Goal: Task Accomplishment & Management: Use online tool/utility

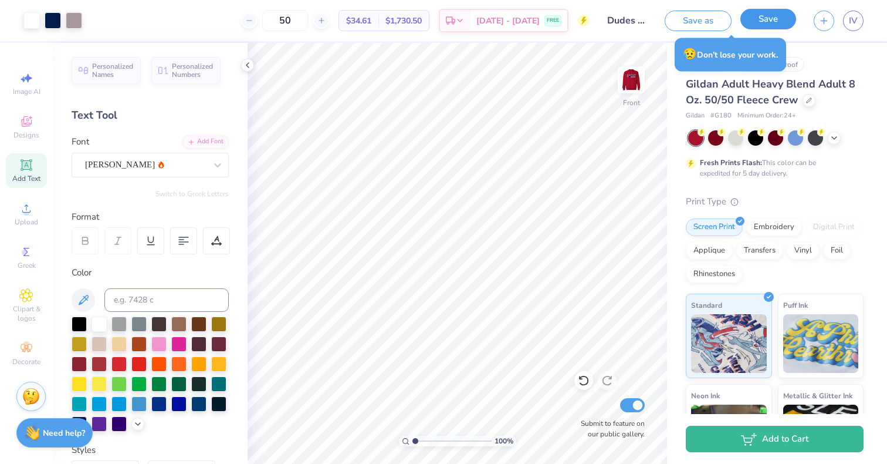
click at [777, 29] on button "Save" at bounding box center [769, 19] width 56 height 21
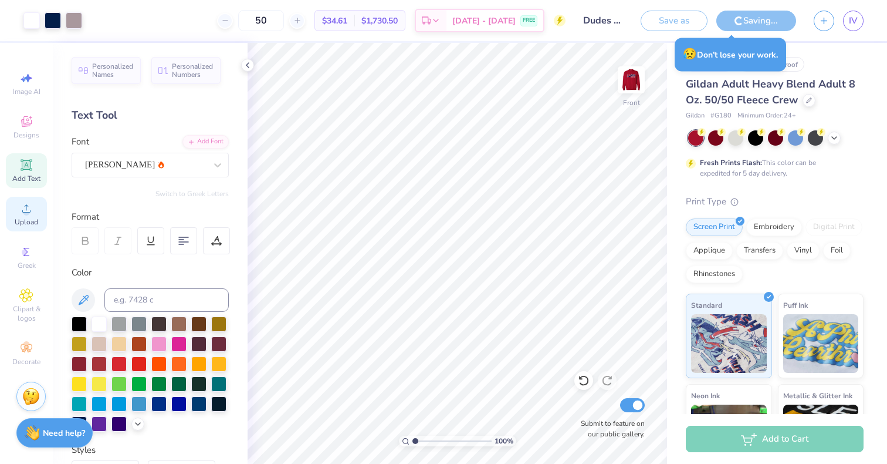
click at [28, 218] on span "Upload" at bounding box center [26, 221] width 23 height 9
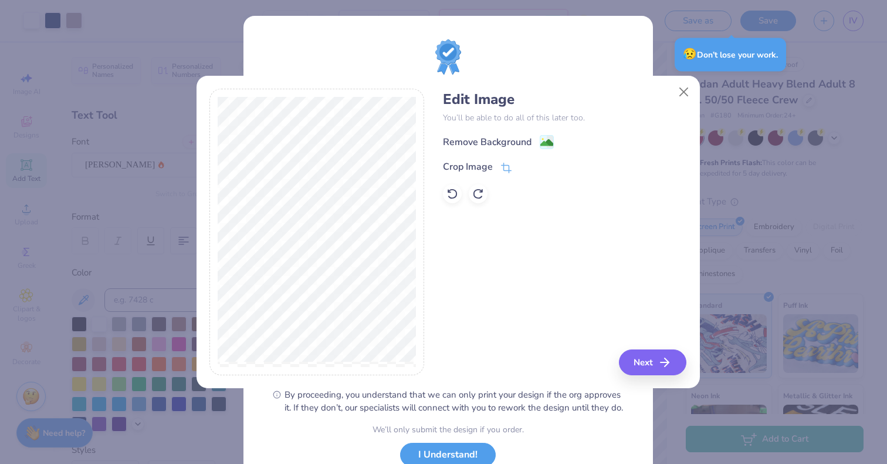
click at [498, 153] on div "Remove Background Crop Image" at bounding box center [565, 168] width 244 height 69
click at [494, 146] on div "Remove Background" at bounding box center [487, 143] width 89 height 14
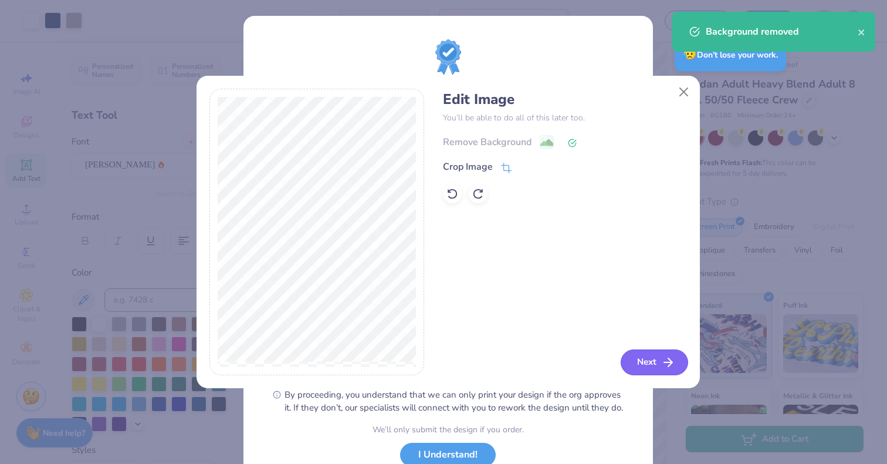
click at [674, 372] on button "Next" at bounding box center [654, 362] width 67 height 26
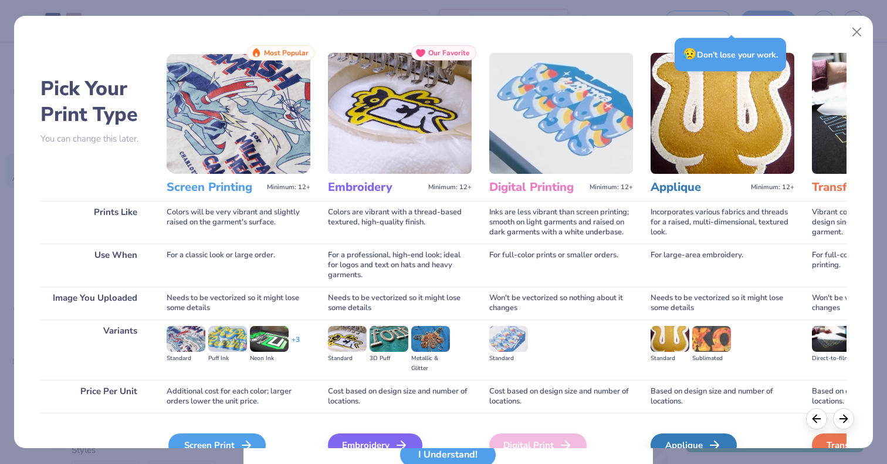
click at [228, 438] on div "Screen Print" at bounding box center [216, 444] width 97 height 23
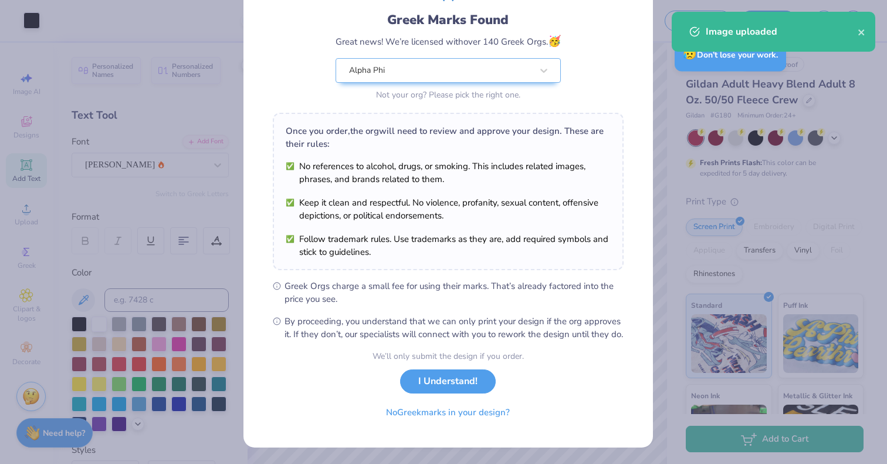
scroll to position [85, 0]
click at [444, 383] on button "I Understand!" at bounding box center [448, 378] width 96 height 24
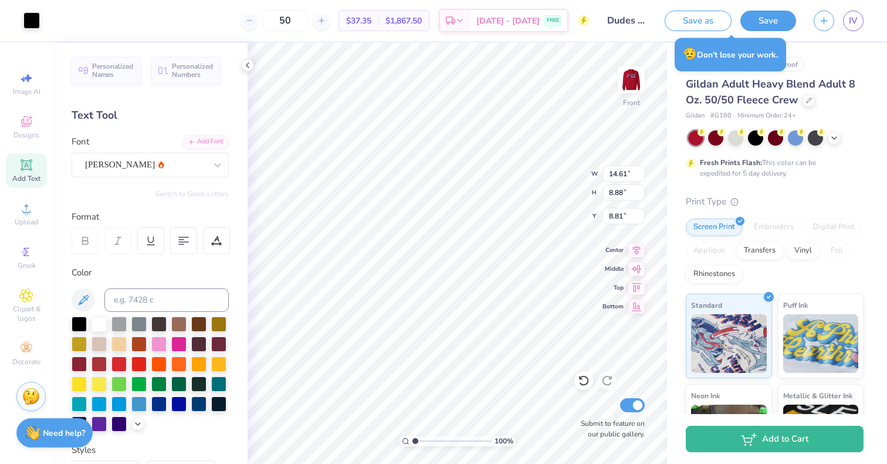
type input "3.36"
type input "11.96"
type input "7.27"
click at [92, 28] on div at bounding box center [61, 20] width 76 height 16
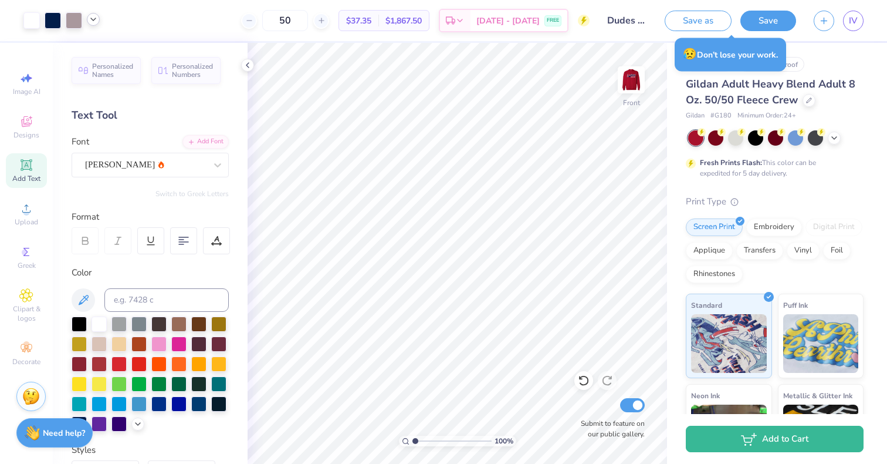
click at [92, 25] on div at bounding box center [93, 19] width 13 height 13
click at [96, 47] on div at bounding box center [93, 49] width 16 height 16
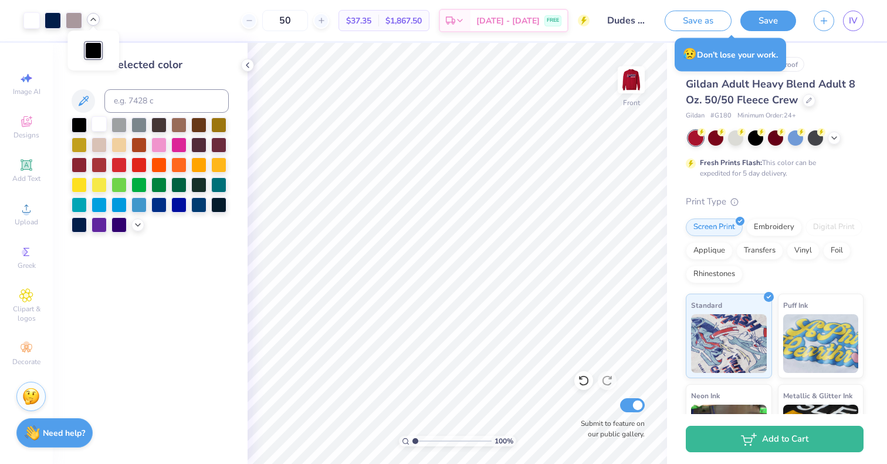
click at [96, 128] on div at bounding box center [99, 123] width 15 height 15
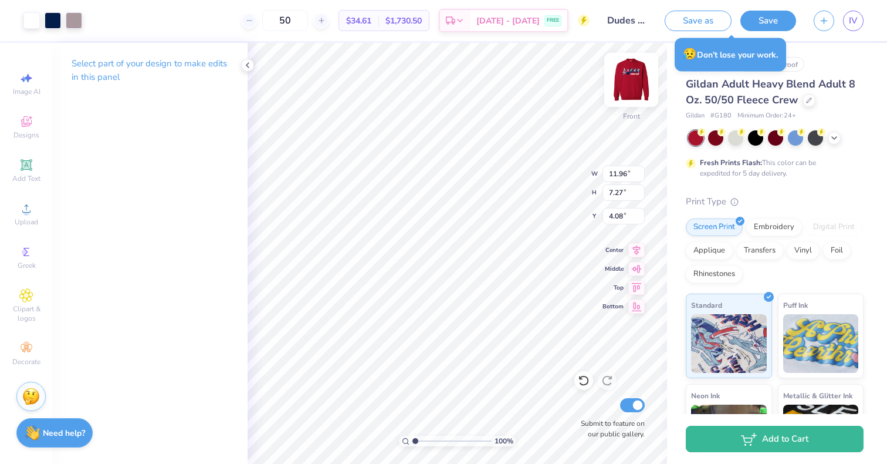
click at [629, 78] on img at bounding box center [631, 79] width 47 height 47
type input "13.06"
click at [640, 82] on img at bounding box center [631, 79] width 47 height 47
click at [636, 74] on img at bounding box center [631, 79] width 47 height 47
type input "3.00"
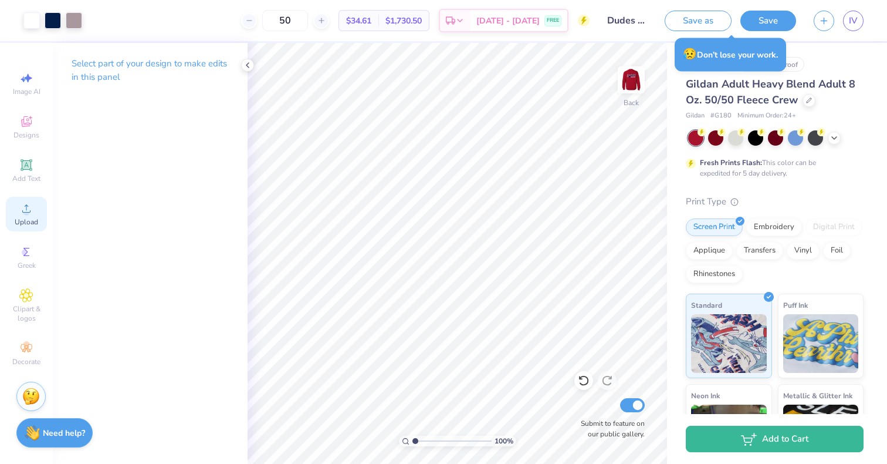
click at [23, 208] on icon at bounding box center [26, 208] width 14 height 14
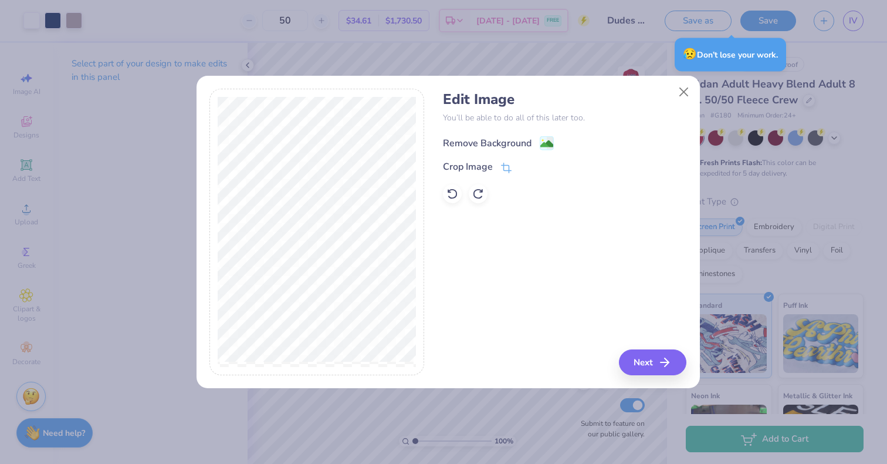
click at [518, 143] on div "Remove Background" at bounding box center [487, 143] width 89 height 14
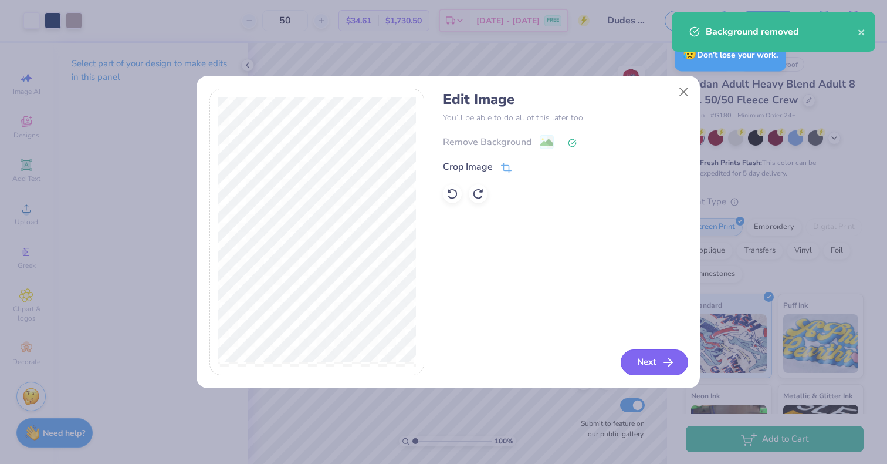
click at [657, 374] on button "Next" at bounding box center [654, 362] width 67 height 26
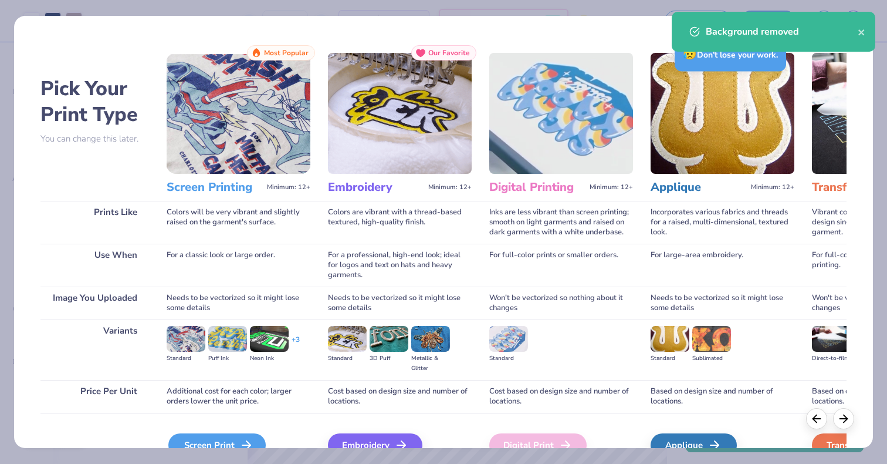
click at [224, 447] on div "Screen Print" at bounding box center [216, 444] width 97 height 23
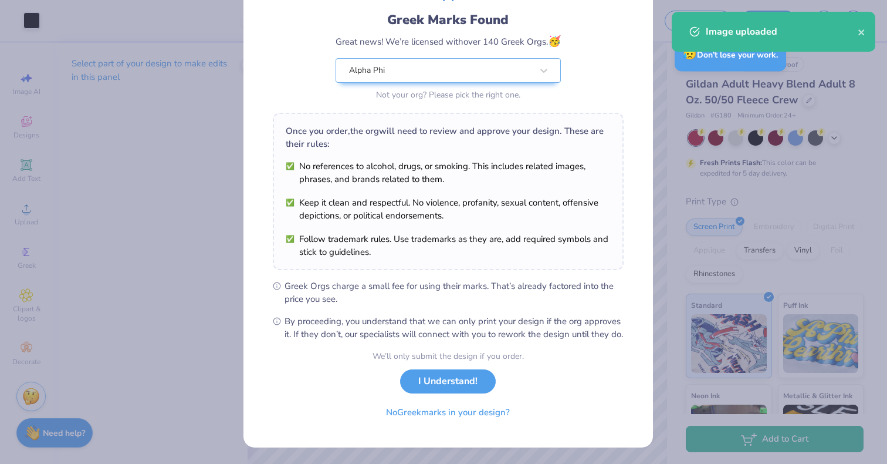
scroll to position [85, 0]
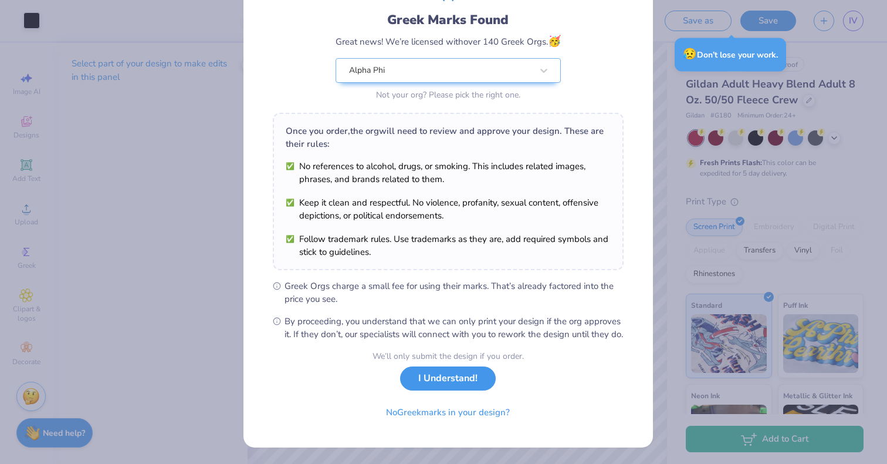
click at [444, 390] on button "I Understand!" at bounding box center [448, 378] width 96 height 24
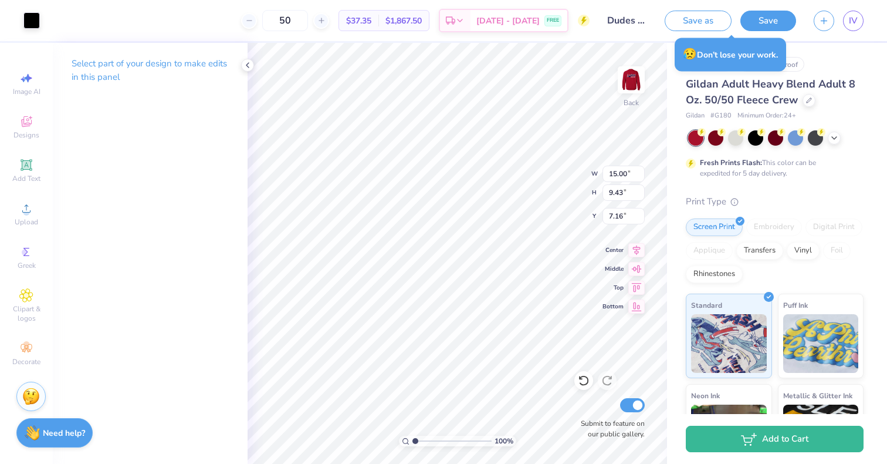
scroll to position [0, 0]
type input "11.94"
type input "7.51"
type input "2.74"
type input "5.53"
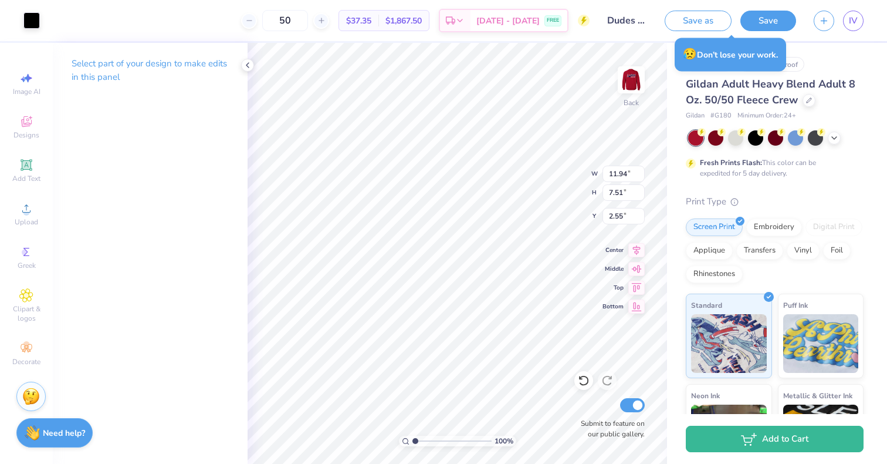
type input "2.55"
click at [35, 26] on div at bounding box center [31, 19] width 16 height 16
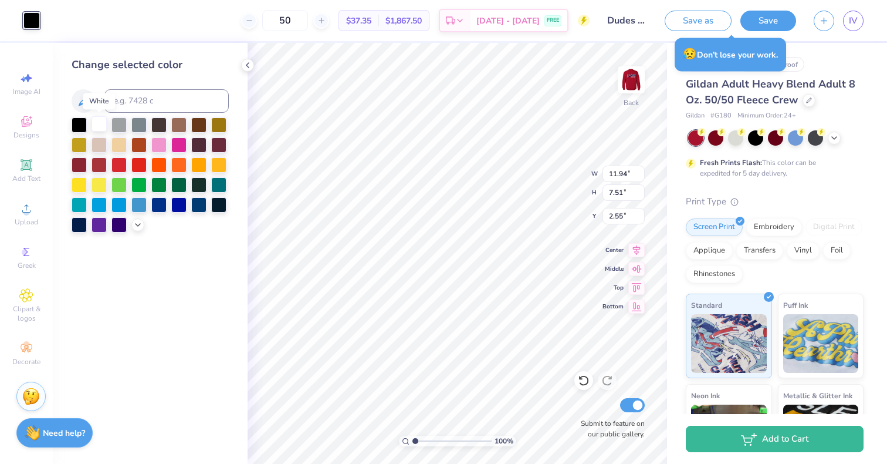
click at [103, 121] on div at bounding box center [99, 123] width 15 height 15
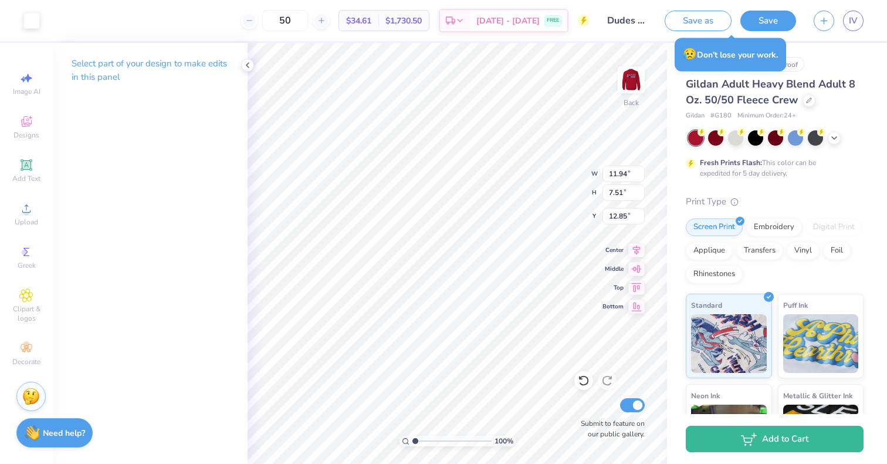
type input "12.85"
type input "1.03"
type input "0.72"
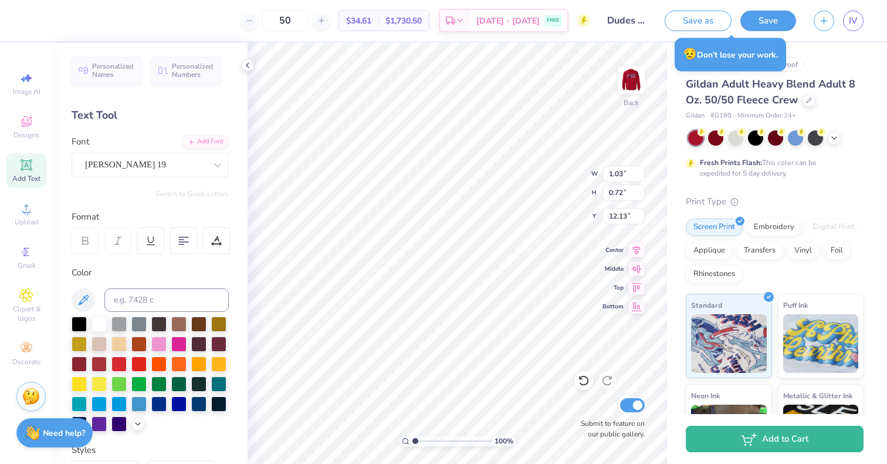
type input "6.27"
type input "11.94"
type input "7.51"
type input "2.55"
type input "5.95"
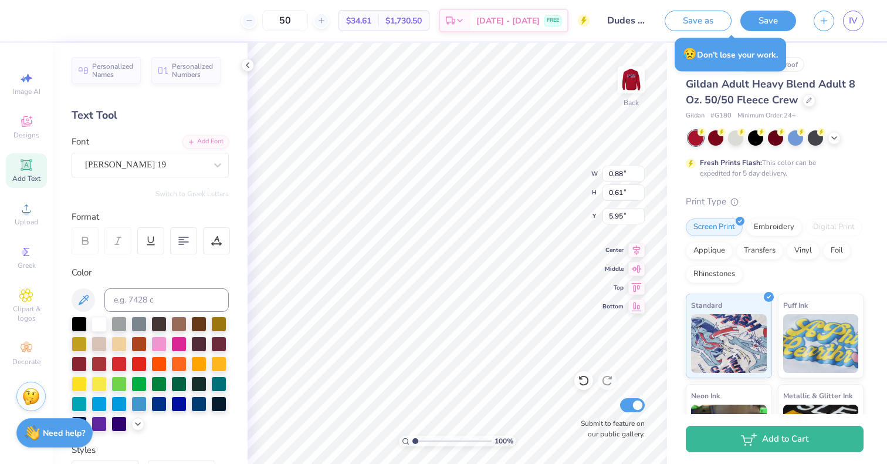
type input "0.88"
type input "0.61"
type input "11.94"
type input "7.51"
type input "2.55"
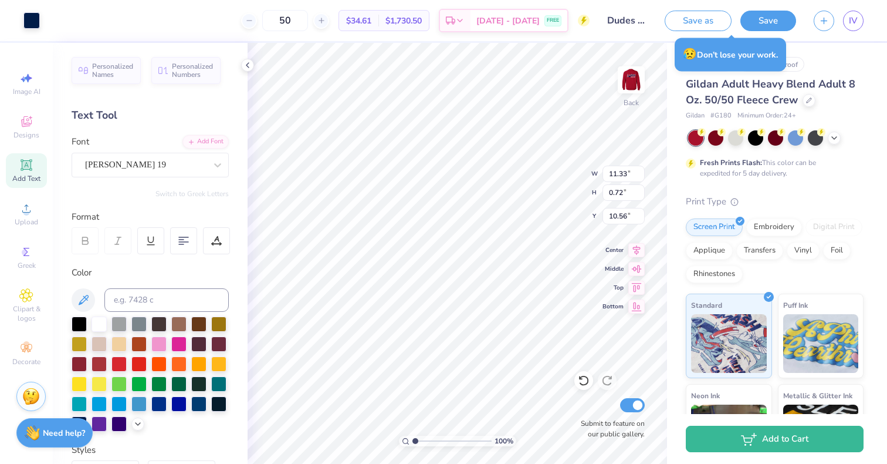
type input "10.56"
type input "6.30"
type input "0.75"
type input "0.52"
type input "1.03"
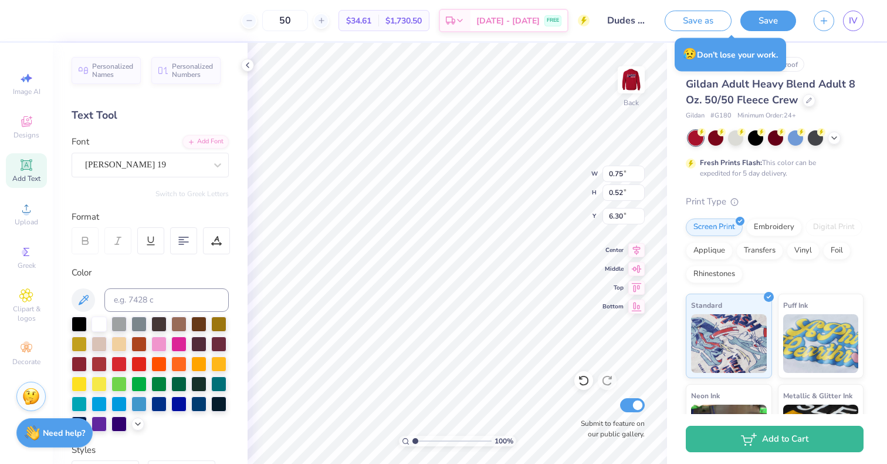
type input "0.72"
type input "10.56"
type input "0.87"
type input "0.61"
type input "6.22"
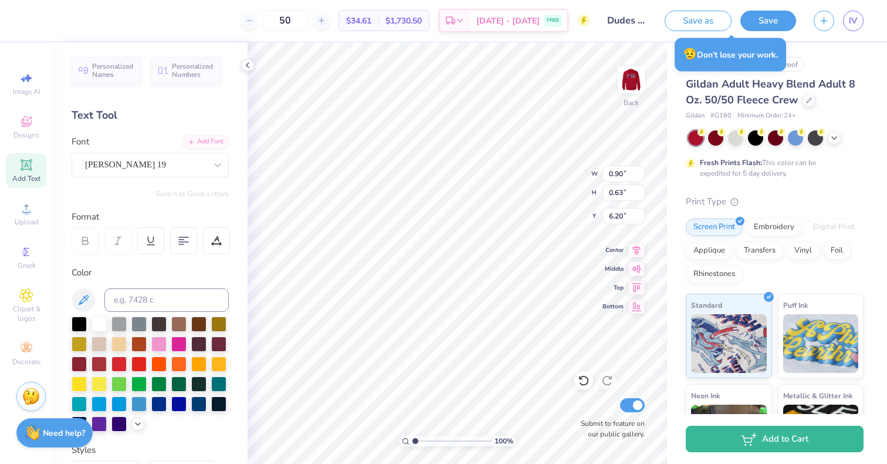
type input "0.90"
type input "0.63"
type input "6.20"
type input "12.67"
type input "11.94"
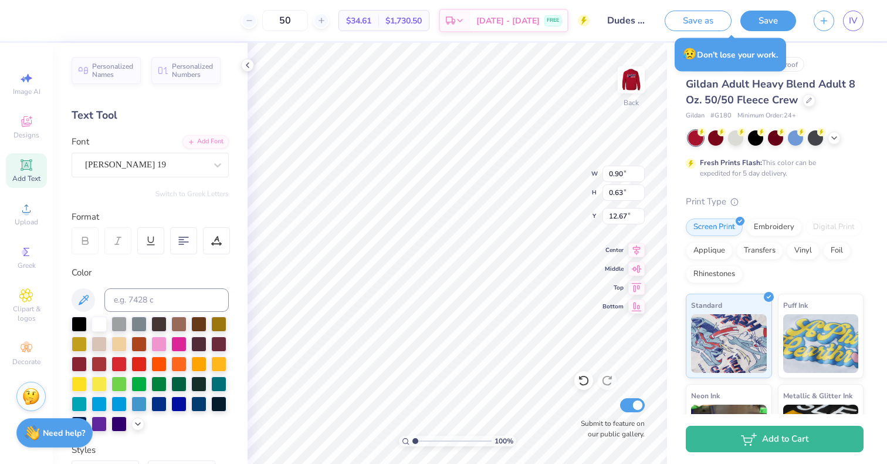
type input "7.51"
type input "2.45"
type input "0.87"
type input "0.61"
type input "14.08"
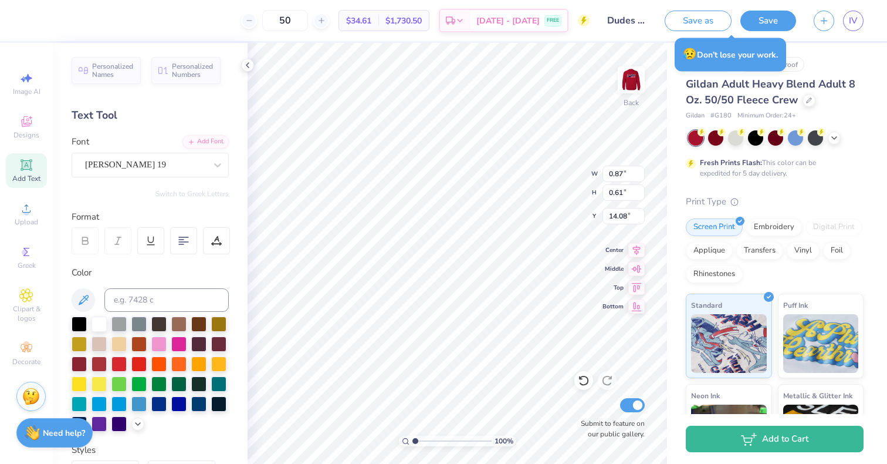
type input "11.94"
type input "7.51"
type input "14.96"
click at [21, 227] on div "Upload" at bounding box center [26, 214] width 41 height 35
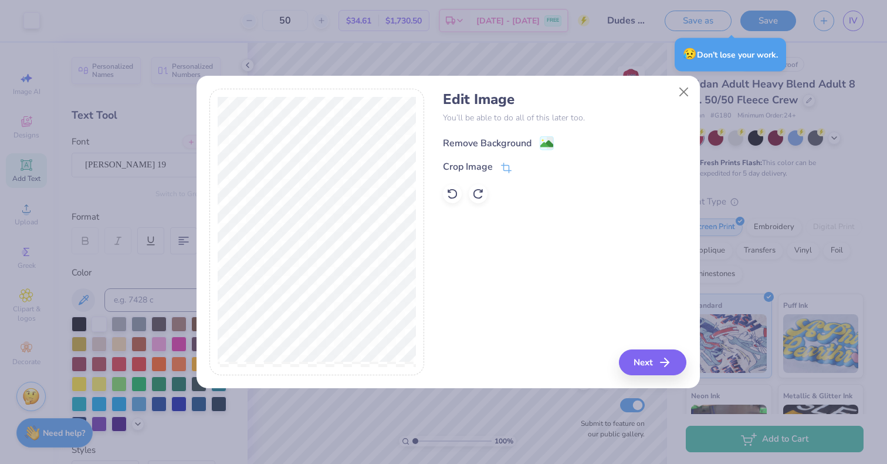
click at [518, 136] on div "Remove Background" at bounding box center [487, 143] width 89 height 14
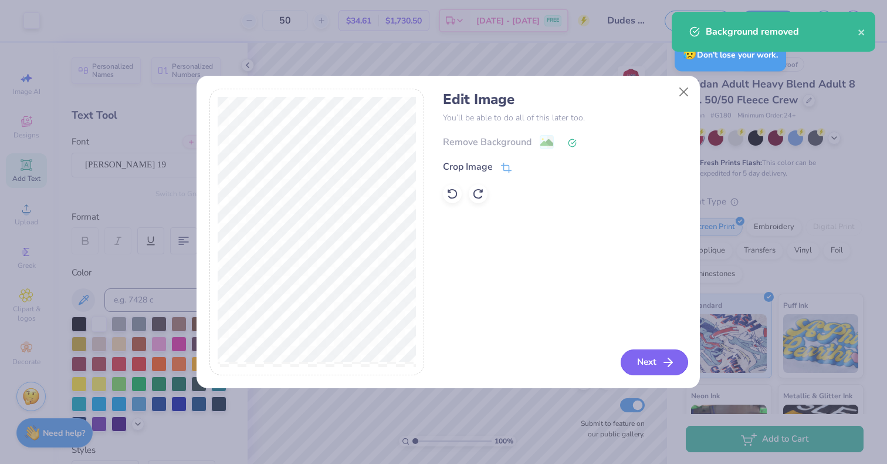
click at [667, 359] on icon "button" at bounding box center [668, 362] width 14 height 14
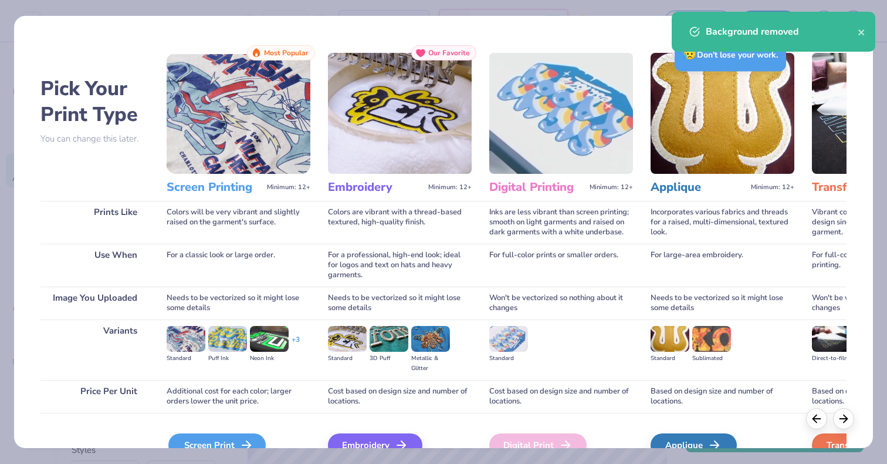
click at [218, 441] on div "Screen Print" at bounding box center [216, 444] width 97 height 23
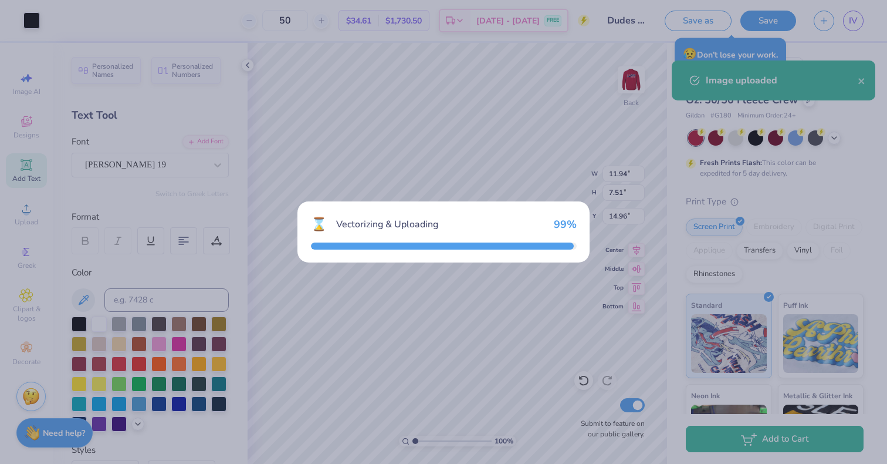
type input "15.00"
type input "9.43"
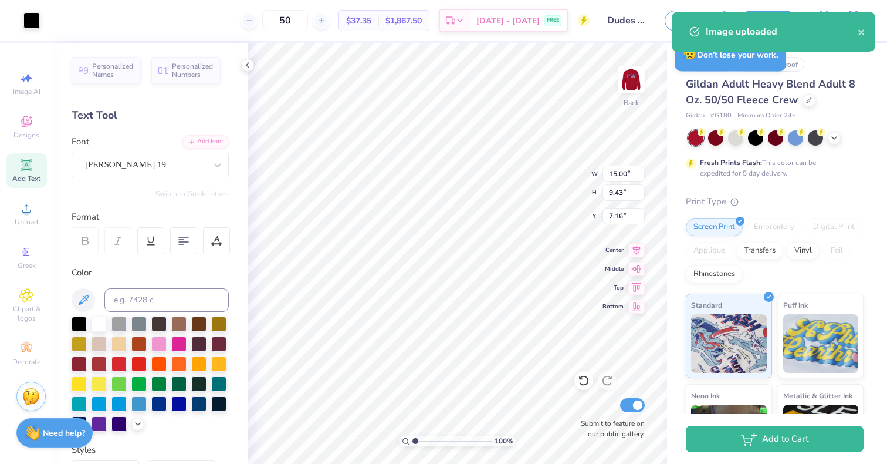
type input "1.91"
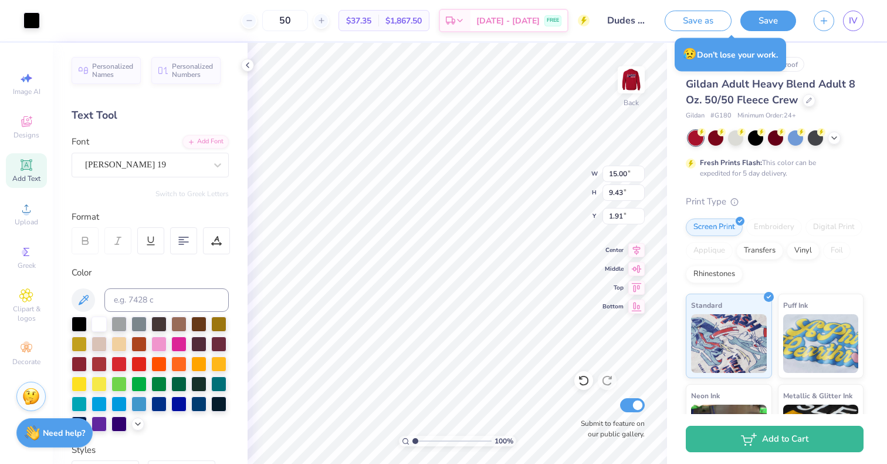
type input "12.91"
type input "8.11"
type input "1.98"
click at [35, 18] on div at bounding box center [31, 19] width 16 height 16
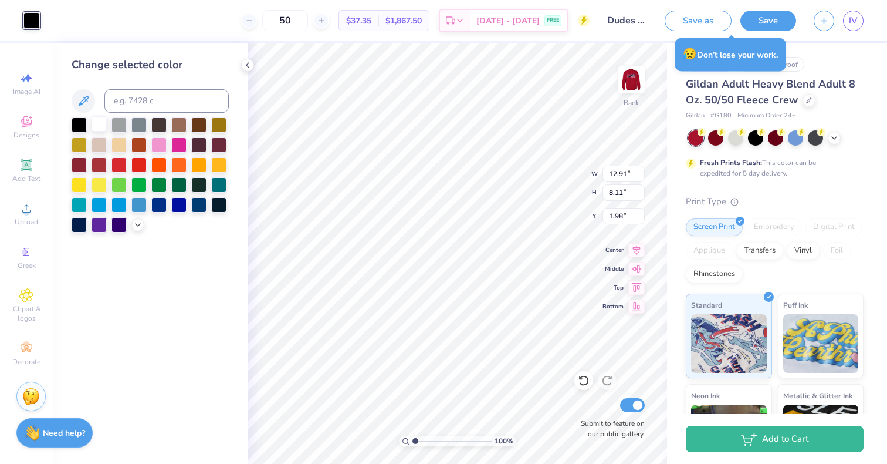
click at [94, 123] on div at bounding box center [99, 123] width 15 height 15
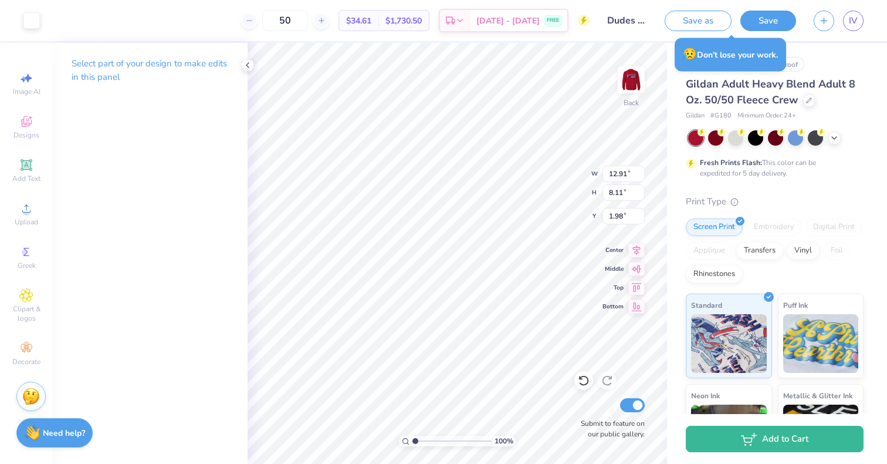
type input "0.90"
type input "0.63"
type input "12.67"
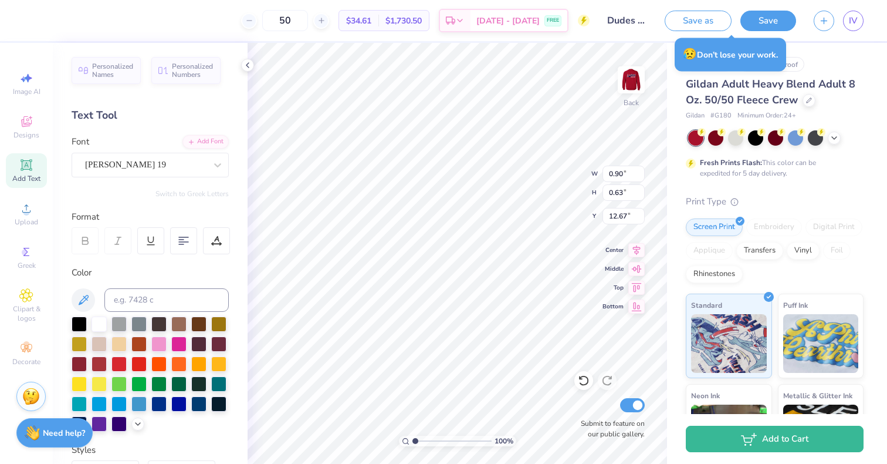
type input "0.87"
type input "0.61"
type input "14.08"
type input "5.82"
type input "12.91"
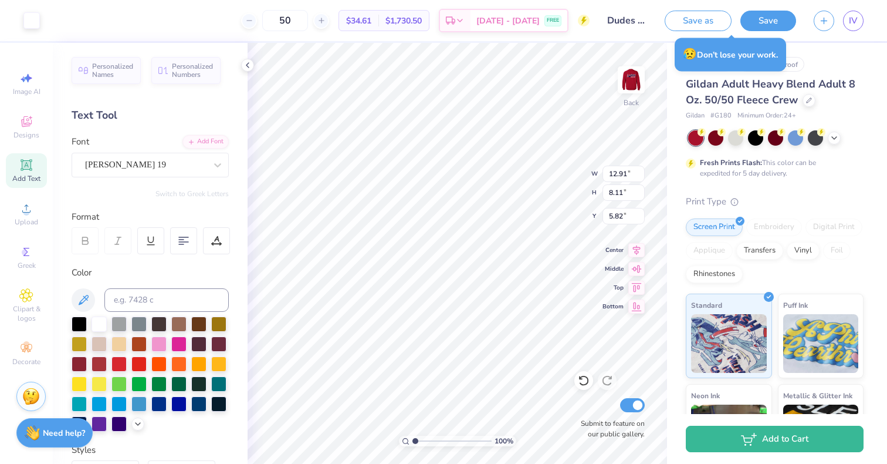
type input "8.11"
type input "1.98"
type input "0.90"
type input "0.63"
type input "5.82"
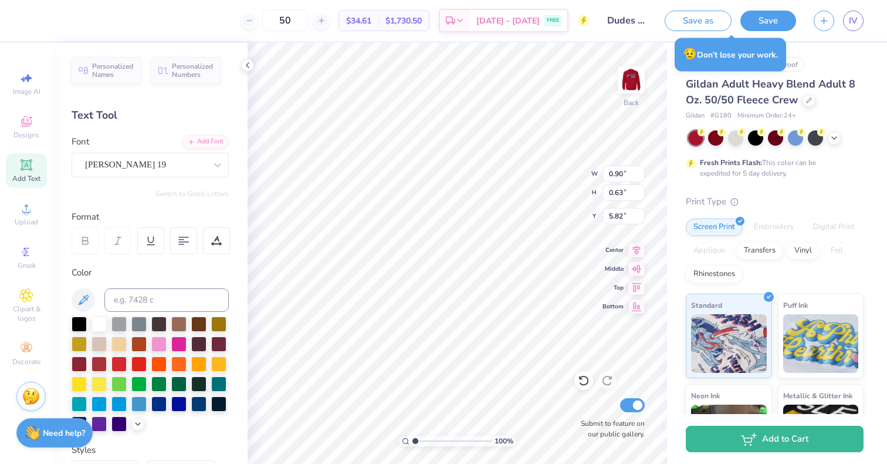
scroll to position [9, 1]
type textarea "25"
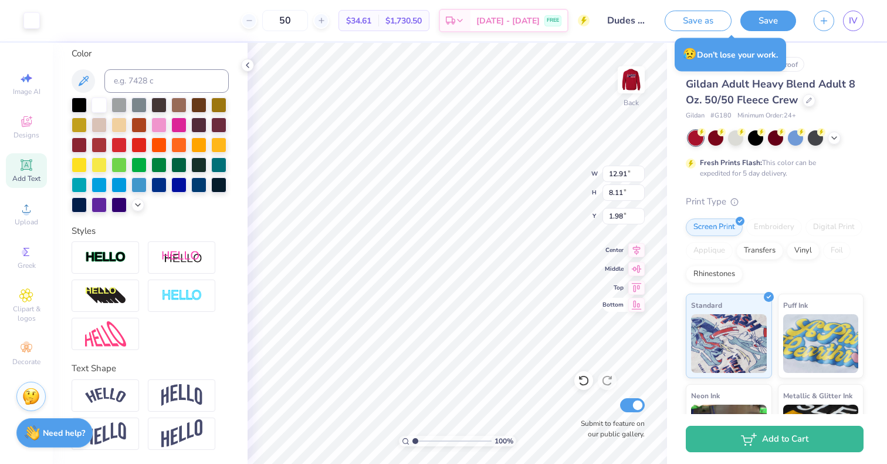
click at [638, 310] on icon at bounding box center [637, 305] width 16 height 14
click at [637, 305] on icon at bounding box center [637, 305] width 10 height 9
type input "15.14"
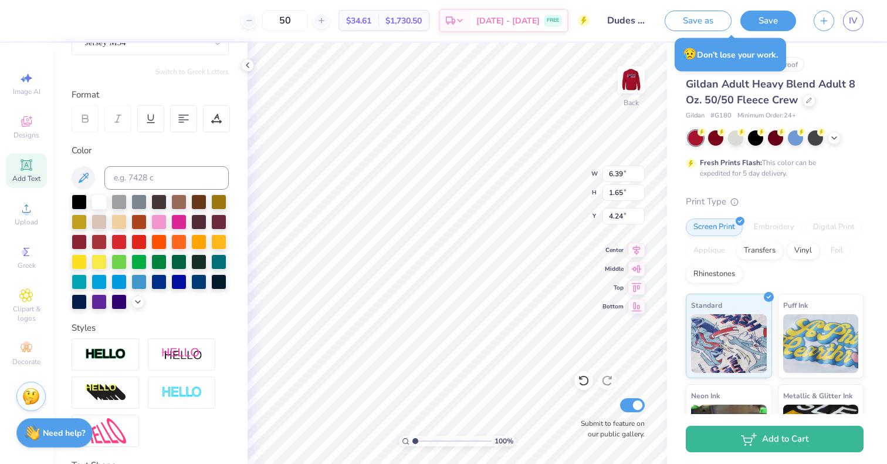
scroll to position [124, 0]
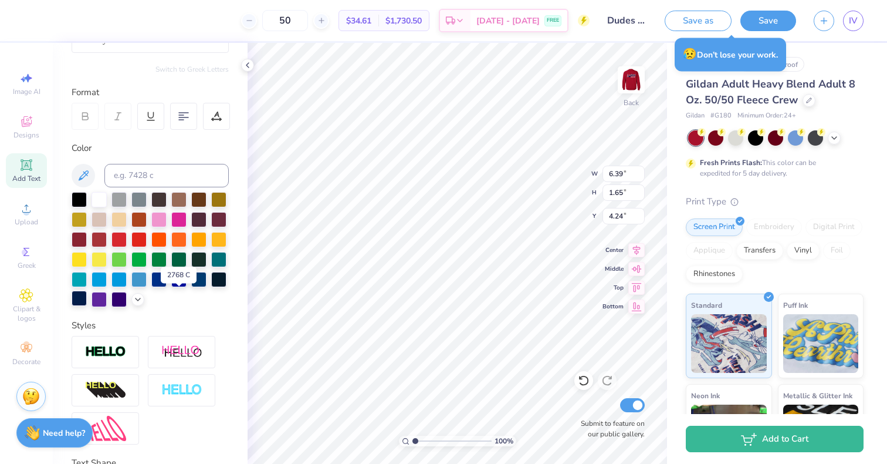
click at [87, 295] on div at bounding box center [79, 298] width 15 height 15
click at [211, 286] on div at bounding box center [218, 278] width 15 height 15
type input "0.90"
type input "0.63"
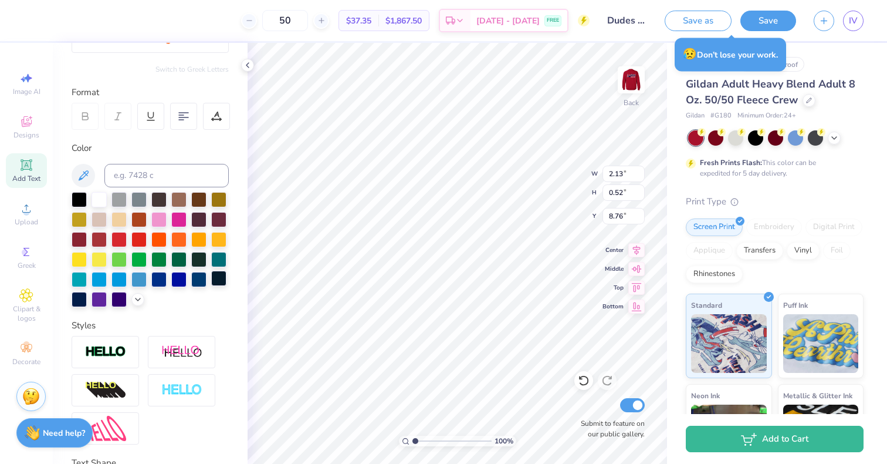
type input "5.82"
click at [211, 286] on div at bounding box center [218, 278] width 15 height 15
type input "2.39"
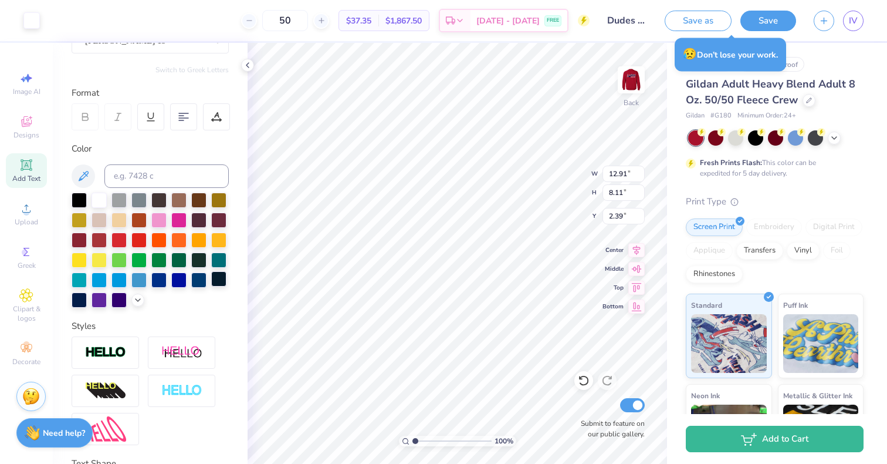
type input "11.94"
type input "7.51"
type input "14.96"
type input "9.80"
type input "12.67"
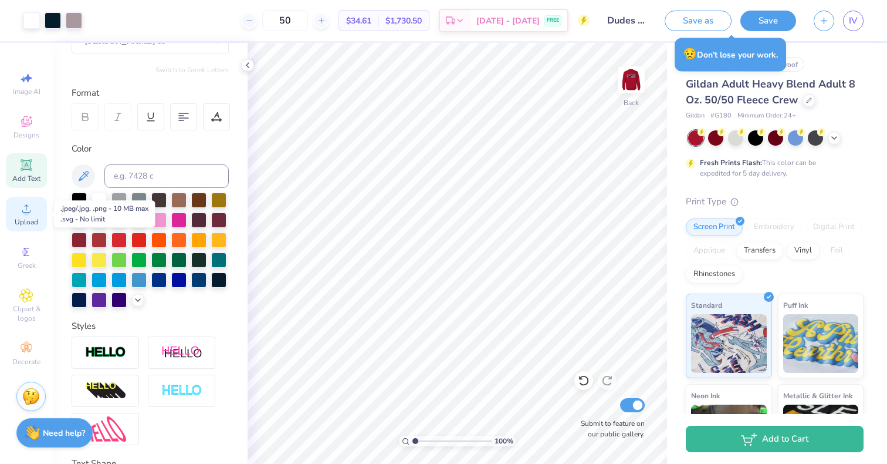
click at [31, 214] on icon at bounding box center [26, 208] width 14 height 14
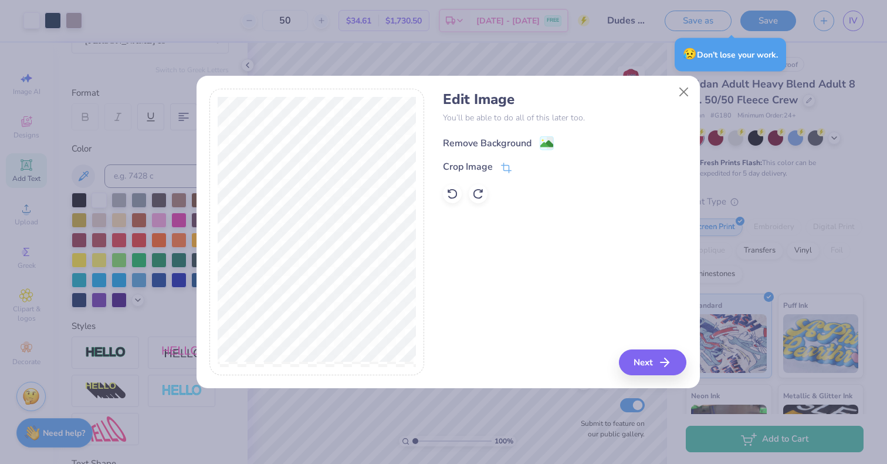
click at [503, 140] on div "Remove Background" at bounding box center [487, 143] width 89 height 14
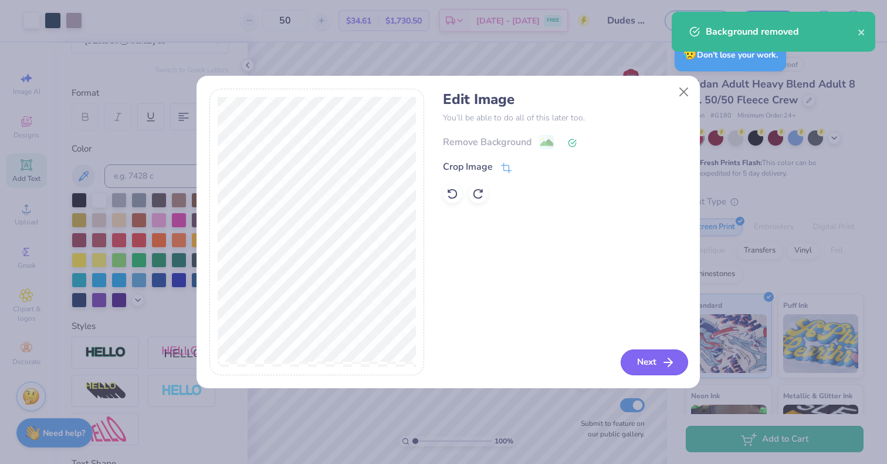
click at [659, 362] on button "Next" at bounding box center [654, 362] width 67 height 26
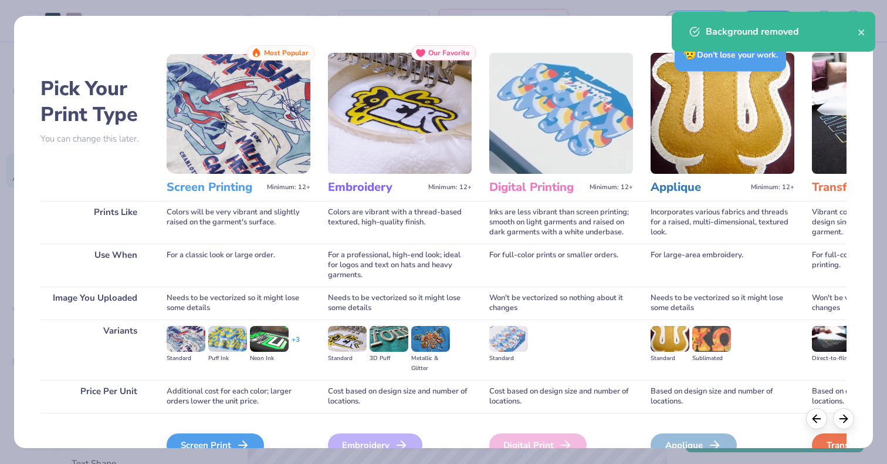
scroll to position [63, 0]
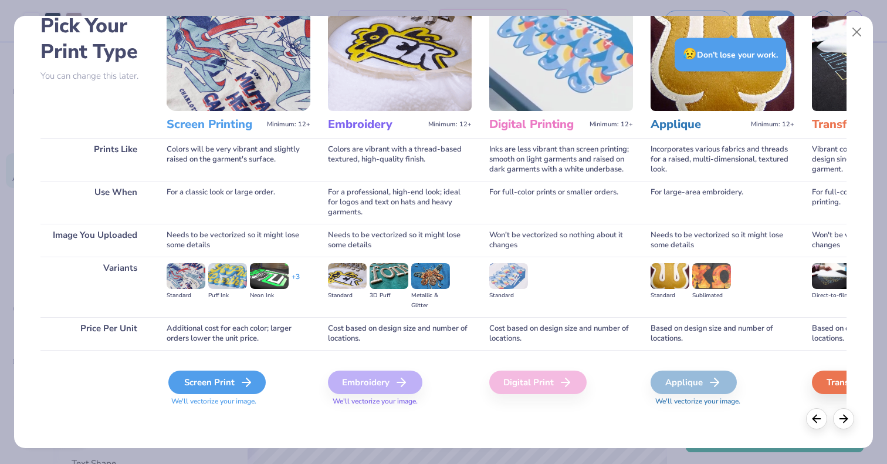
click at [217, 383] on div "Screen Print" at bounding box center [216, 381] width 97 height 23
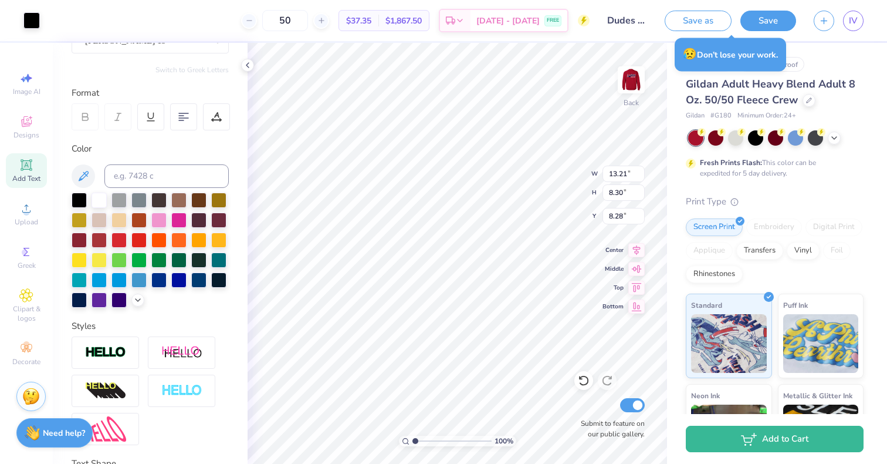
type input "13.21"
type input "8.30"
click at [99, 195] on div at bounding box center [99, 198] width 15 height 15
click at [29, 19] on div at bounding box center [31, 19] width 16 height 16
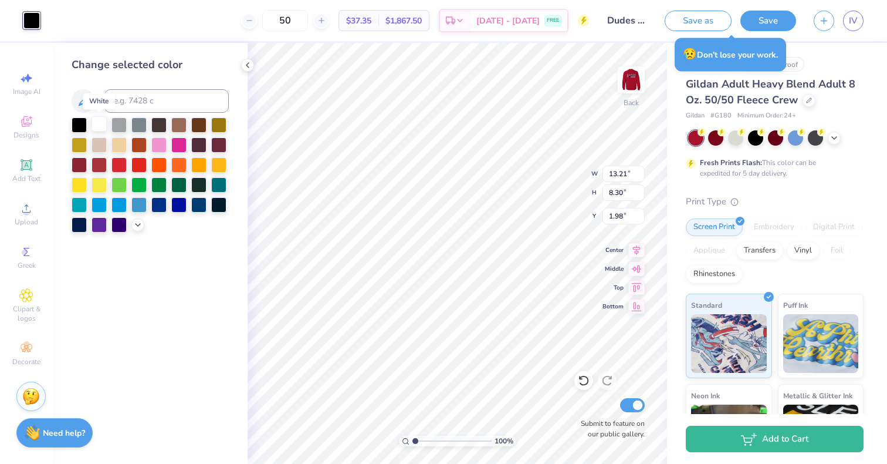
click at [103, 124] on div at bounding box center [99, 123] width 15 height 15
type input "10.11"
type input "12.91"
type input "8.11"
type input "1.99"
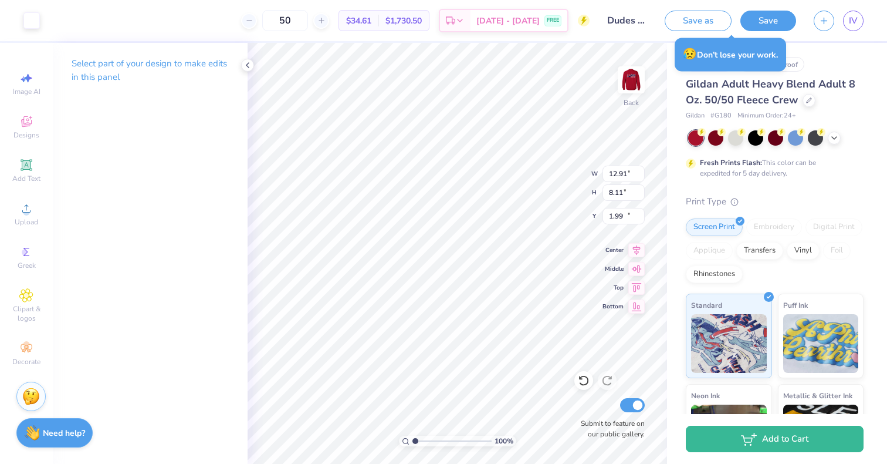
type input "13.21"
type input "8.30"
type input "10.11"
type input "12.91"
type input "8.11"
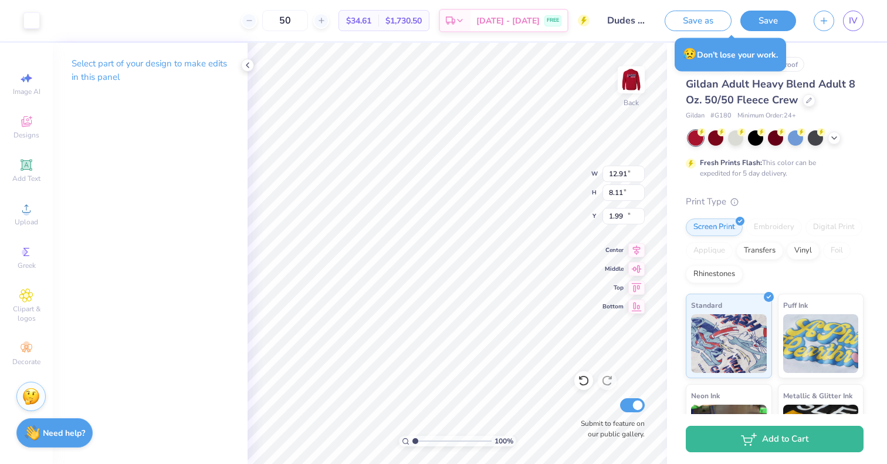
type input "14.25"
type input "13.21"
type input "8.30"
type input "2.30"
type input "14.07"
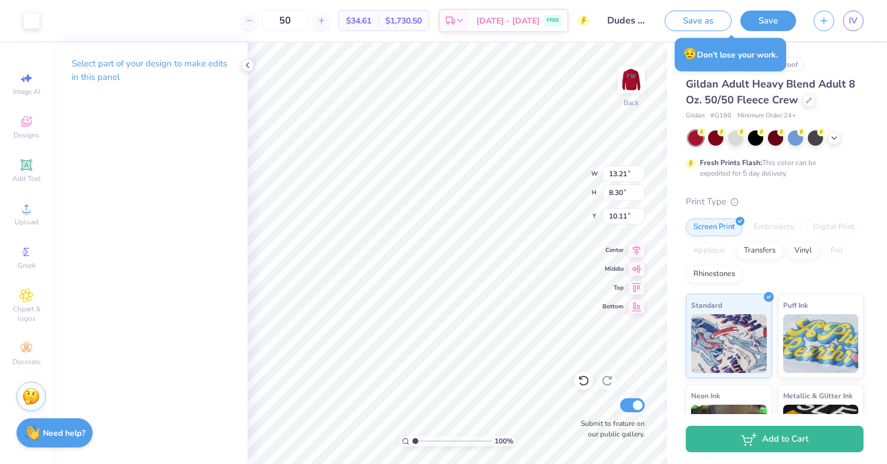
type input "10.11"
type input "12.91"
type input "8.11"
type input "1.99"
type input "13.21"
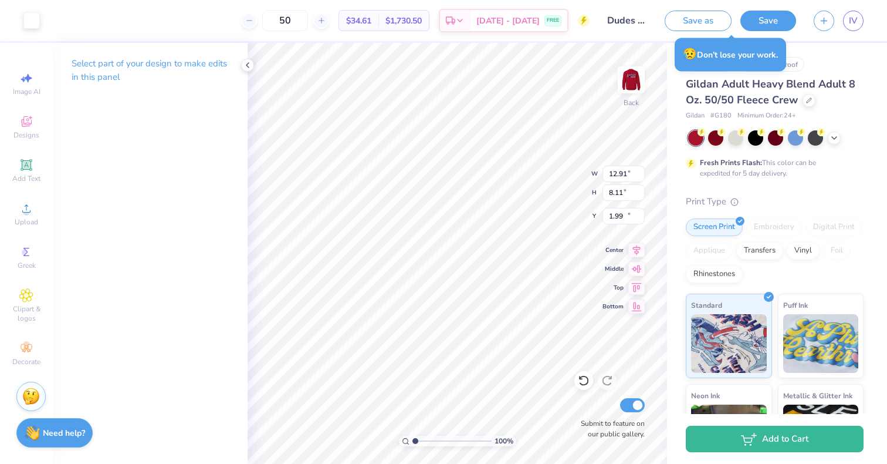
type input "8.30"
type input "8.76"
type input "12.91"
type input "8.11"
type input "14.43"
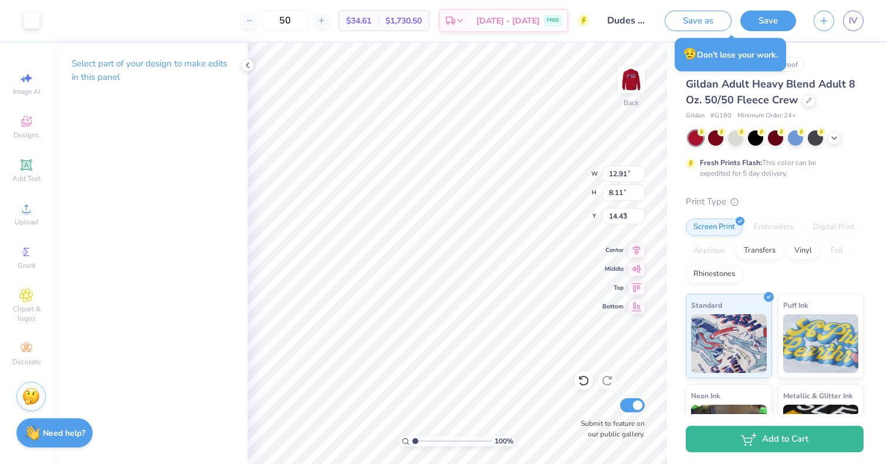
type input "13.21"
type input "8.30"
type input "1.98"
type input "6.14"
type input "0.90"
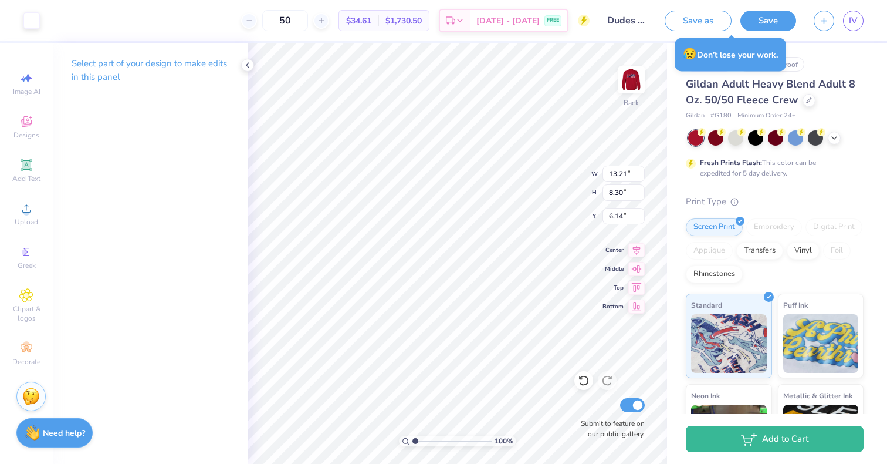
type input "0.63"
type input "5.82"
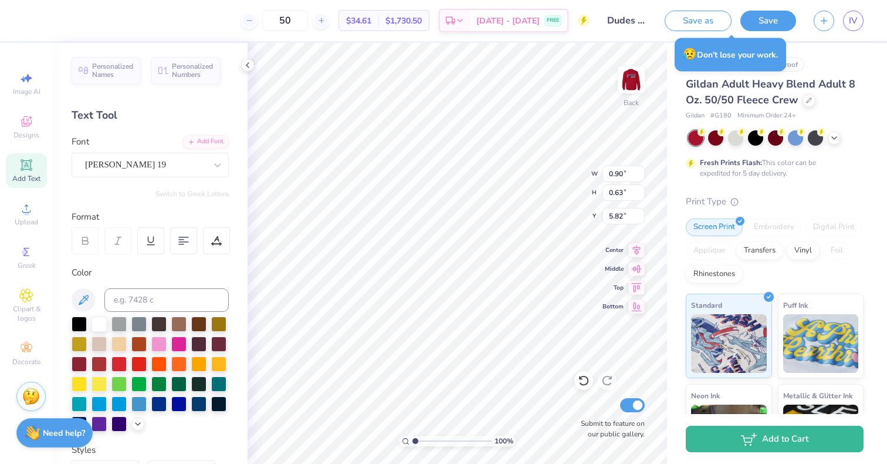
type input "13.21"
type input "8.30"
type input "2.30"
type input "0.90"
type input "0.63"
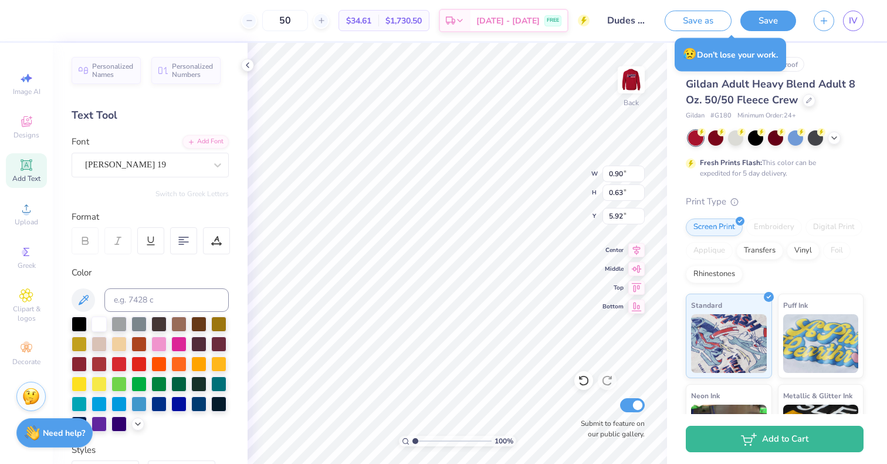
type input "6.24"
type textarea "25"
type input "5.92"
type input "12.91"
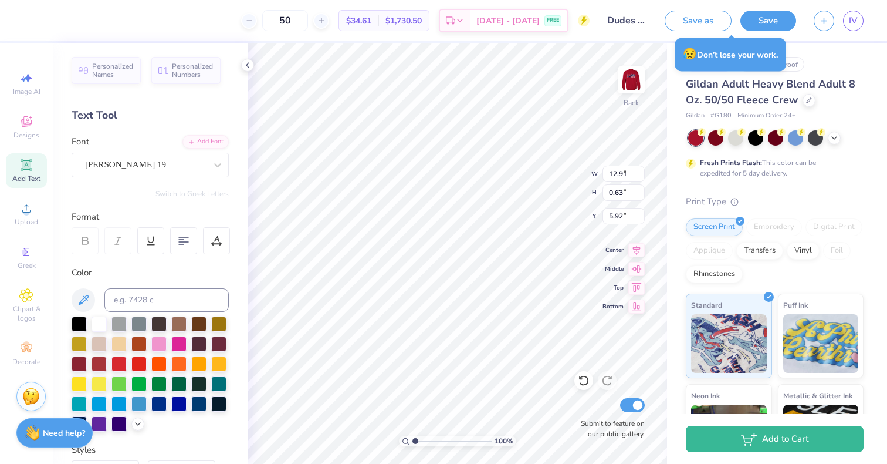
type input "8.11"
type input "14.43"
click at [778, 11] on button "Save" at bounding box center [769, 19] width 56 height 21
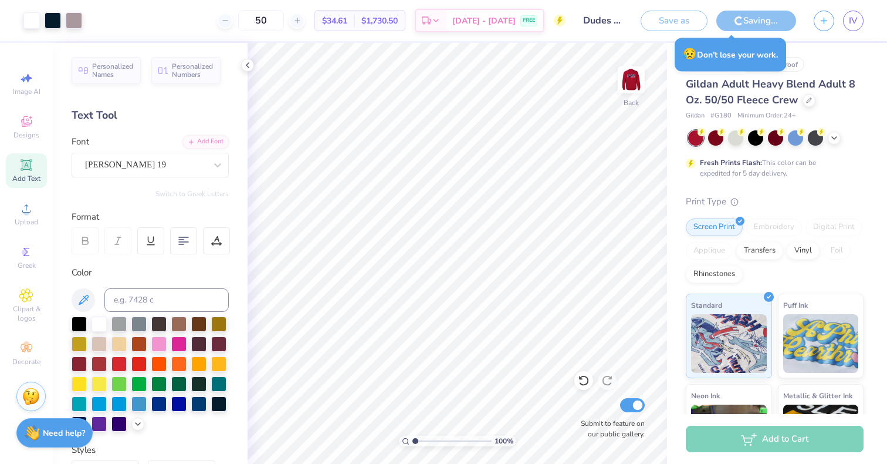
click at [749, 15] on div "Saving..." at bounding box center [757, 21] width 80 height 21
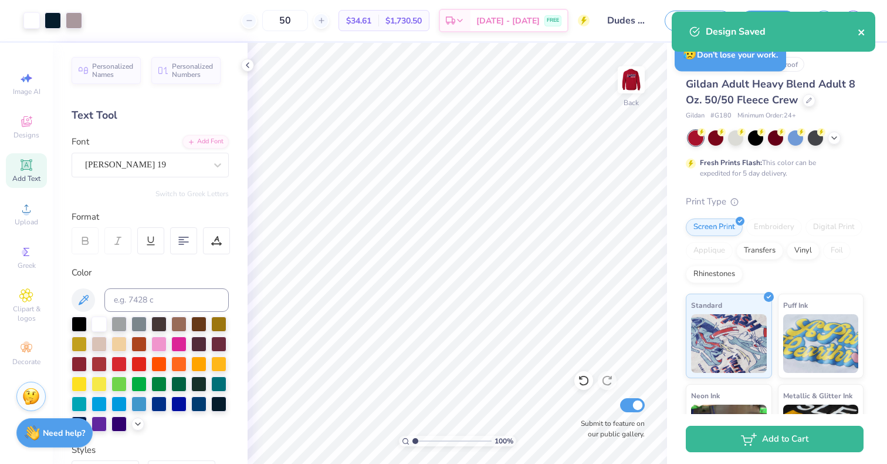
click at [862, 33] on icon "close" at bounding box center [862, 32] width 6 height 6
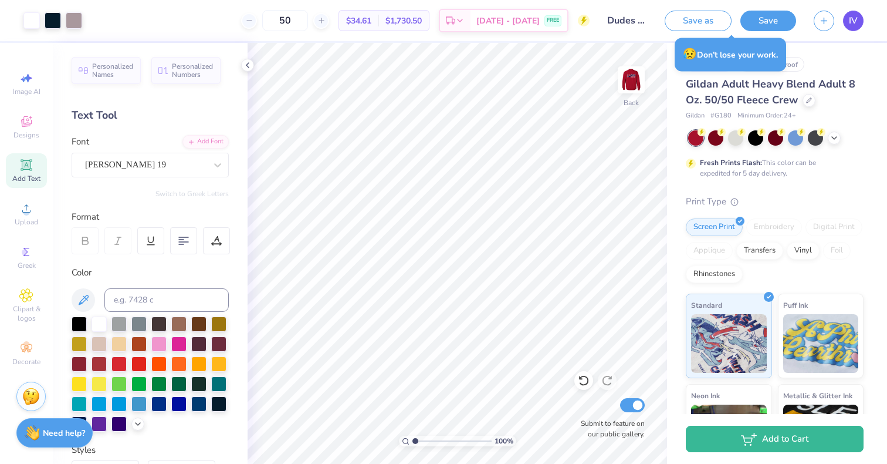
click at [856, 21] on span "IV" at bounding box center [853, 20] width 9 height 13
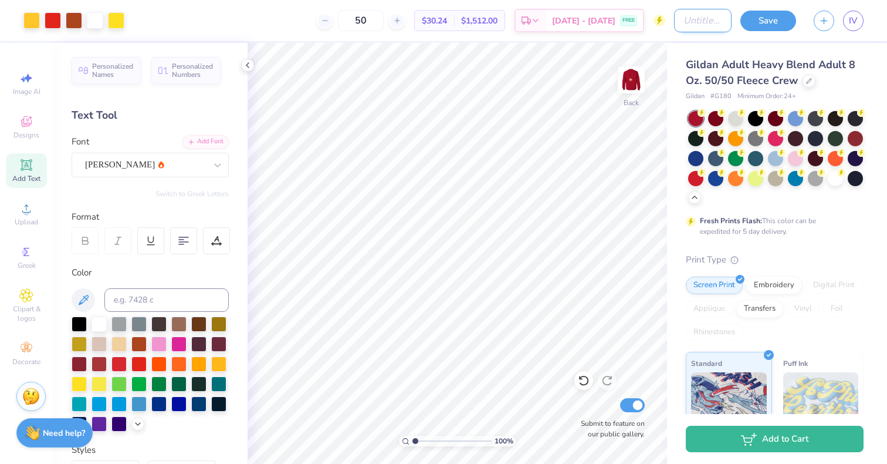
click at [704, 22] on input "Design Title" at bounding box center [703, 20] width 58 height 23
click at [716, 22] on input "Dudes day 1" at bounding box center [703, 20] width 58 height 23
type input "Dudes day 2"
click at [775, 16] on button "Save" at bounding box center [769, 19] width 56 height 21
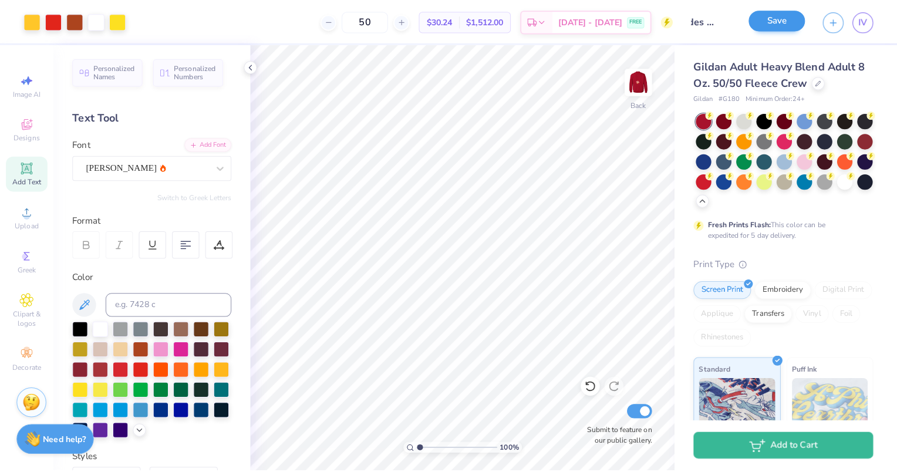
scroll to position [0, 0]
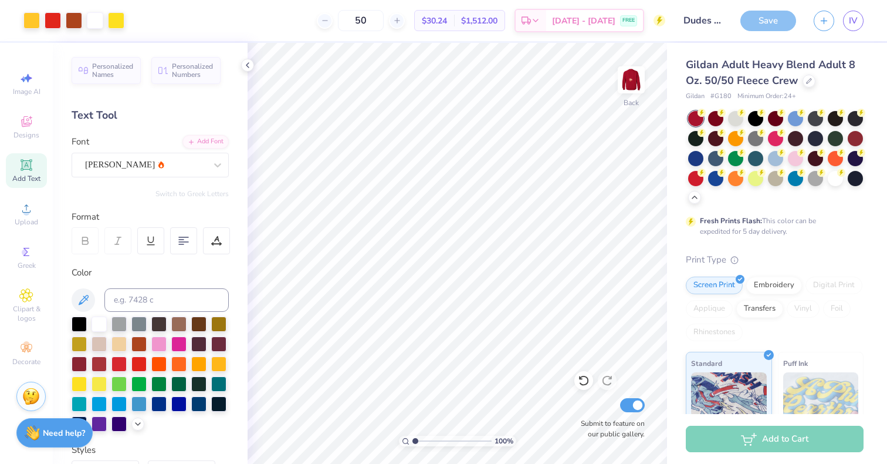
click at [756, 23] on div "Save" at bounding box center [769, 21] width 56 height 21
click at [776, 16] on div "Save" at bounding box center [769, 21] width 56 height 21
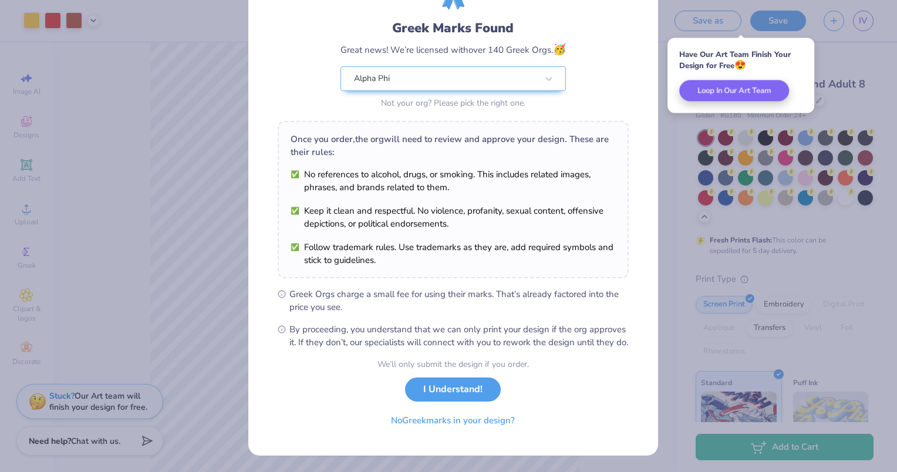
scroll to position [76, 0]
click at [441, 390] on button "I Understand!" at bounding box center [453, 386] width 96 height 24
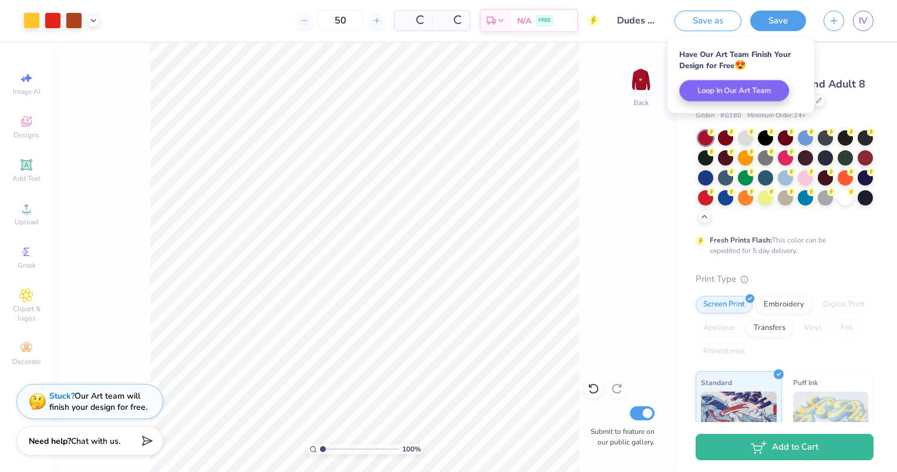
scroll to position [0, 0]
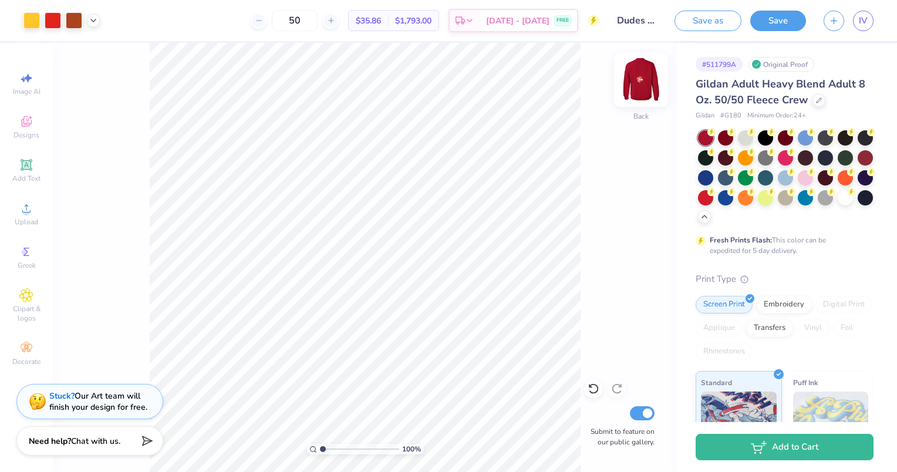
click at [646, 82] on img at bounding box center [640, 79] width 47 height 47
click at [641, 92] on img at bounding box center [640, 79] width 47 height 47
click at [639, 85] on img at bounding box center [640, 79] width 47 height 47
click at [868, 13] on link "IV" at bounding box center [863, 21] width 21 height 21
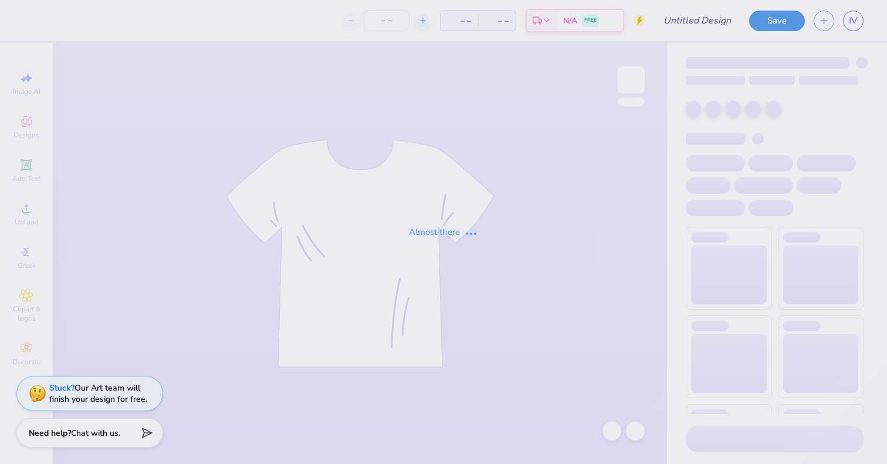
type input "Dudes day 1"
type input "35"
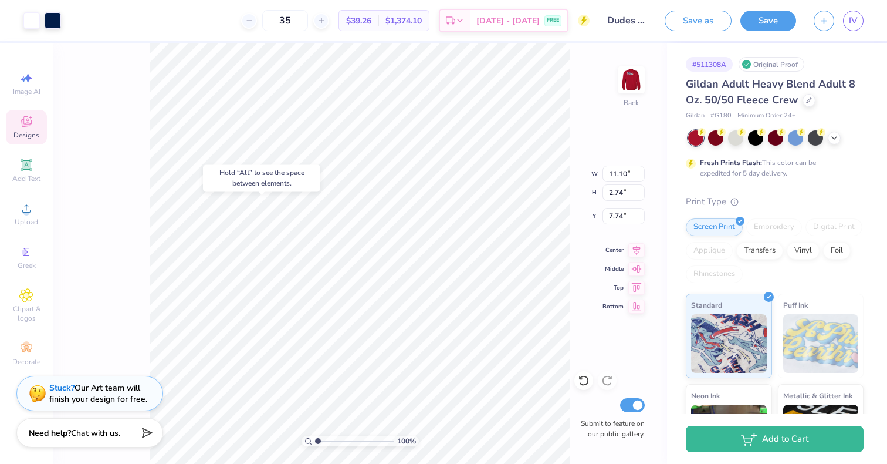
type input "7.74"
type input "4.17"
type input "2.14"
type input "6.68"
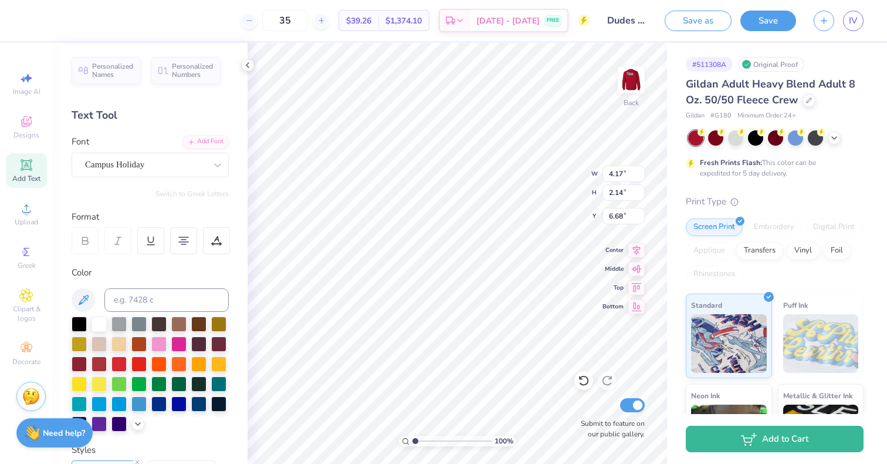
type input "7.14"
type input "2.19"
type input "1.25"
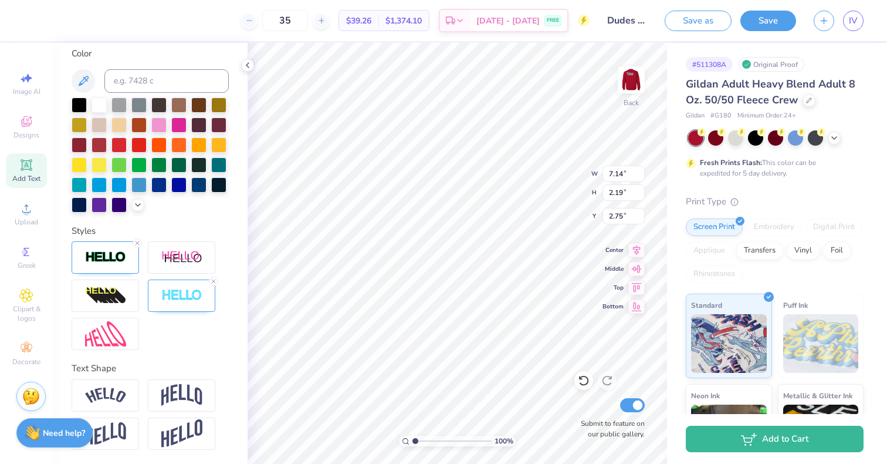
scroll to position [237, 0]
click at [114, 259] on img at bounding box center [105, 257] width 41 height 13
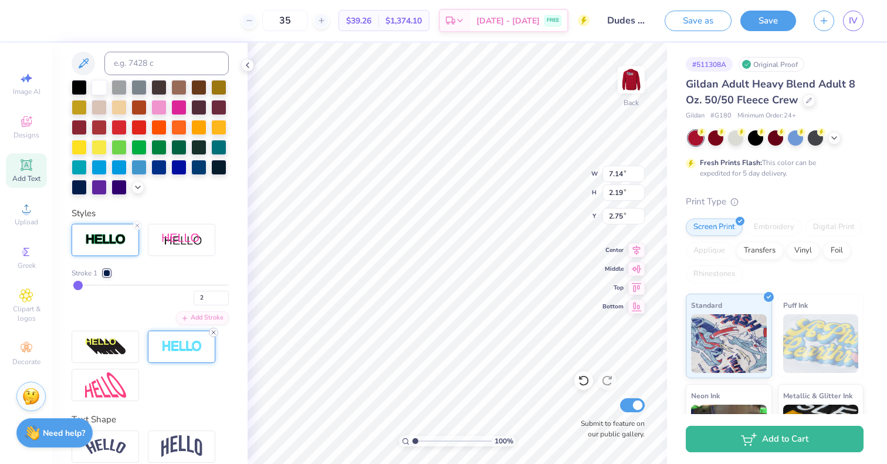
click at [211, 336] on icon at bounding box center [213, 332] width 7 height 7
type input "7.11"
type input "2.15"
type input "2.77"
click at [110, 256] on div at bounding box center [105, 240] width 67 height 32
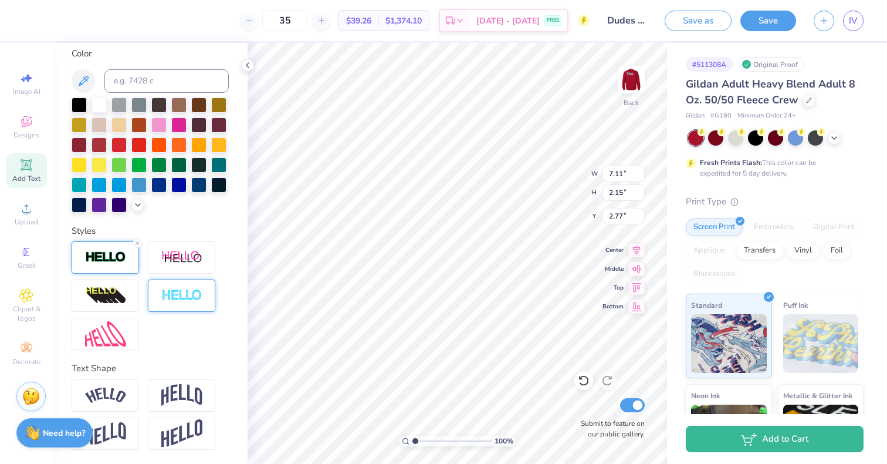
click at [110, 269] on div at bounding box center [105, 257] width 67 height 32
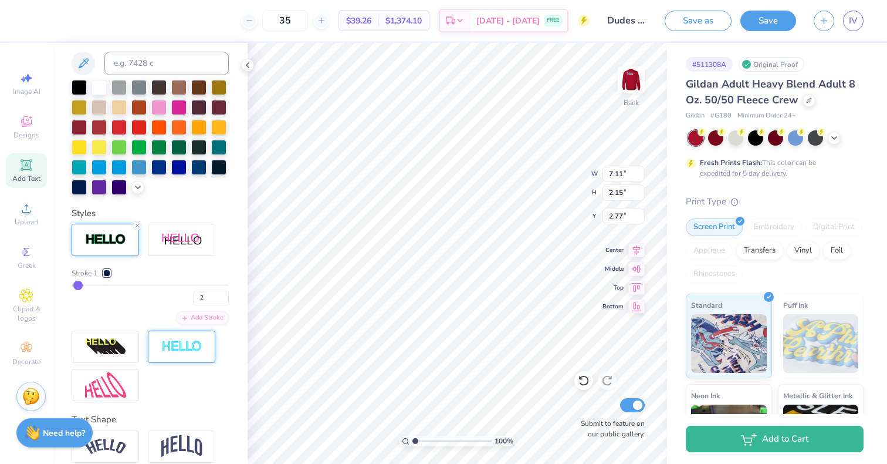
click at [107, 286] on div "Stroke 1 2 Add Stroke" at bounding box center [150, 312] width 157 height 177
click at [108, 276] on div at bounding box center [106, 272] width 7 height 7
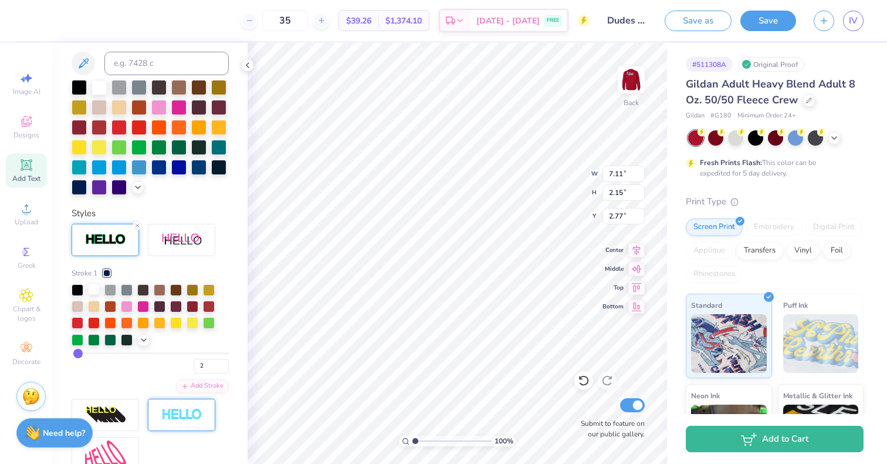
click at [92, 295] on div at bounding box center [94, 289] width 12 height 12
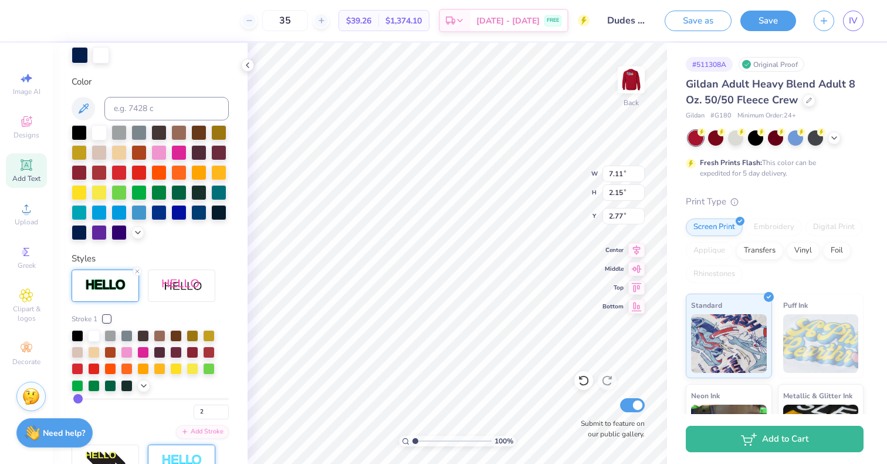
scroll to position [282, 0]
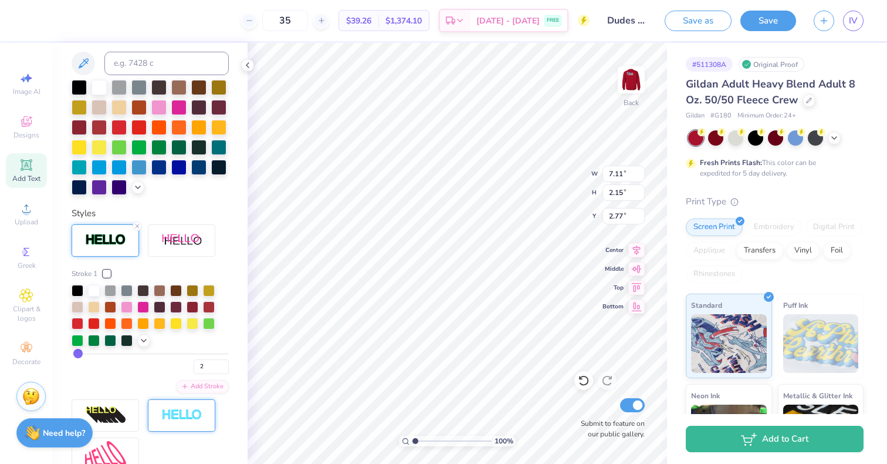
type input "11.10"
type input "2.74"
type input "12.28"
type input "4.17"
type input "2.14"
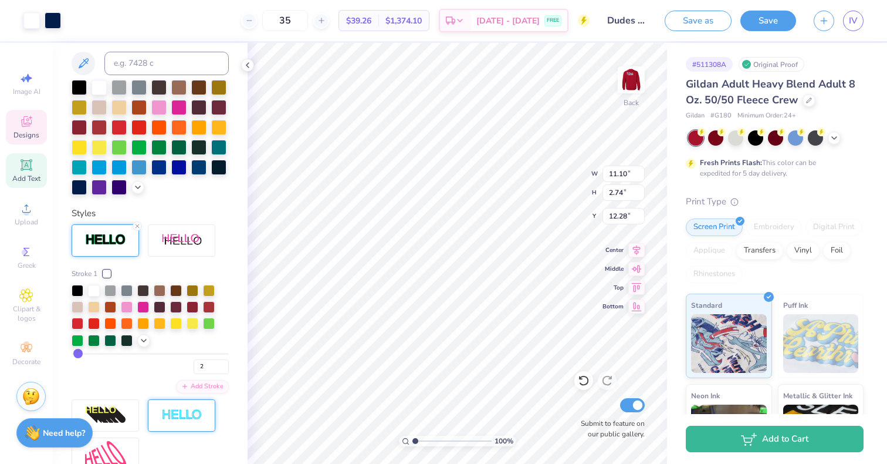
type input "8.38"
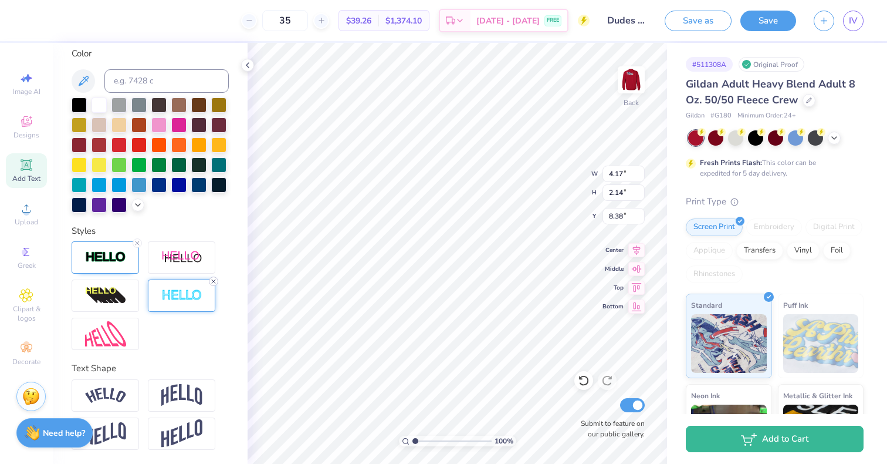
click at [217, 282] on div at bounding box center [213, 280] width 9 height 9
type input "4.13"
type input "2.10"
type input "8.39"
click at [126, 255] on img at bounding box center [105, 257] width 41 height 13
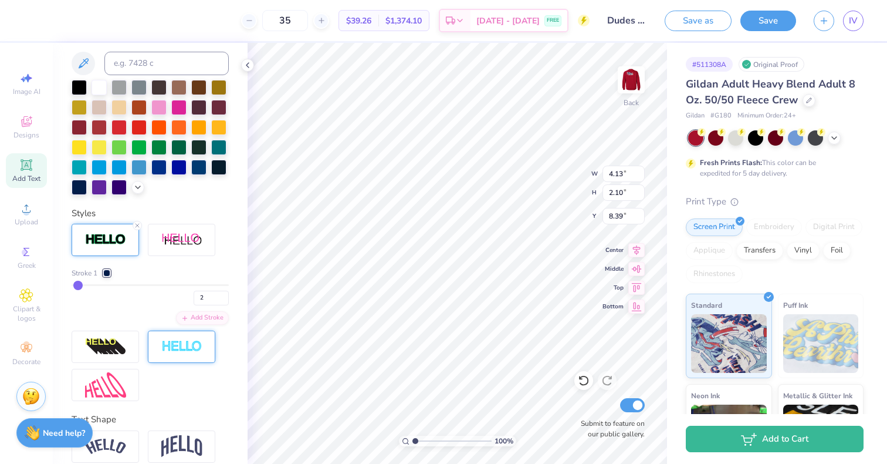
click at [104, 276] on div at bounding box center [106, 272] width 7 height 7
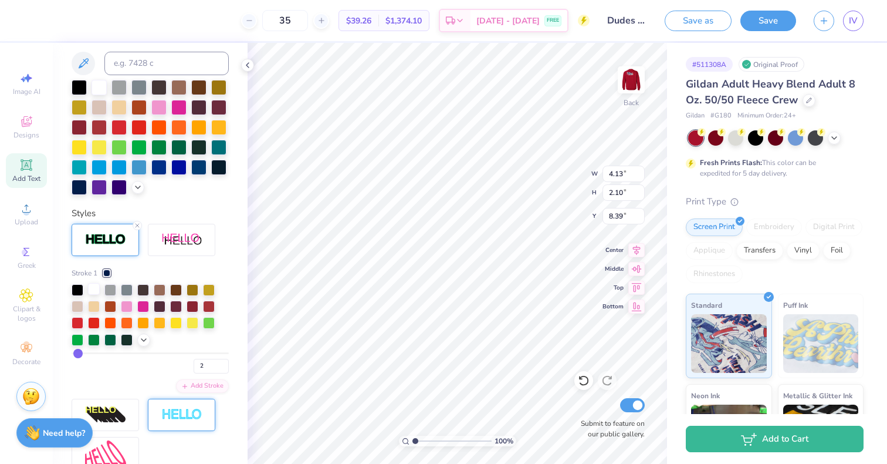
click at [91, 295] on div at bounding box center [94, 289] width 12 height 12
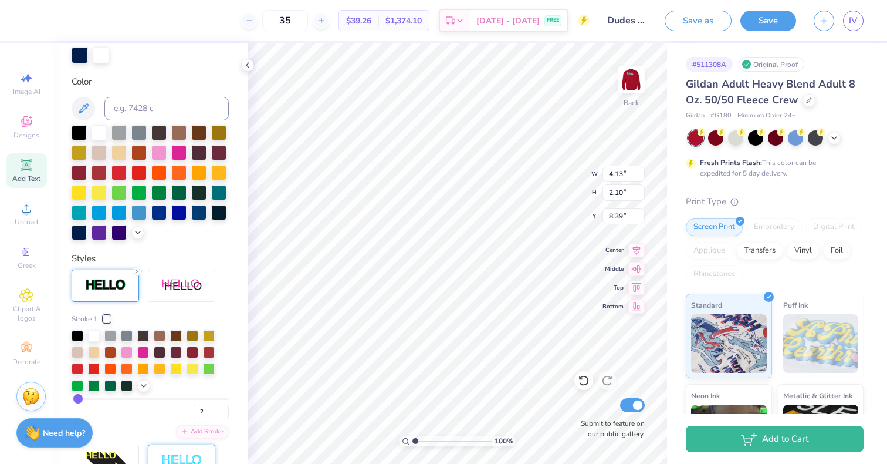
scroll to position [282, 0]
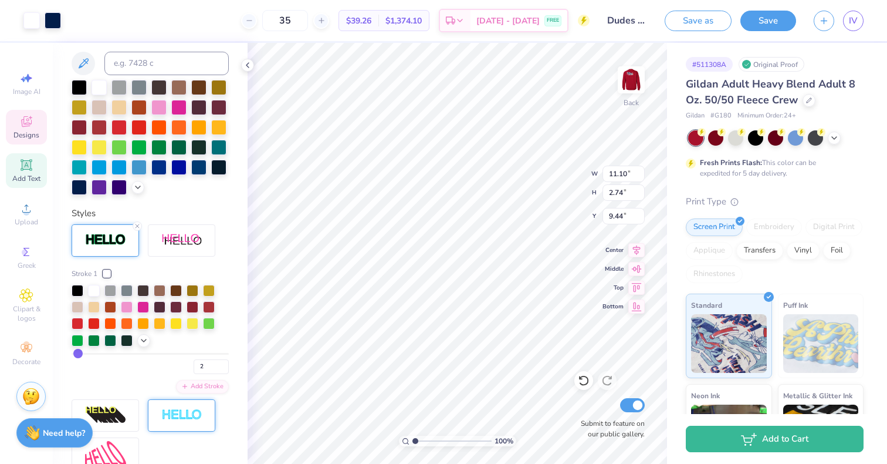
type input "7.75"
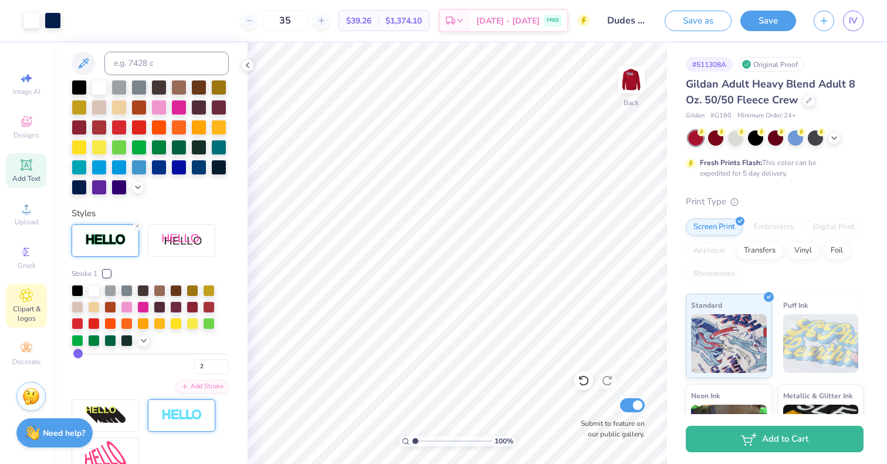
click at [21, 319] on span "Clipart & logos" at bounding box center [26, 313] width 41 height 19
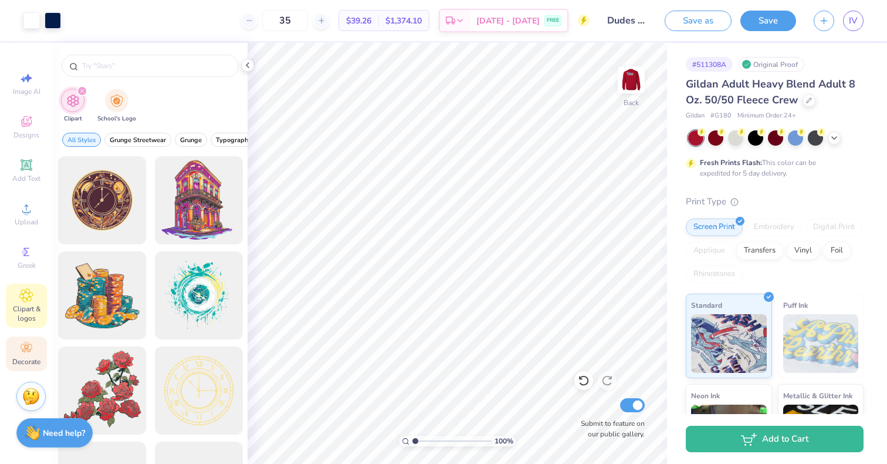
click at [26, 349] on icon at bounding box center [26, 348] width 11 height 8
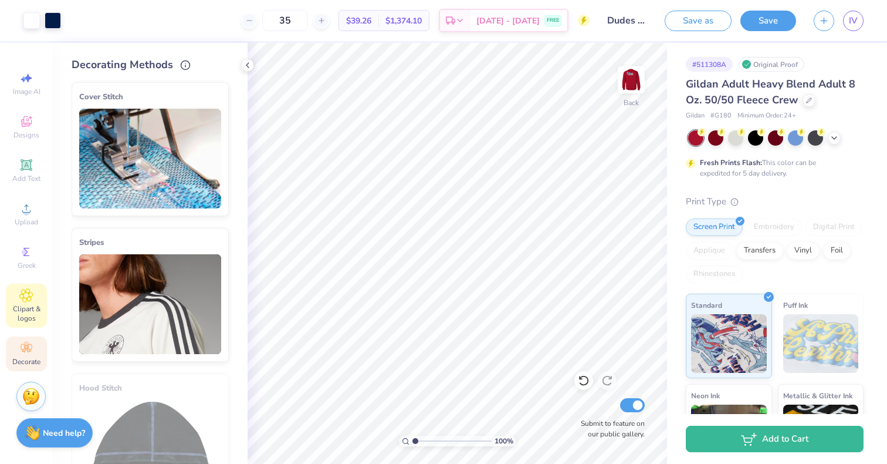
click at [23, 305] on span "Clipart & logos" at bounding box center [26, 313] width 41 height 19
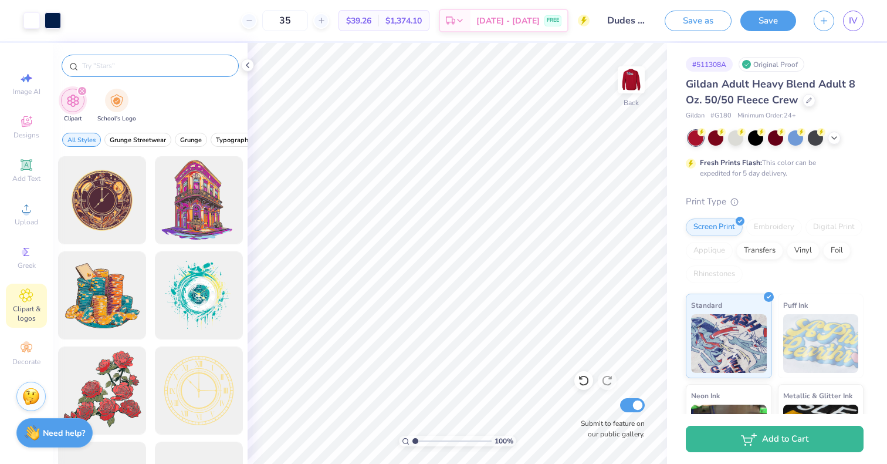
click at [152, 65] on input "text" at bounding box center [156, 66] width 150 height 12
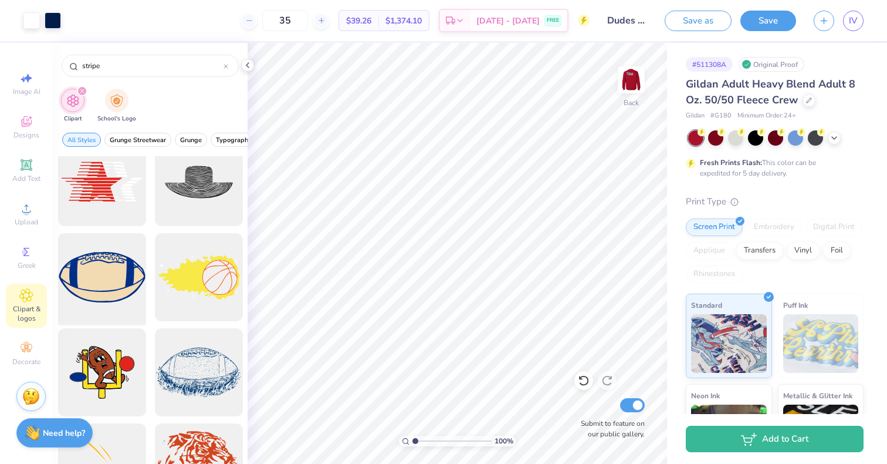
scroll to position [19, 0]
type input "stripe"
click at [103, 175] on div at bounding box center [101, 181] width 97 height 97
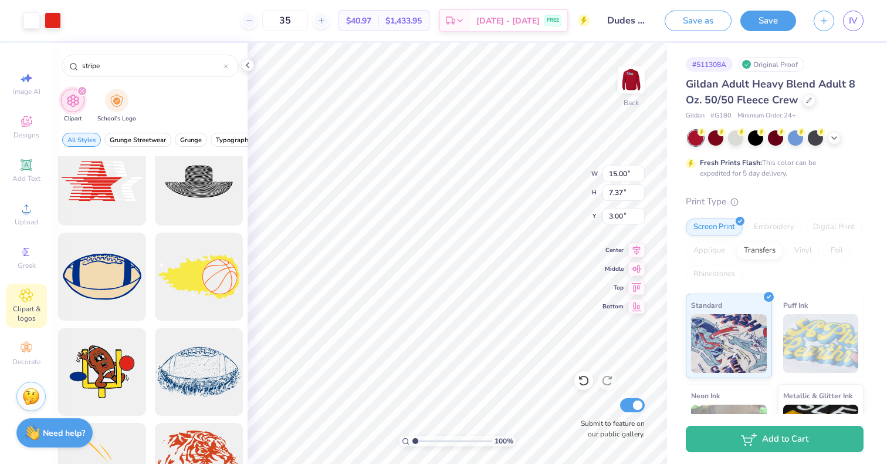
type input "5.37"
type input "2.64"
type input "5.22"
click at [27, 19] on div at bounding box center [31, 19] width 16 height 16
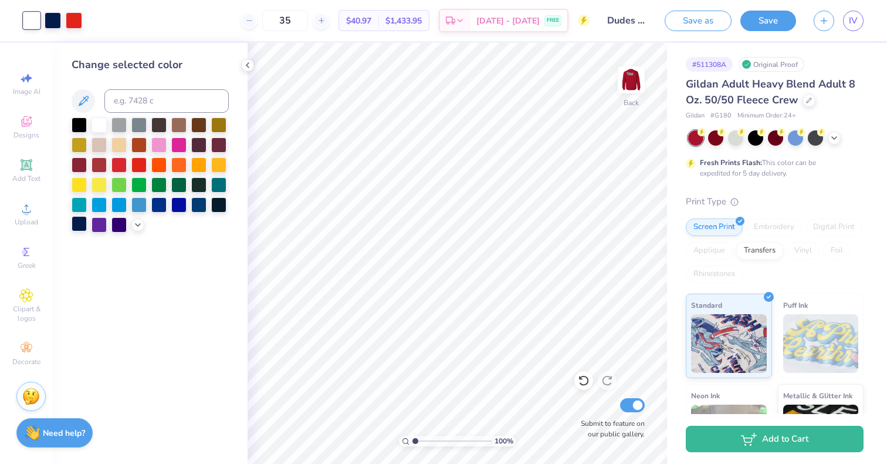
click at [77, 221] on div at bounding box center [79, 223] width 15 height 15
click at [139, 224] on icon at bounding box center [137, 223] width 9 height 9
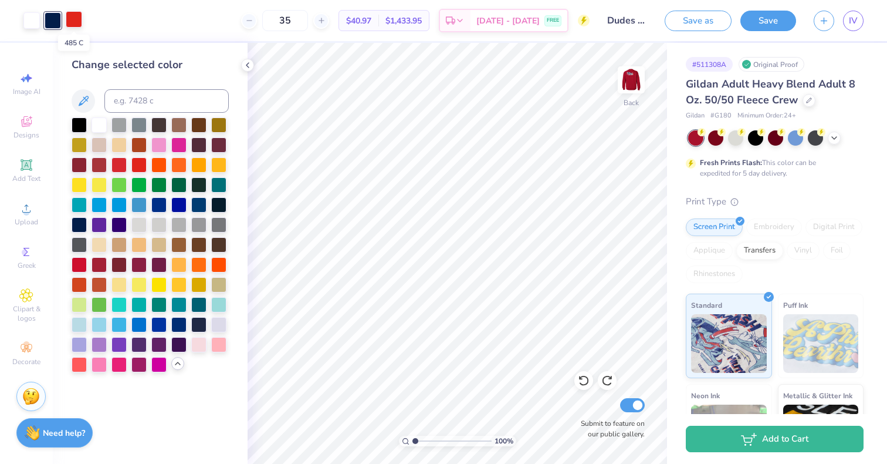
click at [76, 26] on div at bounding box center [74, 19] width 16 height 16
click at [80, 224] on div at bounding box center [79, 223] width 15 height 15
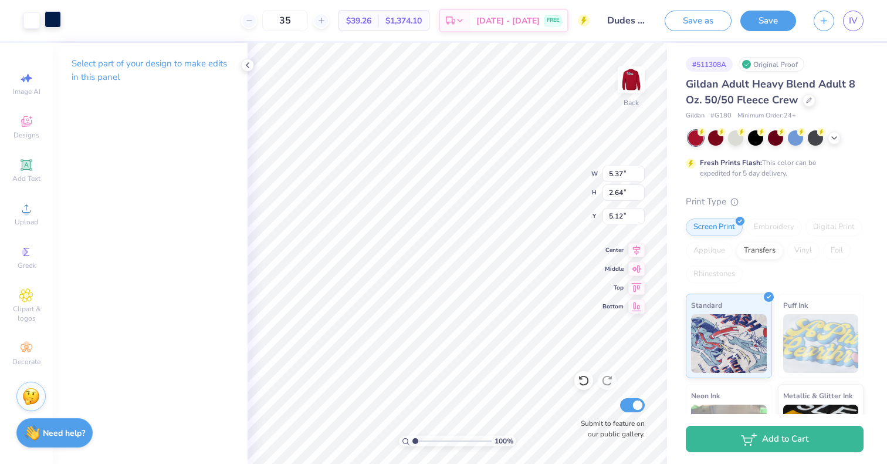
click at [50, 19] on div at bounding box center [53, 19] width 16 height 16
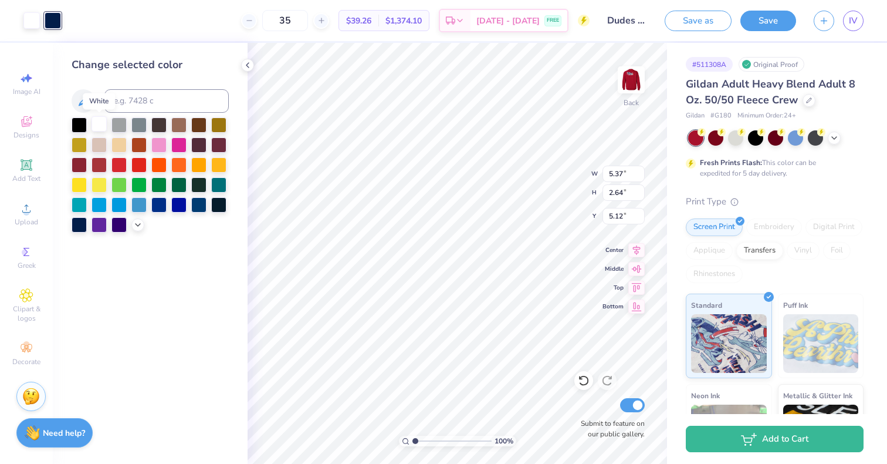
click at [99, 124] on div at bounding box center [99, 123] width 15 height 15
click at [137, 162] on div at bounding box center [138, 163] width 15 height 15
click at [53, 22] on div at bounding box center [53, 19] width 16 height 16
click at [97, 121] on div at bounding box center [99, 123] width 15 height 15
click at [29, 21] on div at bounding box center [31, 19] width 16 height 16
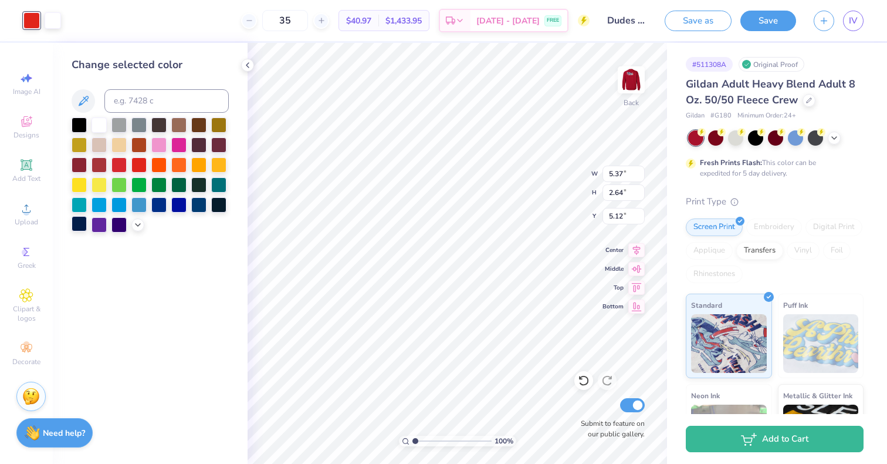
click at [79, 227] on div at bounding box center [79, 223] width 15 height 15
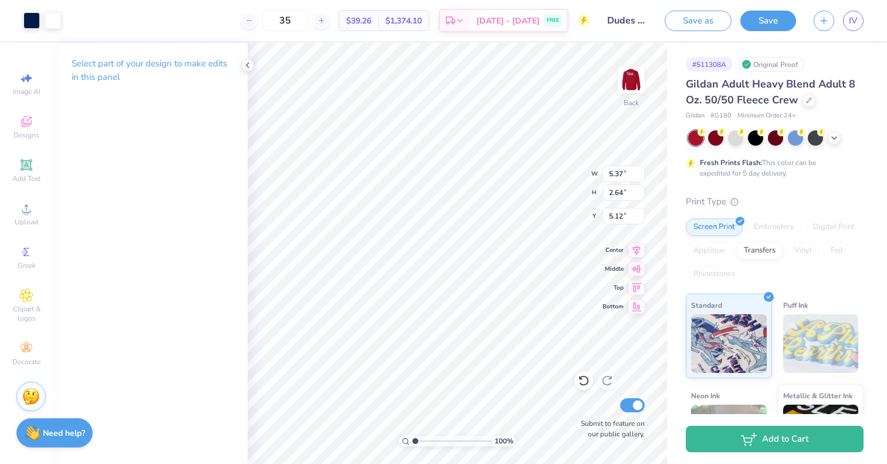
type input "3.39"
type input "1.66"
type input "6.09"
type input "5.37"
type input "2.64"
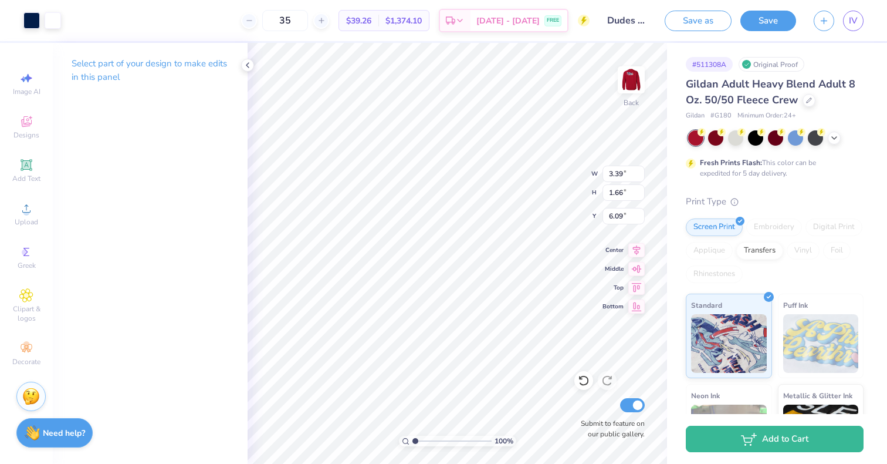
type input "5.12"
type input "3.40"
type input "1.67"
type input "5.69"
type input "3.39"
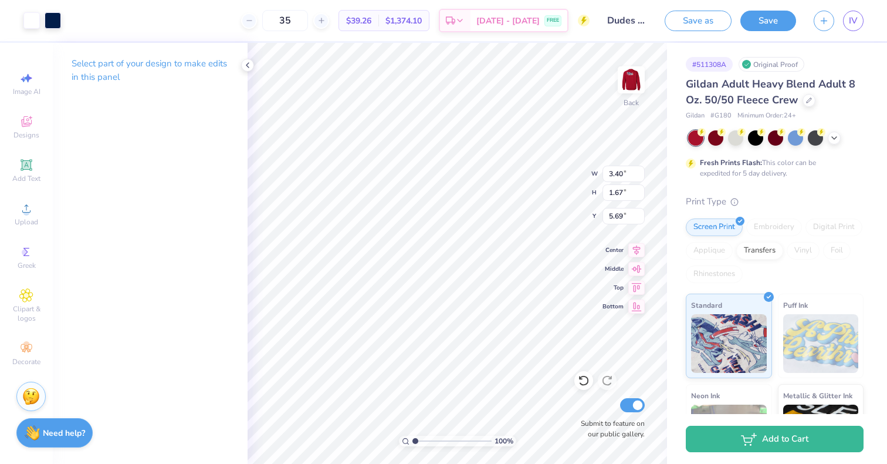
type input "1.66"
type input "1.68"
type input "5.68"
type input "3.39"
type input "1.75"
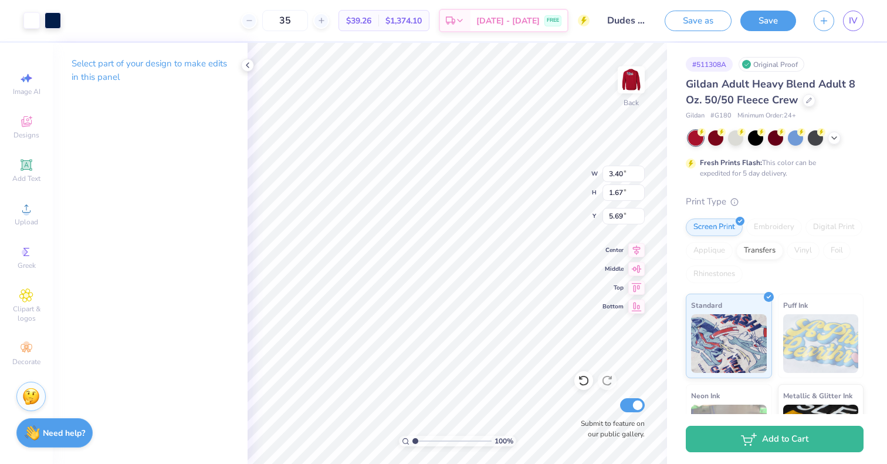
type input "5.64"
type input "3.40"
type input "1.67"
type input "5.69"
click at [34, 24] on div at bounding box center [31, 19] width 16 height 16
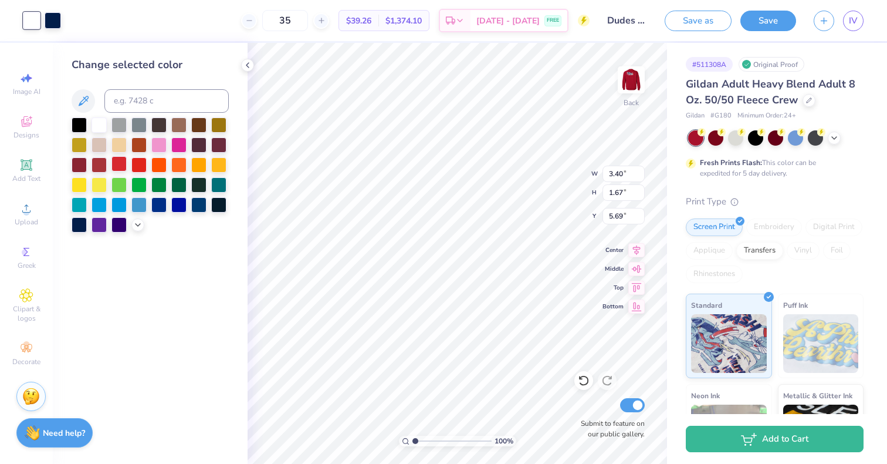
click at [120, 166] on div at bounding box center [119, 163] width 15 height 15
click at [54, 20] on div at bounding box center [53, 19] width 16 height 16
click at [99, 119] on div at bounding box center [99, 123] width 15 height 15
click at [35, 21] on div at bounding box center [31, 19] width 16 height 16
click at [81, 225] on div at bounding box center [79, 223] width 15 height 15
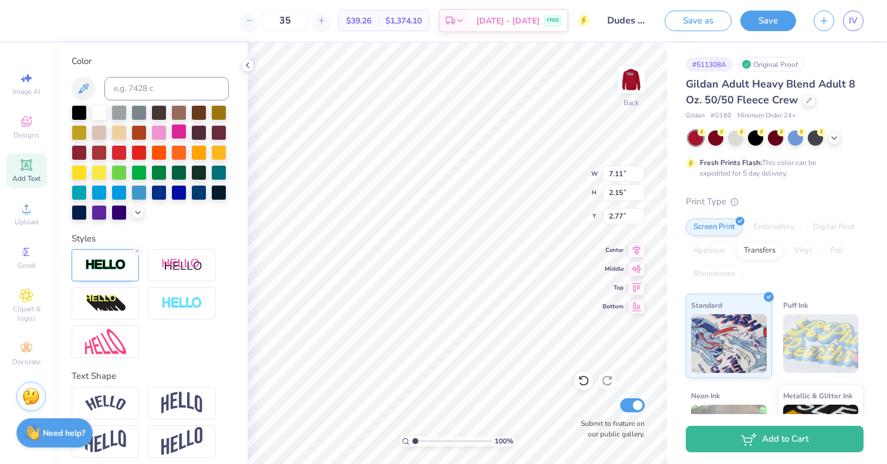
scroll to position [212, 0]
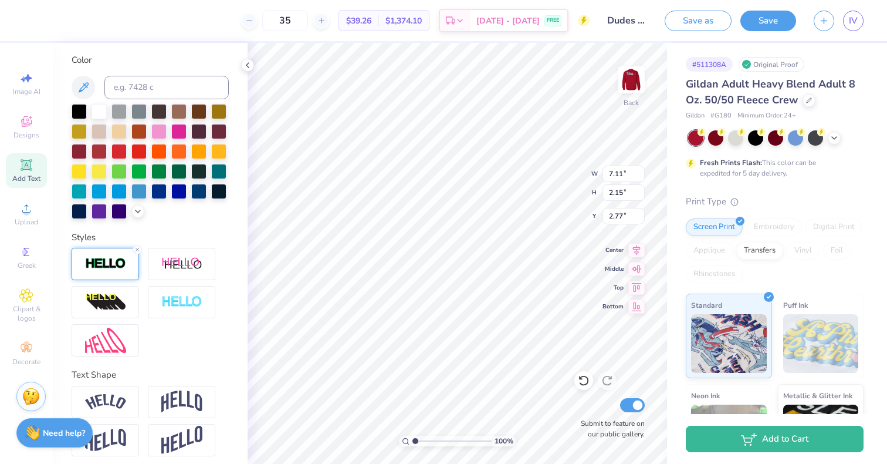
click at [96, 272] on div at bounding box center [105, 264] width 67 height 32
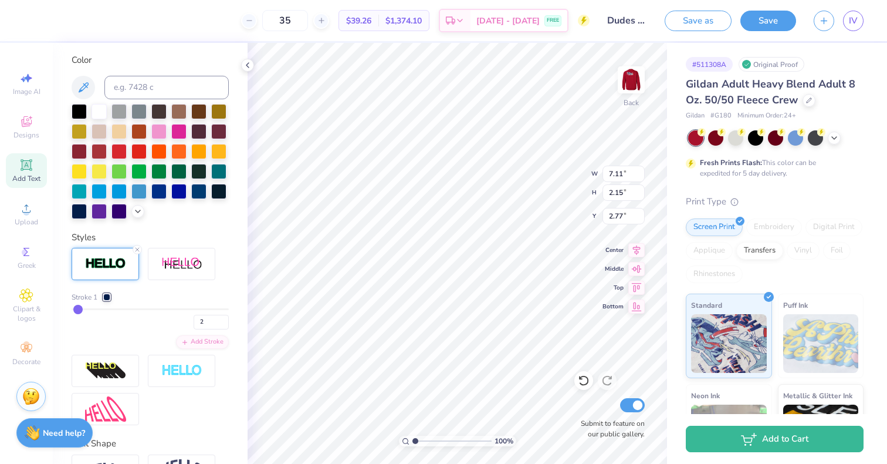
click at [109, 322] on div "Stroke 1 2" at bounding box center [150, 311] width 157 height 38
click at [108, 301] on div at bounding box center [106, 296] width 7 height 7
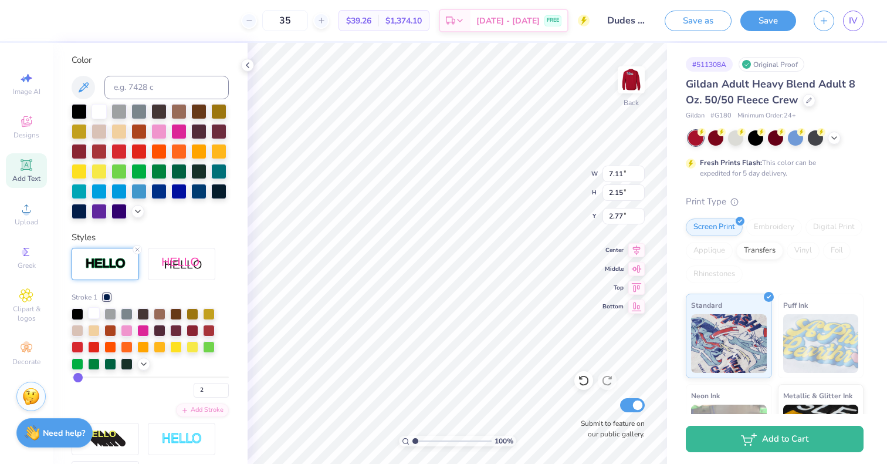
click at [93, 319] on div at bounding box center [94, 313] width 12 height 12
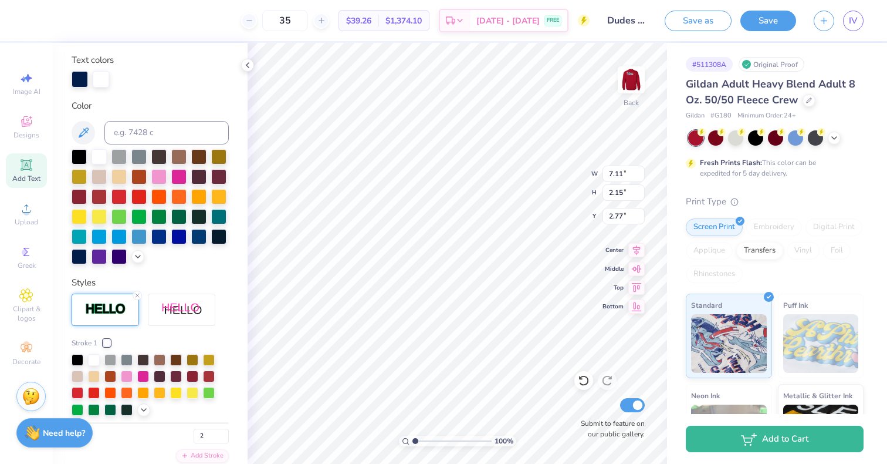
scroll to position [258, 0]
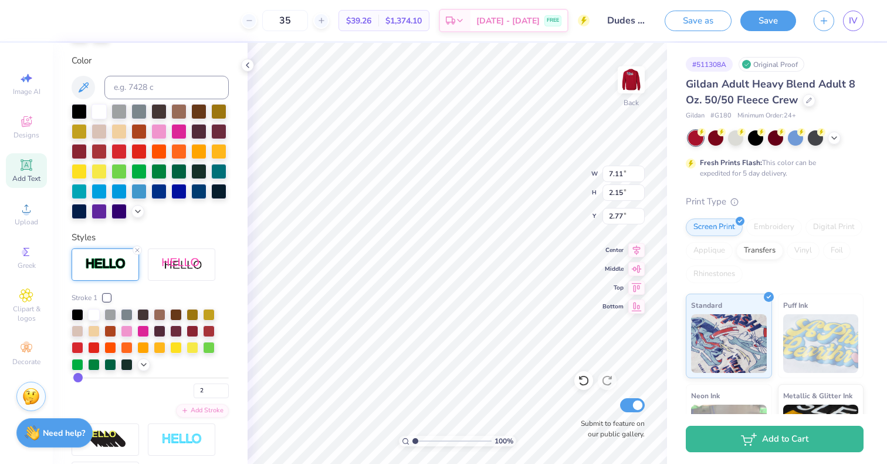
type input "11.10"
type input "2.74"
type input "13.53"
type input "4.13"
type input "2.10"
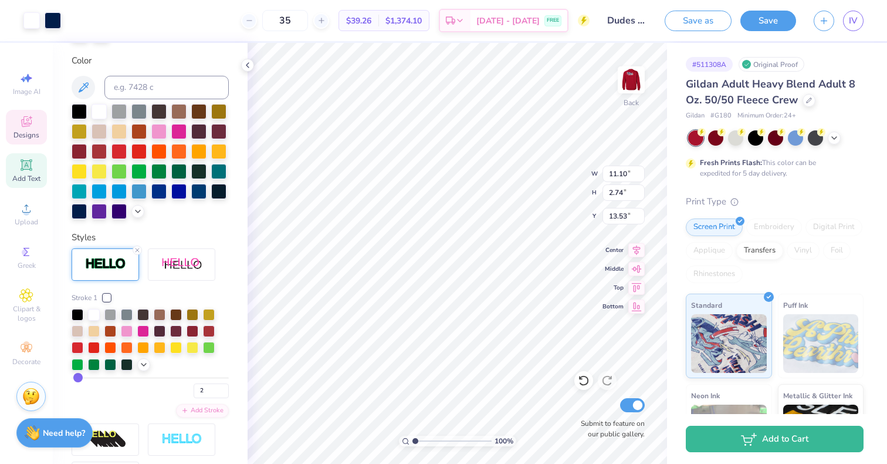
type input "8.39"
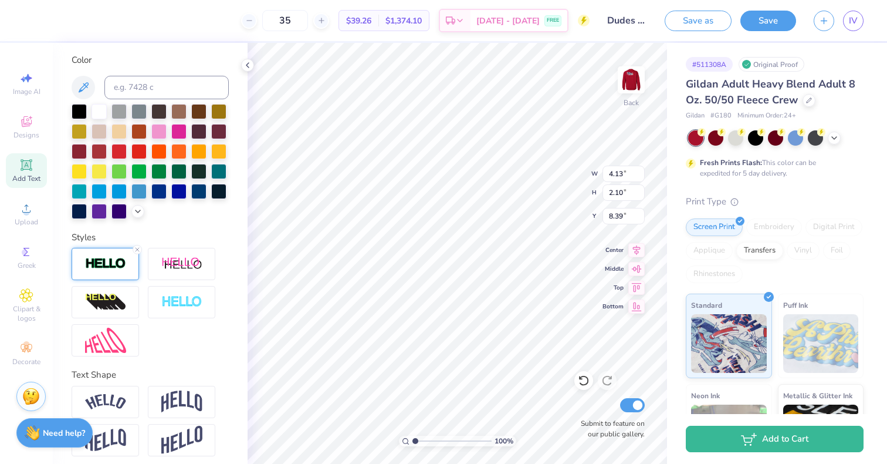
click at [110, 274] on div at bounding box center [105, 264] width 67 height 32
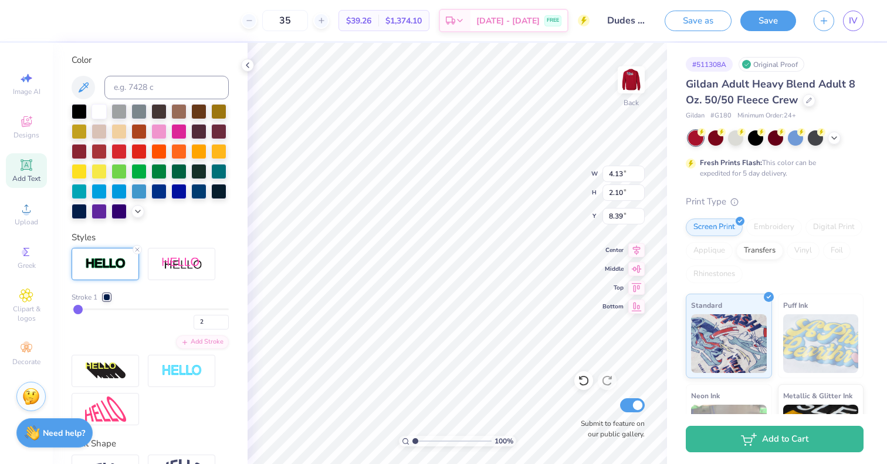
click at [108, 301] on div at bounding box center [106, 296] width 7 height 7
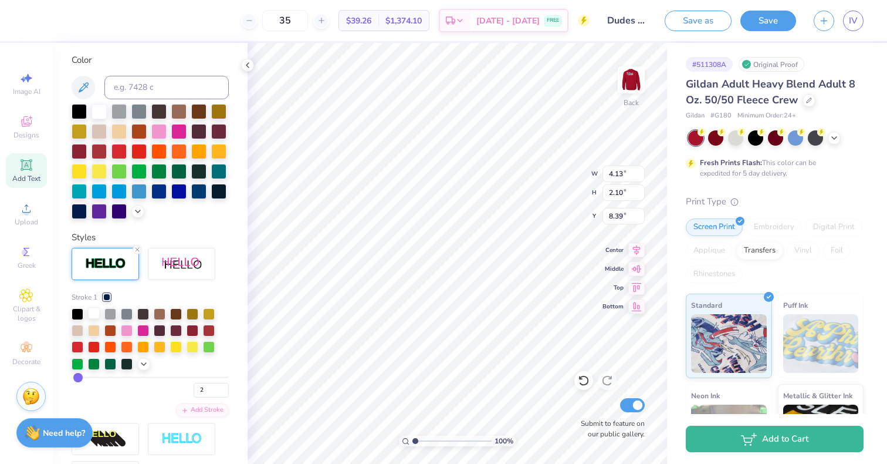
click at [92, 319] on div at bounding box center [94, 313] width 12 height 12
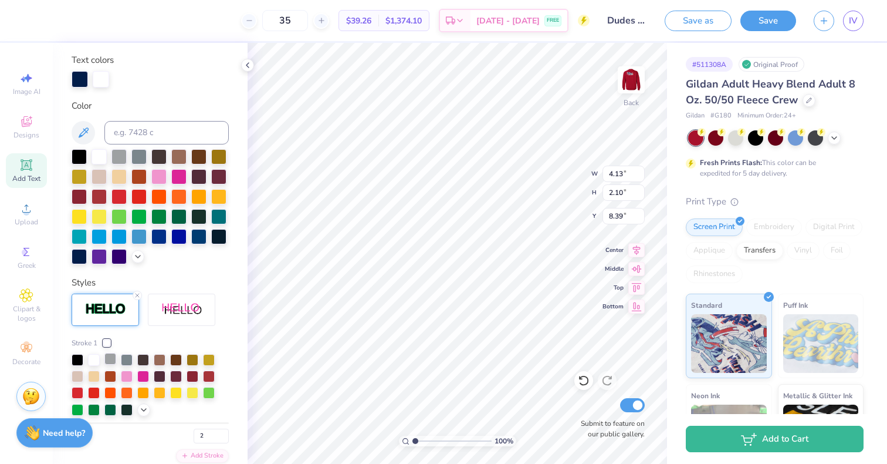
scroll to position [258, 0]
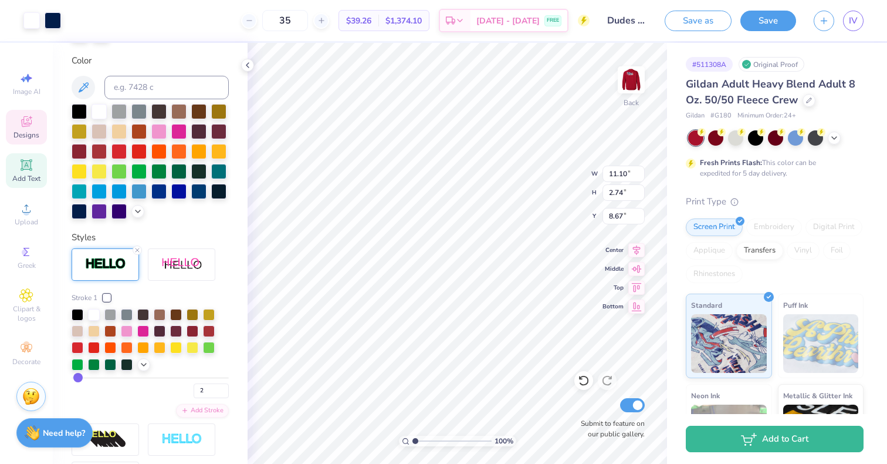
type input "8.67"
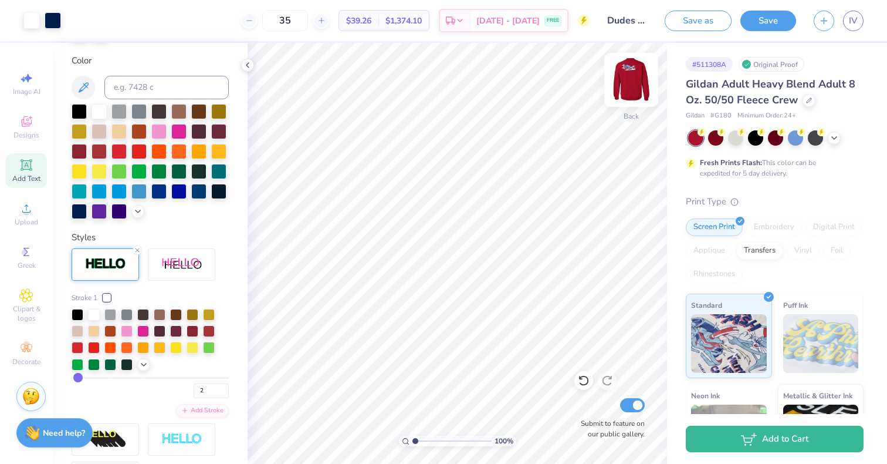
click at [629, 77] on img at bounding box center [631, 79] width 47 height 47
type input "4.22"
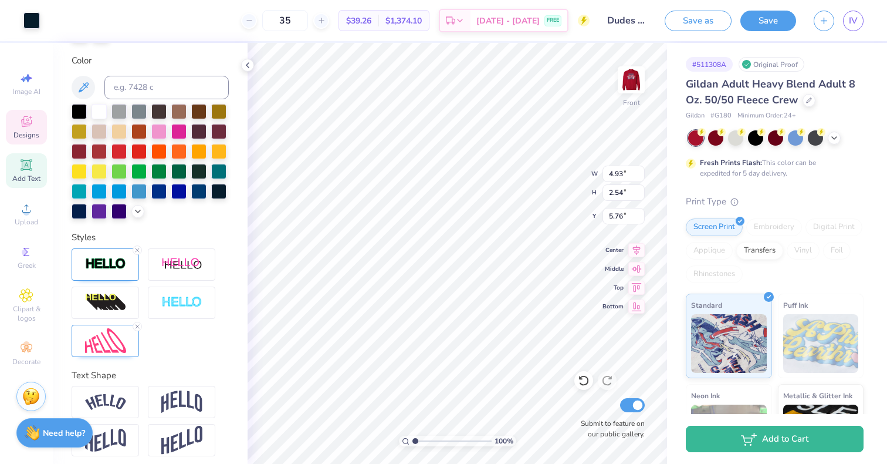
type input "4.96"
type input "2.56"
type input "5.75"
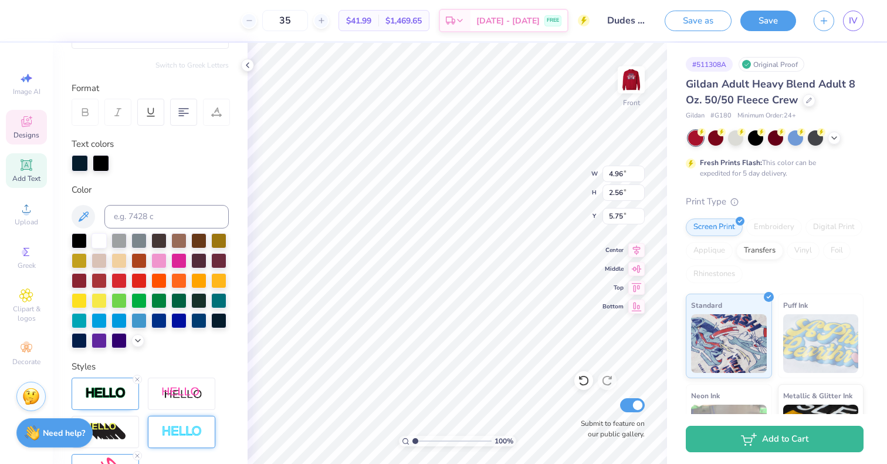
scroll to position [129, 0]
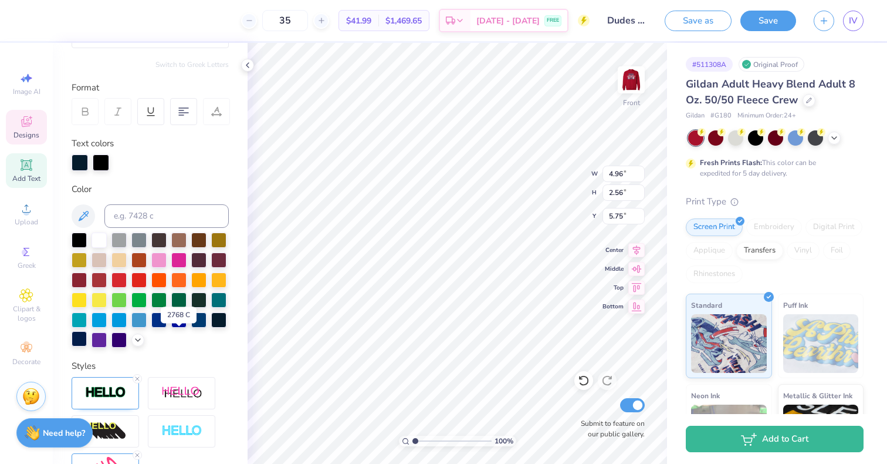
click at [87, 339] on div at bounding box center [79, 338] width 15 height 15
click at [141, 216] on input at bounding box center [166, 215] width 124 height 23
type input "2768"
click at [79, 215] on icon at bounding box center [83, 216] width 14 height 14
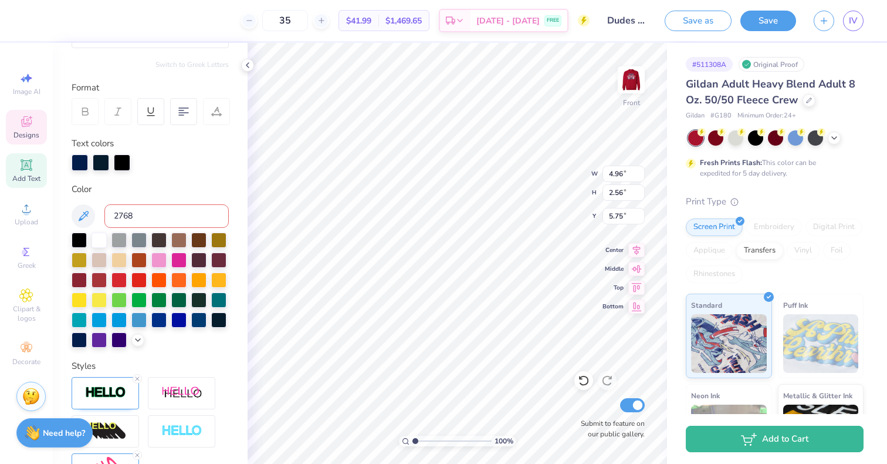
type textarea "DUDES DAY"
type input "3.01"
type input "5.24"
type input "4.82"
type input "2.92"
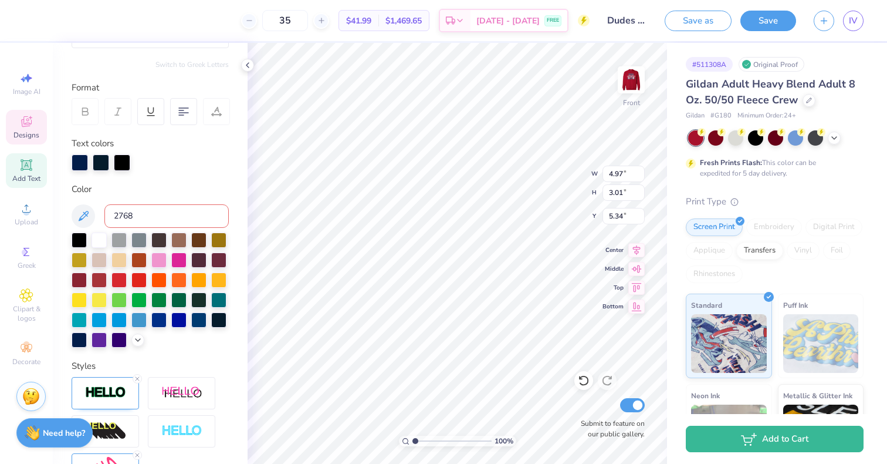
type input "5.45"
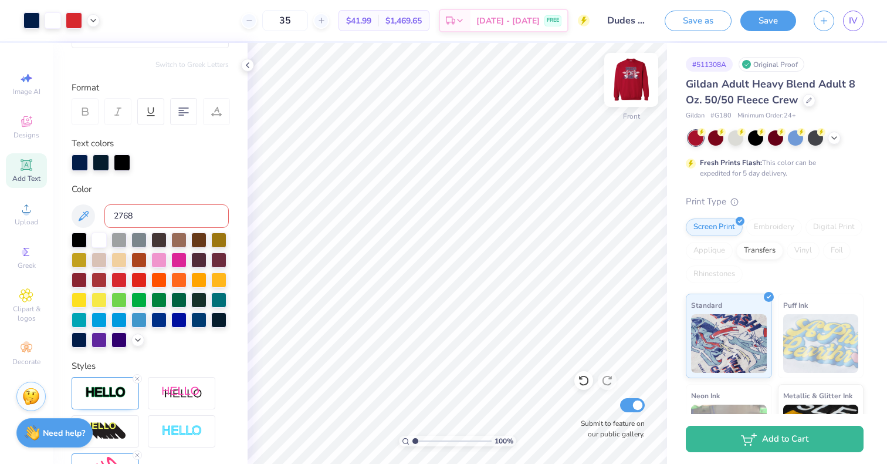
click at [634, 83] on img at bounding box center [631, 79] width 47 height 47
click at [633, 85] on img at bounding box center [631, 79] width 47 height 47
click at [632, 86] on img at bounding box center [631, 79] width 47 height 47
click at [632, 86] on img at bounding box center [631, 79] width 23 height 23
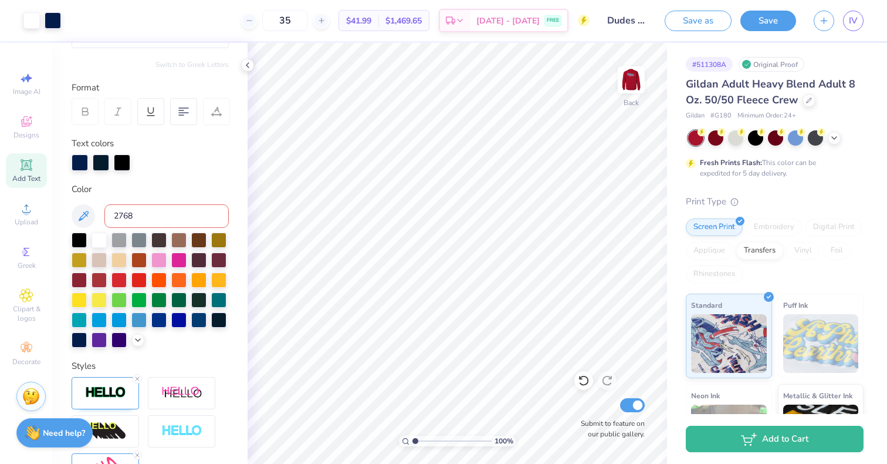
click at [632, 86] on img at bounding box center [631, 79] width 23 height 23
click at [19, 302] on icon at bounding box center [25, 295] width 13 height 14
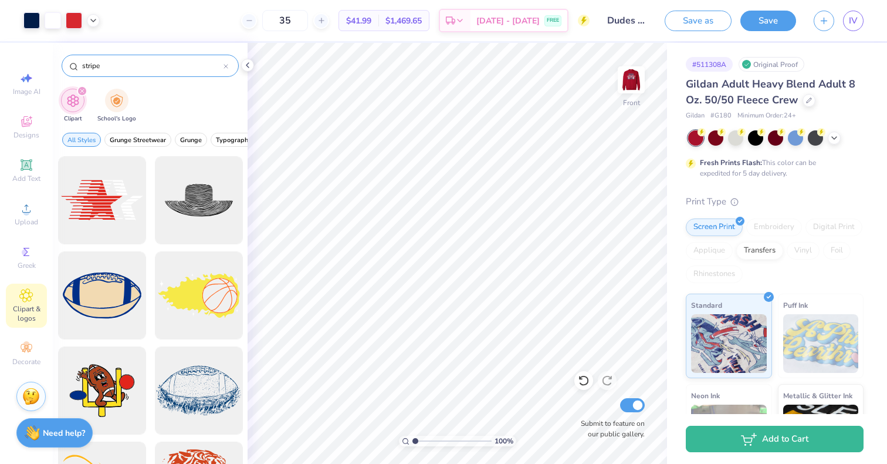
click at [126, 65] on input "stripe" at bounding box center [152, 66] width 143 height 12
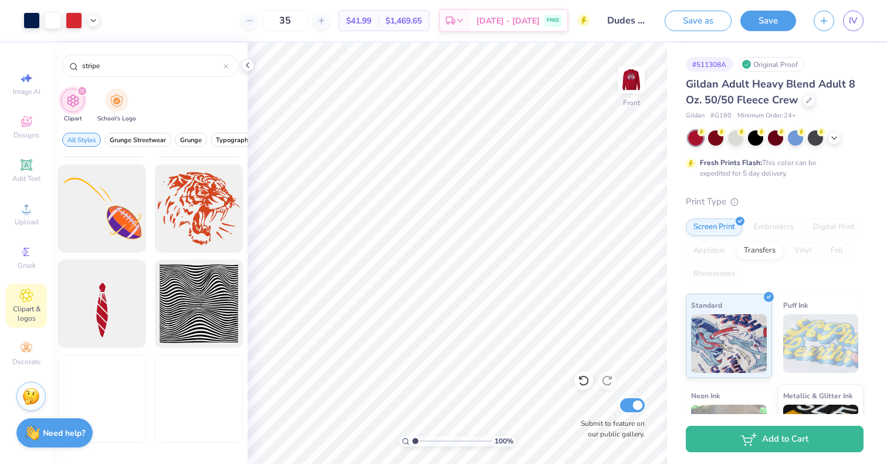
scroll to position [293, 0]
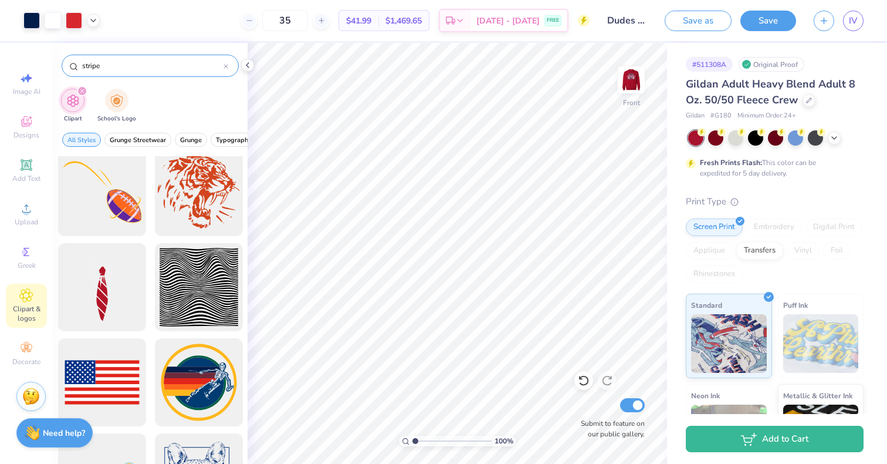
click at [85, 64] on input "stripe" at bounding box center [152, 66] width 143 height 12
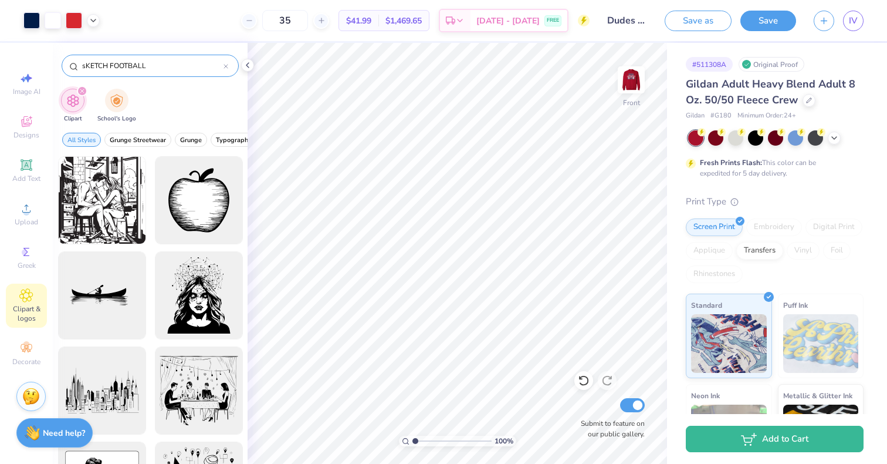
type input "sKETCH FOOTBALL"
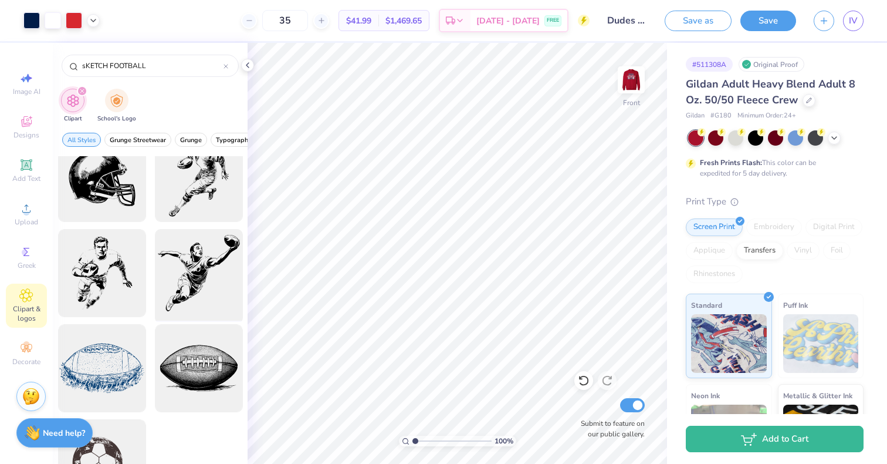
scroll to position [0, 0]
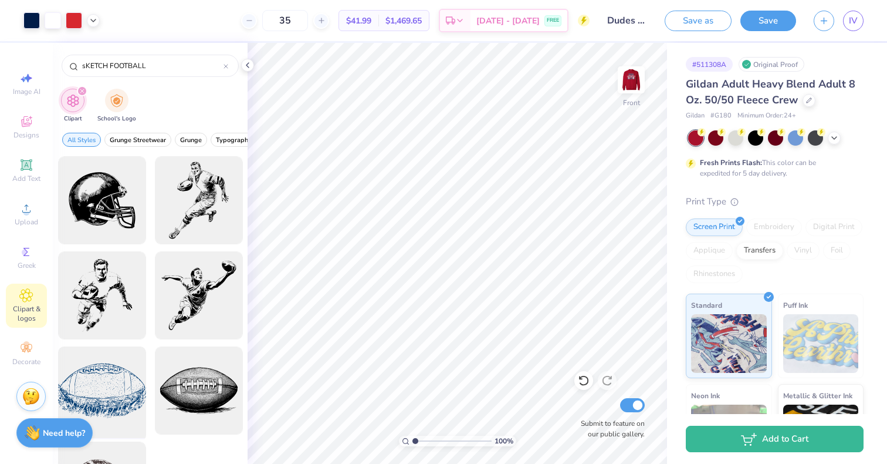
click at [85, 390] on div at bounding box center [101, 390] width 97 height 97
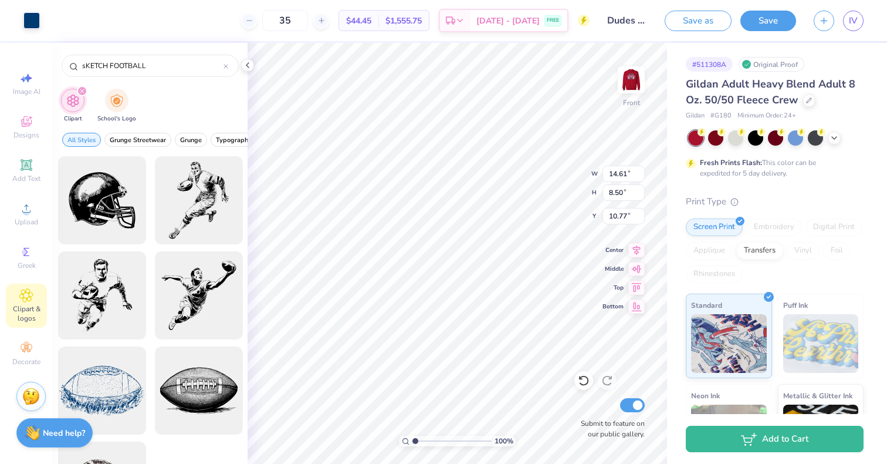
type input "10.77"
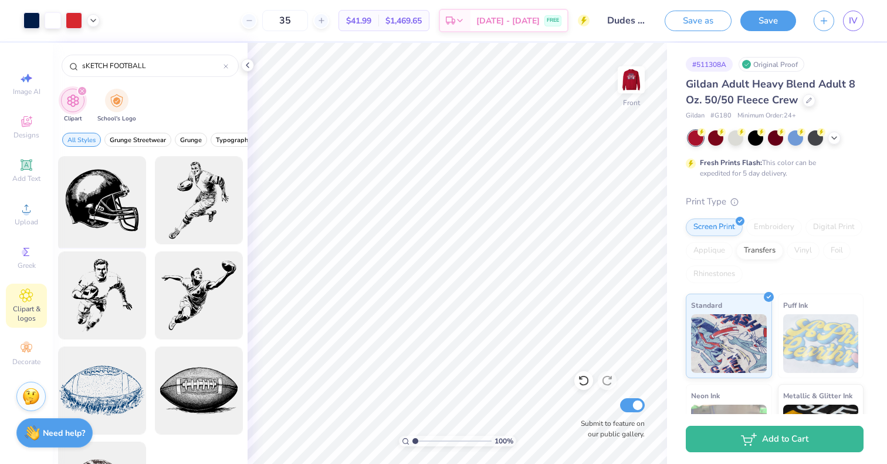
click at [90, 198] on div at bounding box center [101, 200] width 97 height 97
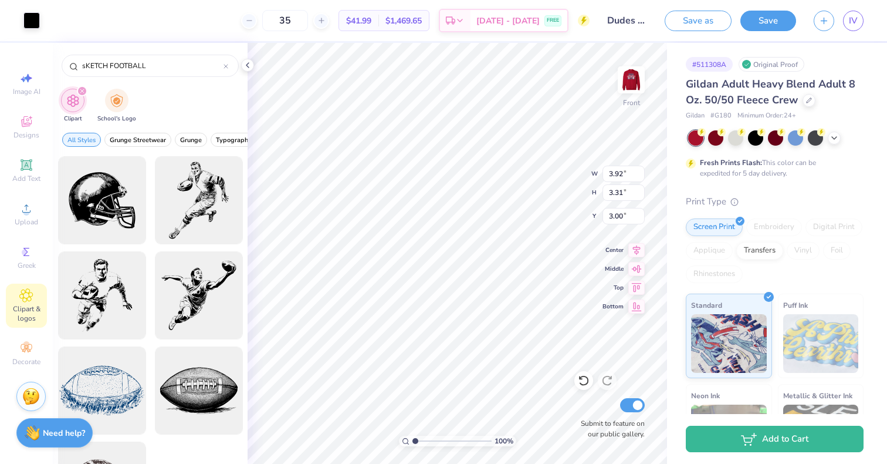
type input "3.92"
type input "3.31"
type input "4.19"
type input "3.22"
type input "16.53"
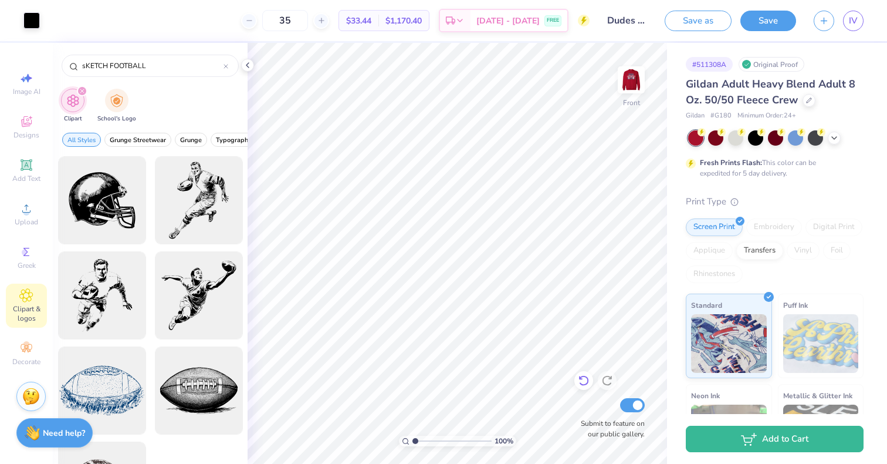
click at [584, 383] on icon at bounding box center [584, 380] width 12 height 12
type input "1.99"
click at [97, 22] on icon at bounding box center [93, 19] width 9 height 9
click at [83, 49] on div at bounding box center [82, 49] width 16 height 16
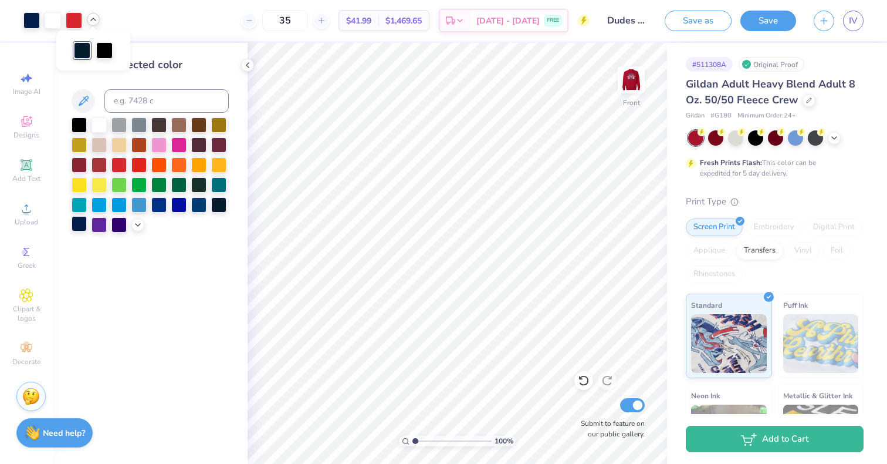
click at [73, 223] on div at bounding box center [79, 223] width 15 height 15
click at [79, 47] on div at bounding box center [82, 49] width 16 height 16
click at [77, 226] on div at bounding box center [79, 223] width 15 height 15
click at [136, 228] on div at bounding box center [137, 223] width 13 height 13
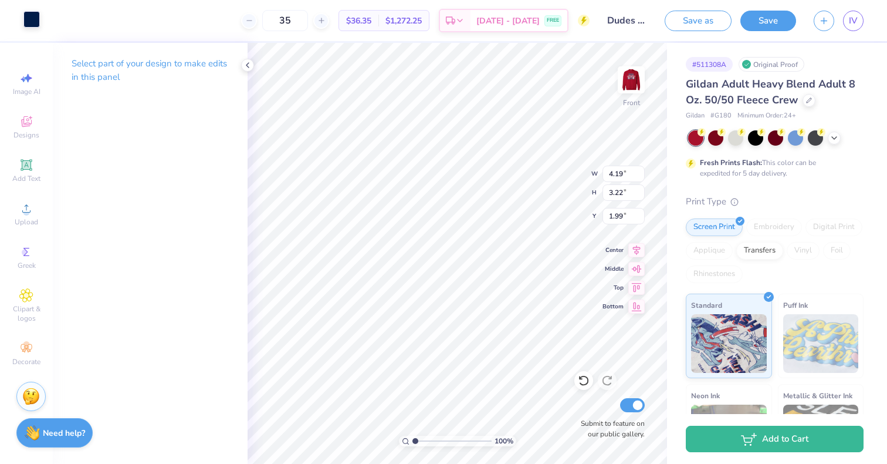
click at [38, 22] on div at bounding box center [31, 19] width 16 height 16
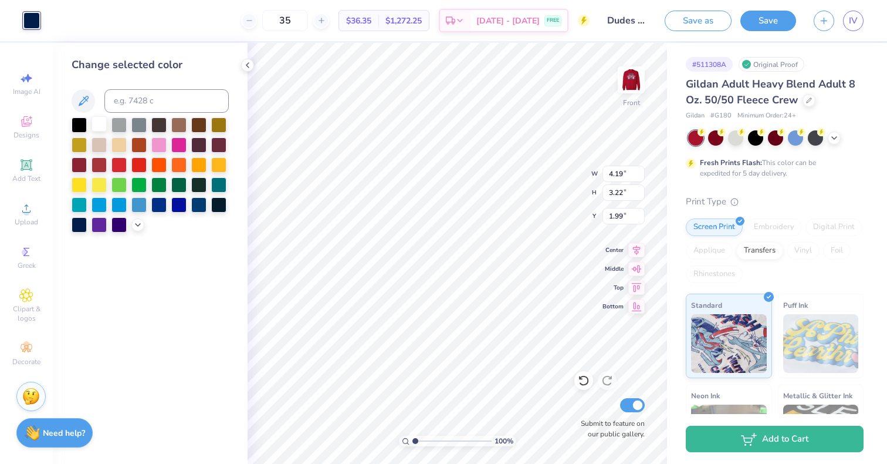
click at [96, 125] on div at bounding box center [99, 123] width 15 height 15
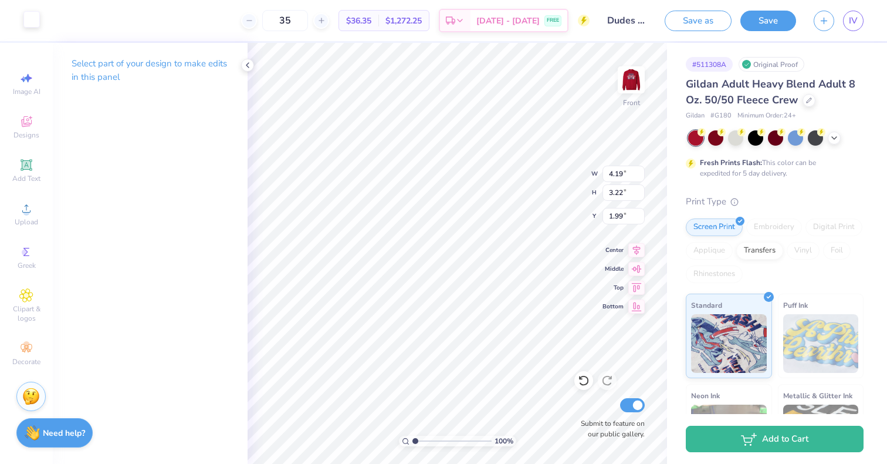
click at [26, 20] on div at bounding box center [31, 19] width 16 height 16
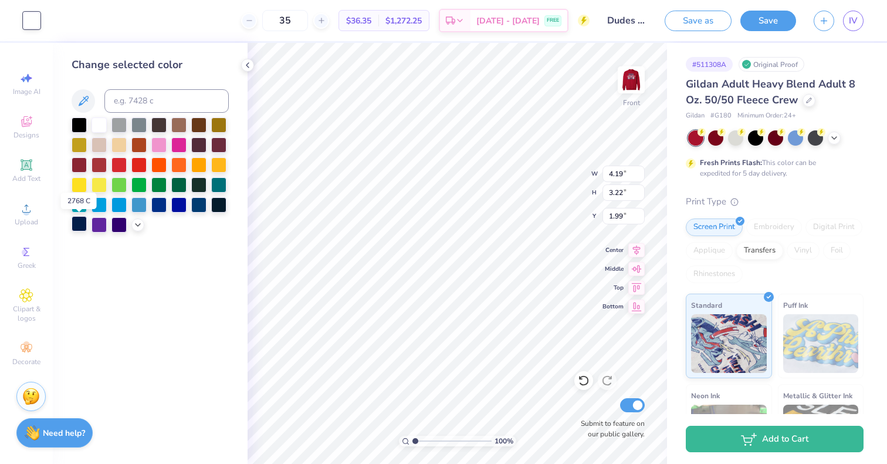
click at [82, 228] on div at bounding box center [79, 223] width 15 height 15
click at [223, 202] on div at bounding box center [218, 203] width 15 height 15
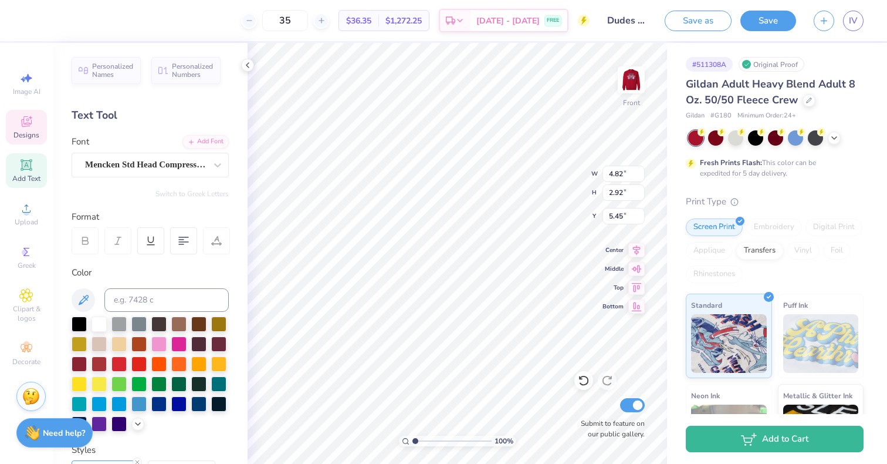
scroll to position [9, 3]
type textarea "DUDES"
type input "11.78"
type input "8.60"
type input "7.91"
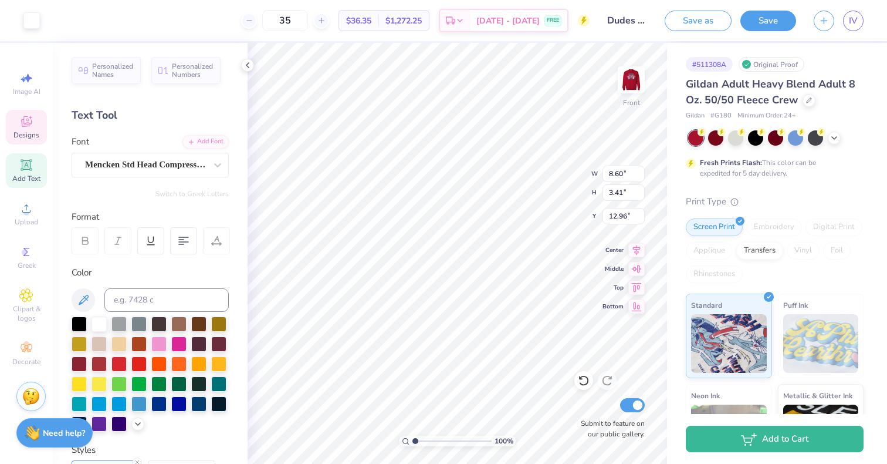
type input "7.91"
type input "14.25"
type input "7.43"
type input "3.20"
type input "8.07"
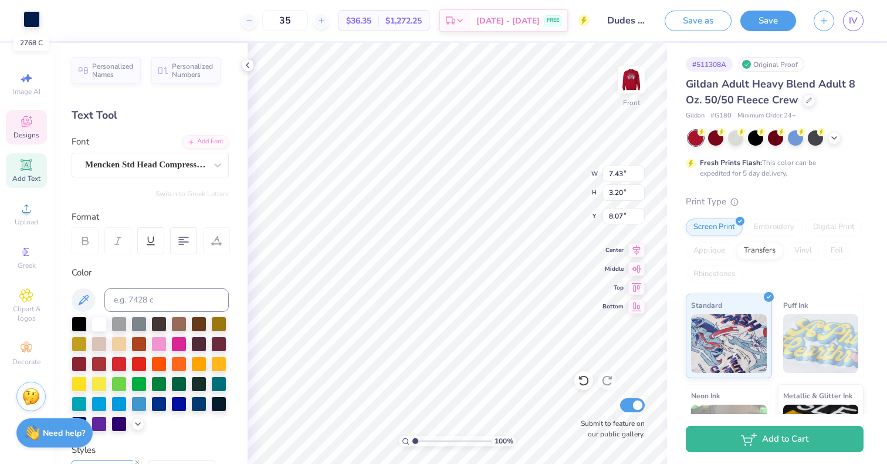
click at [40, 15] on div at bounding box center [31, 19] width 16 height 16
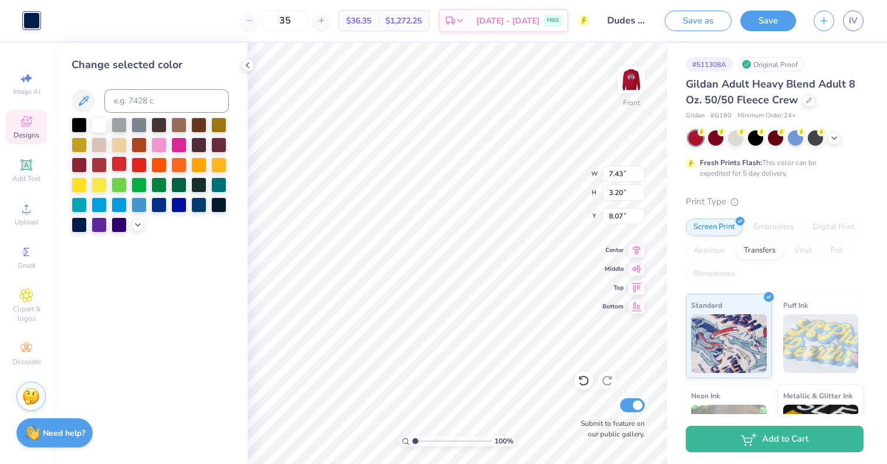
click at [116, 166] on div at bounding box center [119, 163] width 15 height 15
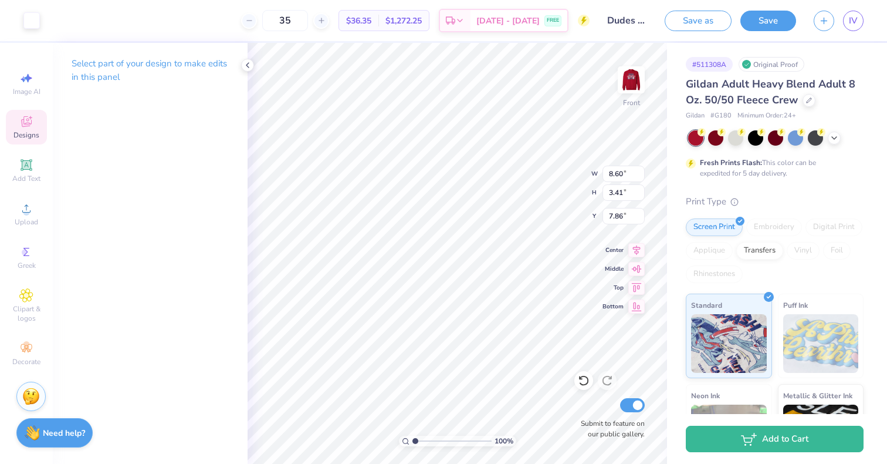
type input "7.86"
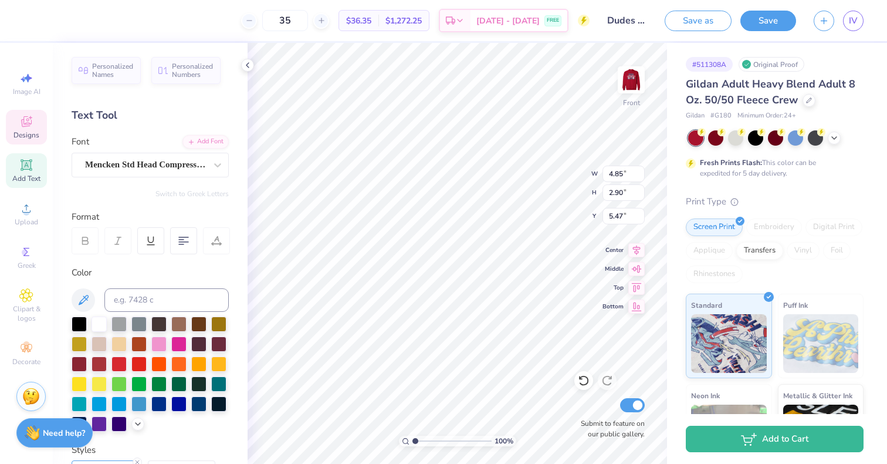
type input "8.61"
type input "3.92"
type input "4.65"
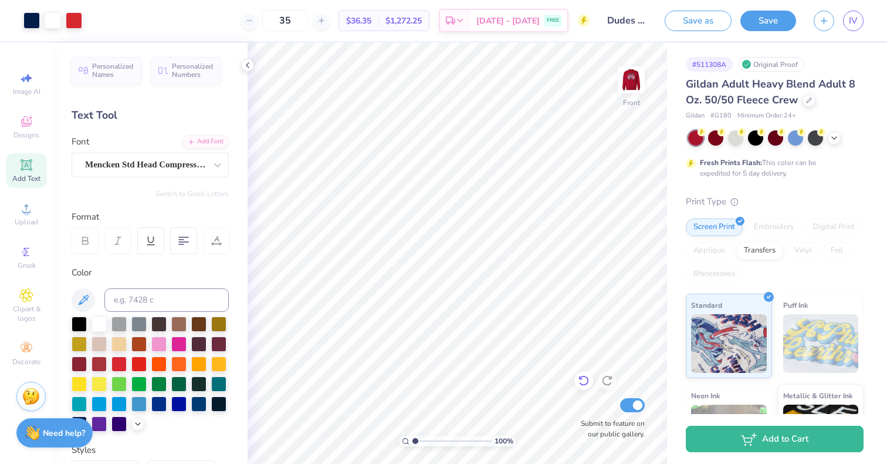
click at [588, 381] on icon at bounding box center [584, 381] width 10 height 11
click at [587, 379] on icon at bounding box center [584, 381] width 10 height 11
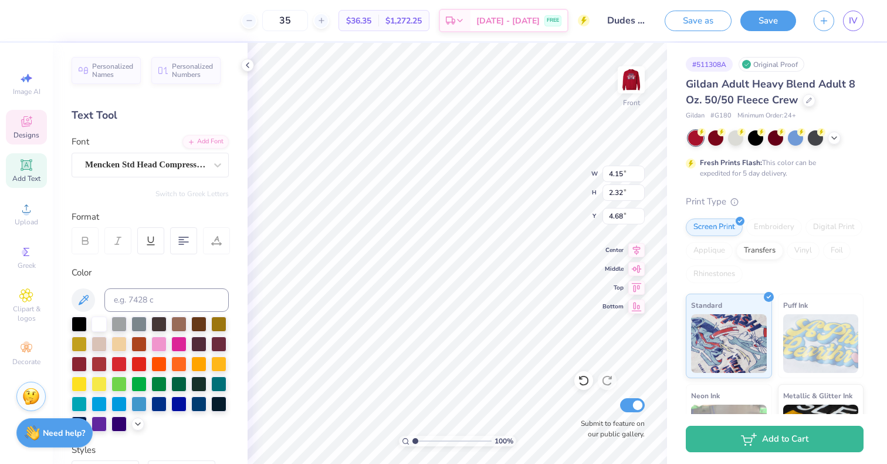
type input "8.41"
type textarea "DAY"
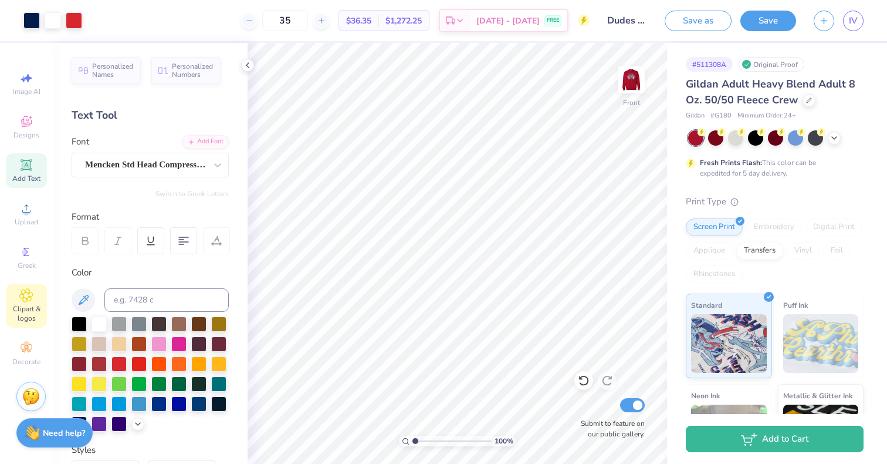
click at [34, 301] on div "Clipart & logos" at bounding box center [26, 305] width 41 height 44
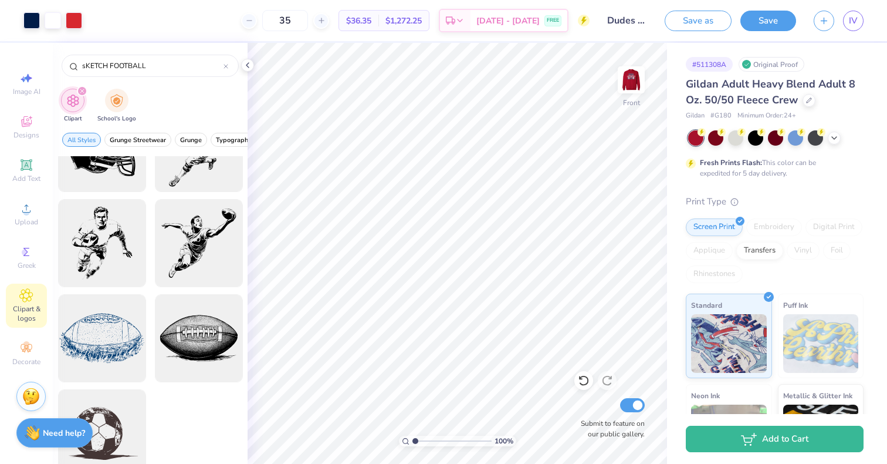
scroll to position [0, 0]
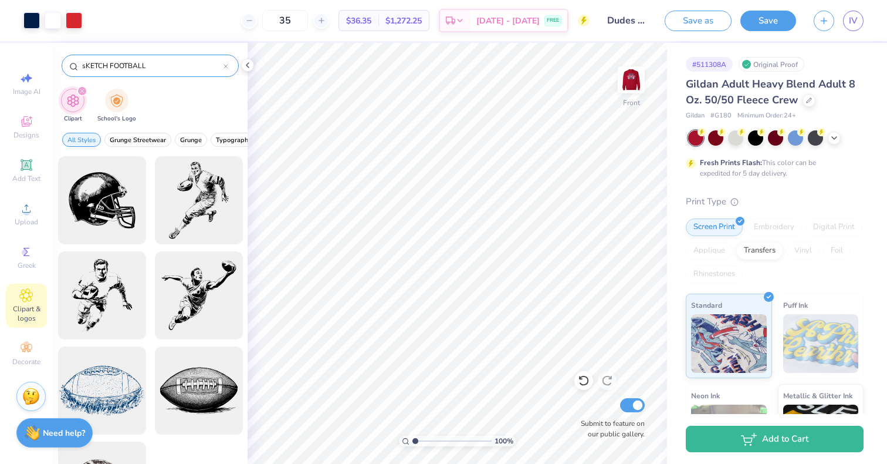
drag, startPoint x: 156, startPoint y: 66, endPoint x: 117, endPoint y: 62, distance: 39.0
click at [117, 62] on input "sKETCH FOOTBALL" at bounding box center [152, 66] width 143 height 12
drag, startPoint x: 109, startPoint y: 64, endPoint x: 51, endPoint y: 62, distance: 58.2
click at [51, 62] on div "Art colors 35 $36.35 Per Item $1,272.25 Total Est. Delivery Sep 6 - 9 FREE Desi…" at bounding box center [443, 232] width 887 height 464
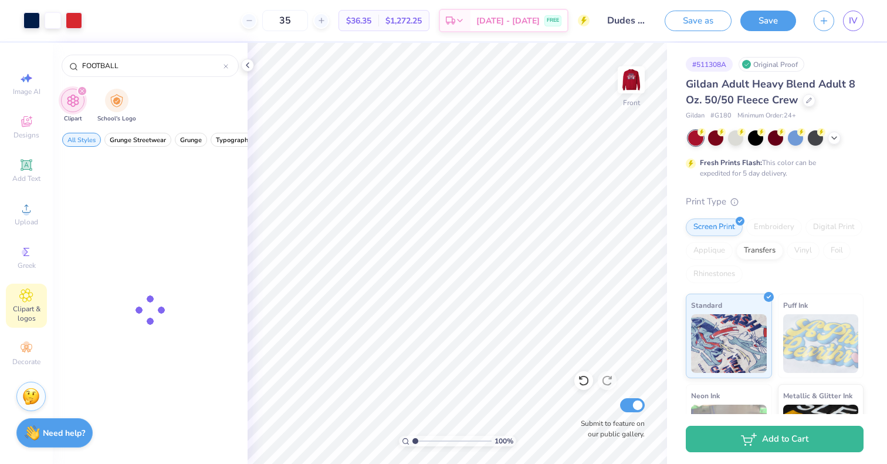
type input "FOOTBALL"
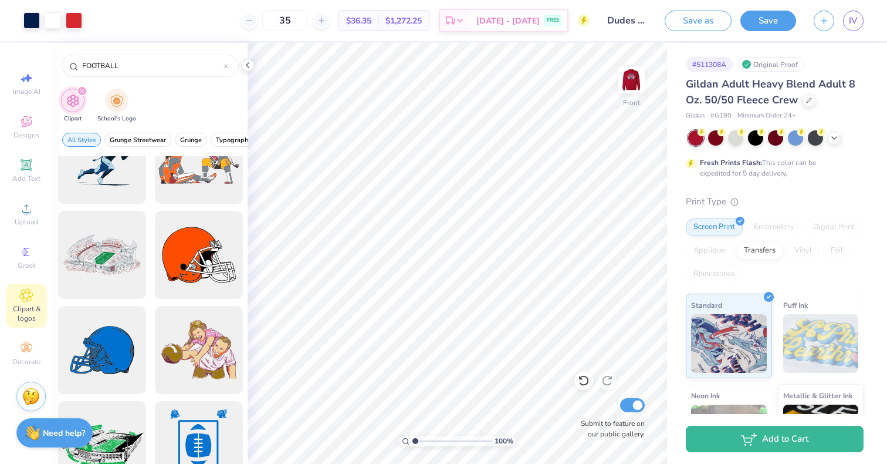
scroll to position [704, 0]
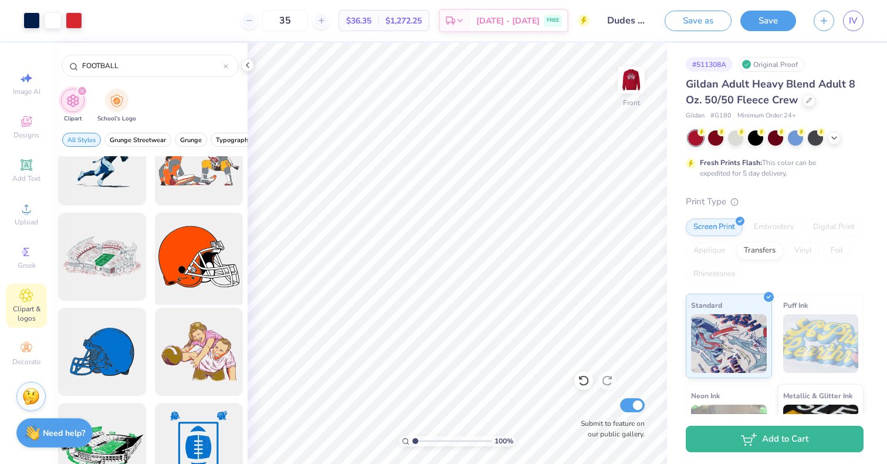
click at [170, 259] on div at bounding box center [198, 256] width 97 height 97
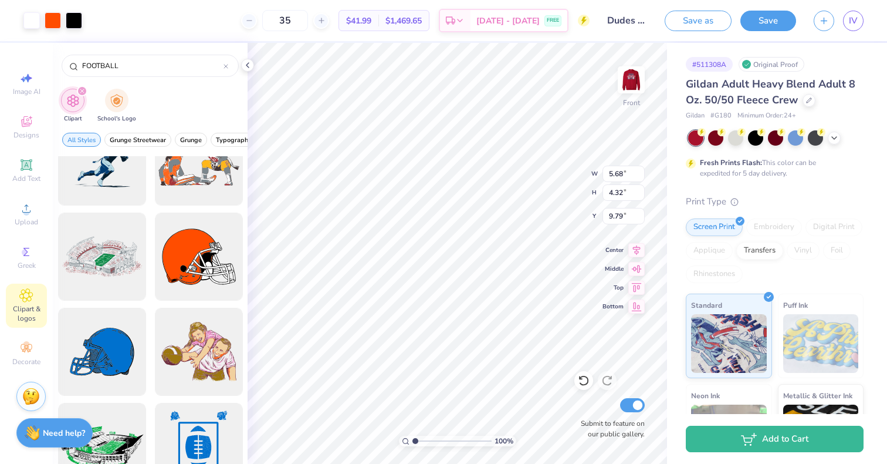
type input "5.68"
type input "4.32"
type input "8.49"
type input "4.15"
click at [91, 20] on icon at bounding box center [93, 19] width 9 height 9
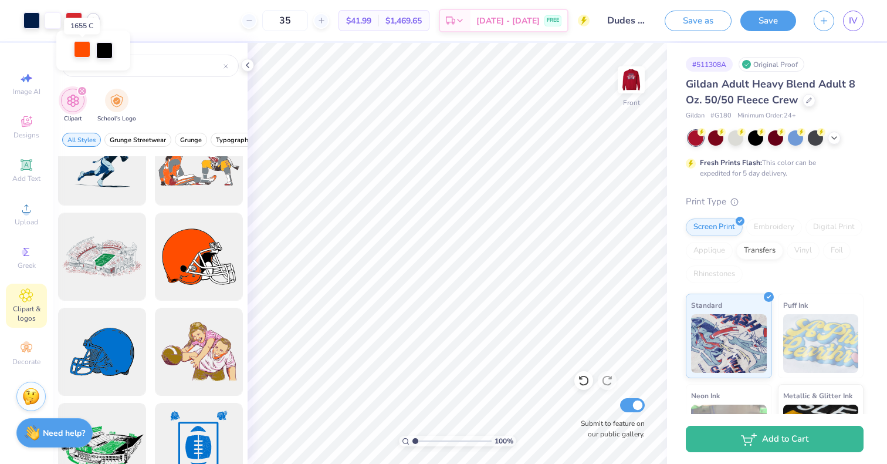
click at [85, 54] on div at bounding box center [82, 49] width 16 height 16
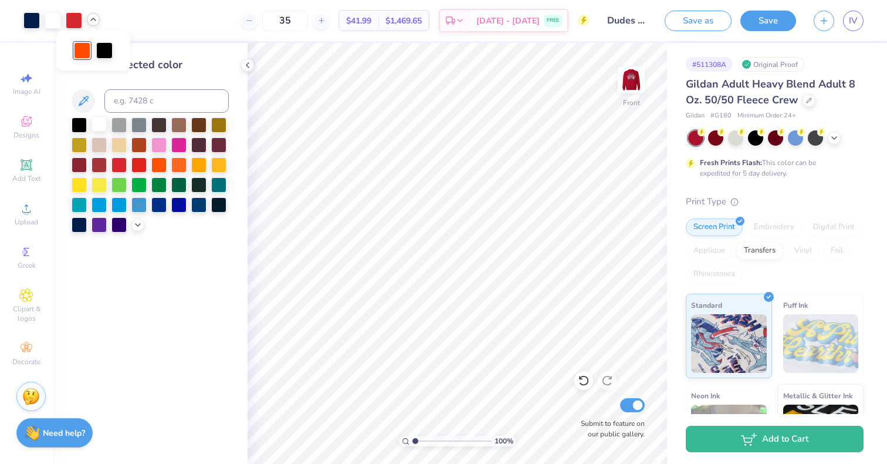
click at [96, 124] on div at bounding box center [99, 123] width 15 height 15
click at [86, 53] on div at bounding box center [82, 49] width 16 height 16
click at [73, 226] on div at bounding box center [79, 223] width 15 height 15
click at [25, 171] on icon at bounding box center [26, 165] width 14 height 14
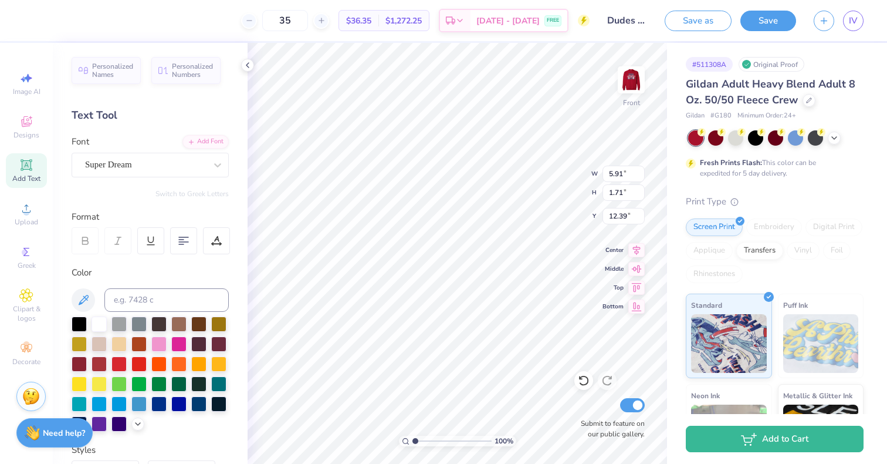
scroll to position [9, 1]
type textarea "2025"
click at [198, 170] on div "Super Dream" at bounding box center [145, 165] width 123 height 18
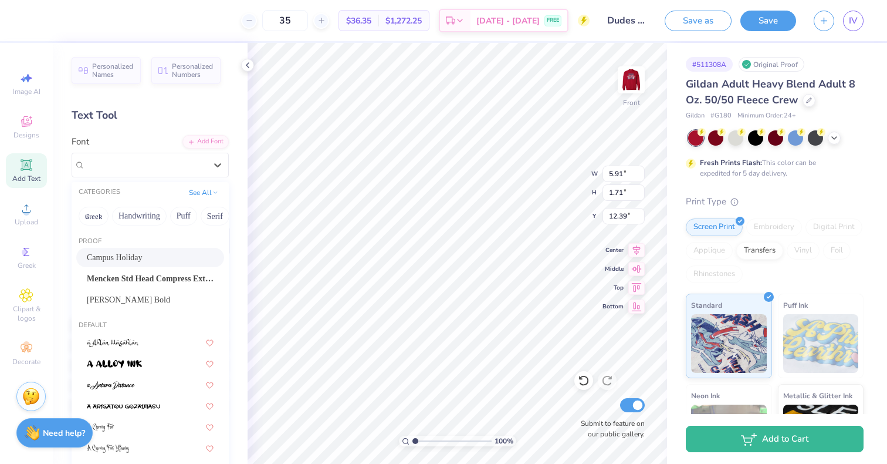
click at [148, 266] on div "Campus Holiday" at bounding box center [150, 257] width 148 height 19
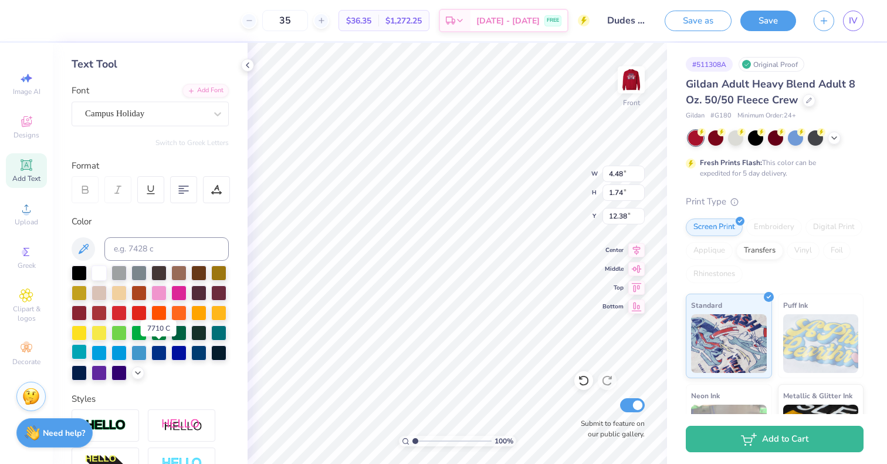
scroll to position [52, 0]
click at [127, 313] on div at bounding box center [119, 310] width 15 height 15
type input "1.96"
type input "0.76"
type input "9.81"
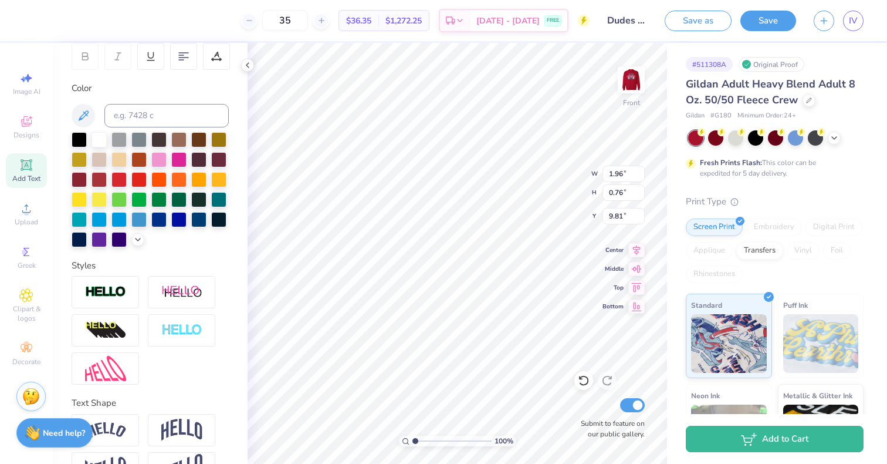
scroll to position [238, 0]
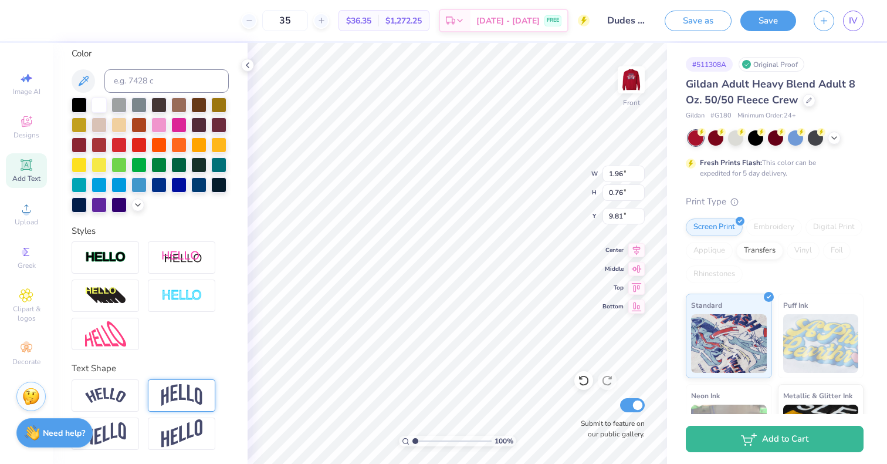
click at [181, 390] on img at bounding box center [181, 395] width 41 height 22
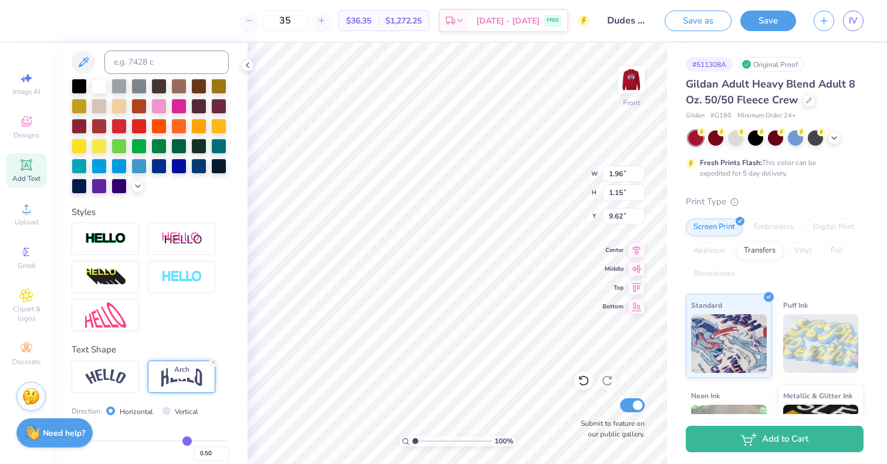
type input "1.15"
type input "9.62"
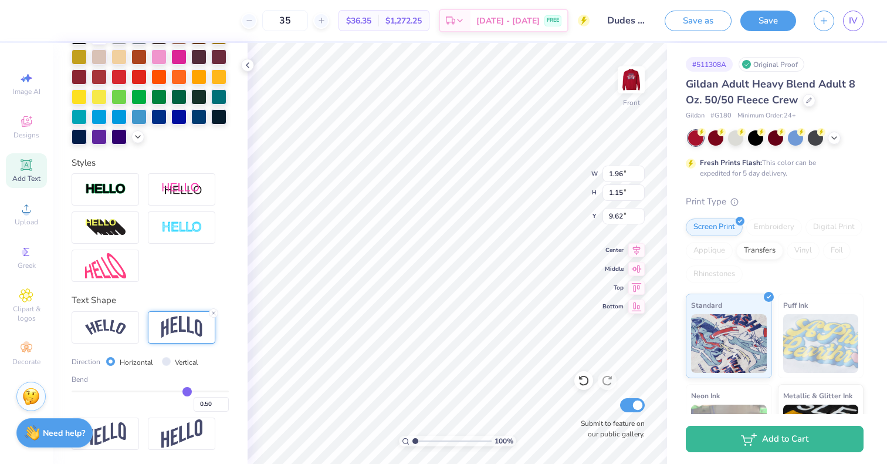
scroll to position [298, 0]
click at [216, 411] on input "0.49" at bounding box center [211, 404] width 35 height 15
click at [216, 411] on input "0.48" at bounding box center [211, 404] width 35 height 15
click at [216, 411] on input "0.47" at bounding box center [211, 404] width 35 height 15
click at [216, 411] on input "0.46" at bounding box center [211, 404] width 35 height 15
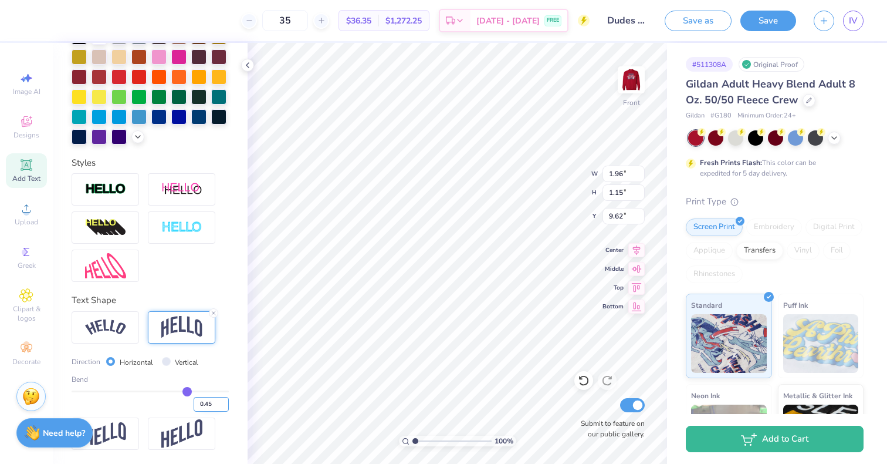
click at [216, 411] on input "0.45" at bounding box center [211, 404] width 35 height 15
click at [216, 411] on input "0.44" at bounding box center [211, 404] width 35 height 15
click at [216, 411] on input "0.43" at bounding box center [211, 404] width 35 height 15
click at [216, 411] on input "0.42" at bounding box center [211, 404] width 35 height 15
click at [216, 411] on input "0.41" at bounding box center [211, 404] width 35 height 15
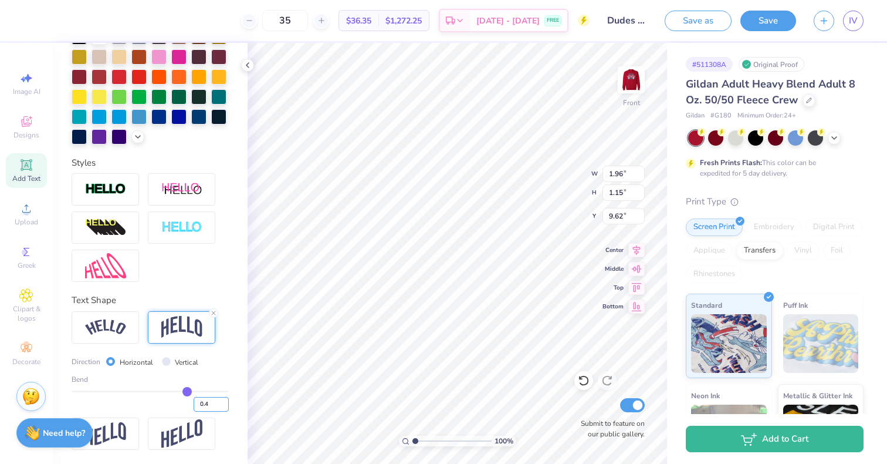
click at [216, 411] on input "0.4" at bounding box center [211, 404] width 35 height 15
click at [216, 411] on input "0.39" at bounding box center [211, 404] width 35 height 15
click at [216, 411] on input "0.38" at bounding box center [211, 404] width 35 height 15
click at [216, 411] on input "0.37" at bounding box center [211, 404] width 35 height 15
click at [216, 411] on input "0.36" at bounding box center [211, 404] width 35 height 15
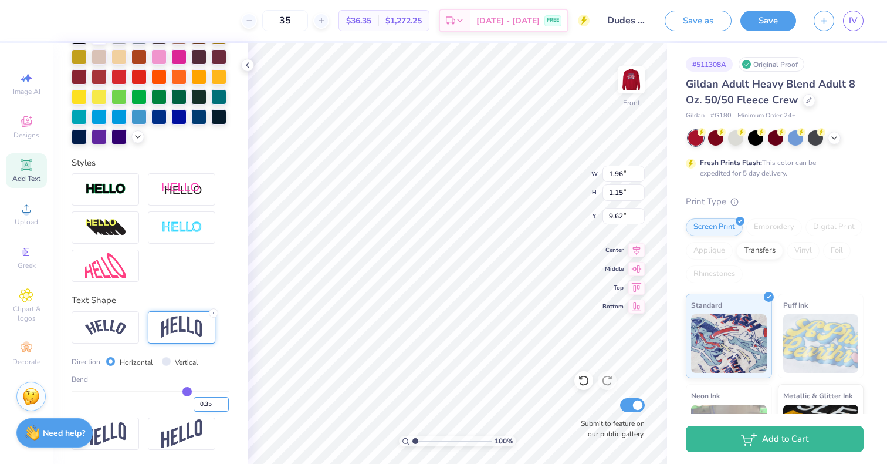
click at [216, 411] on input "0.35" at bounding box center [211, 404] width 35 height 15
click at [216, 411] on input "0.34" at bounding box center [211, 404] width 35 height 15
click at [216, 411] on input "0.32" at bounding box center [211, 404] width 35 height 15
click at [216, 411] on input "0.31" at bounding box center [211, 404] width 35 height 15
type input "0.3"
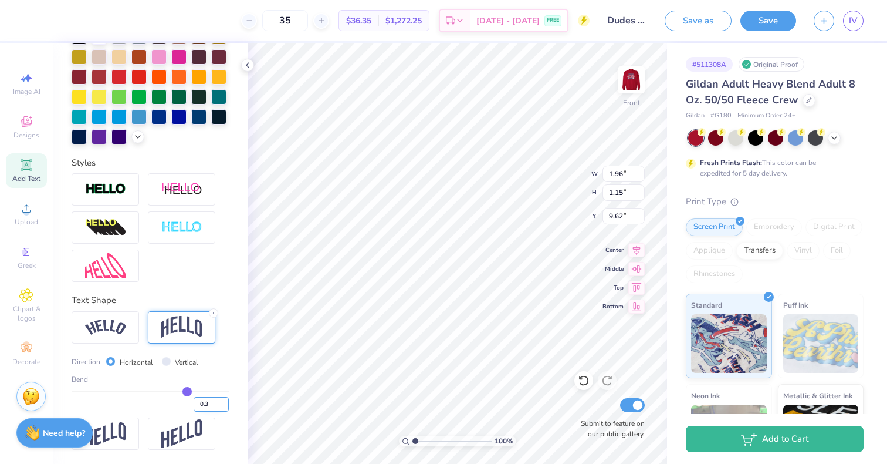
click at [216, 411] on input "0.3" at bounding box center [211, 404] width 35 height 15
type input "0.3"
click at [214, 411] on input "0.29" at bounding box center [211, 404] width 35 height 15
click at [214, 411] on input "0.28" at bounding box center [211, 404] width 35 height 15
click at [214, 411] on input "0.27" at bounding box center [211, 404] width 35 height 15
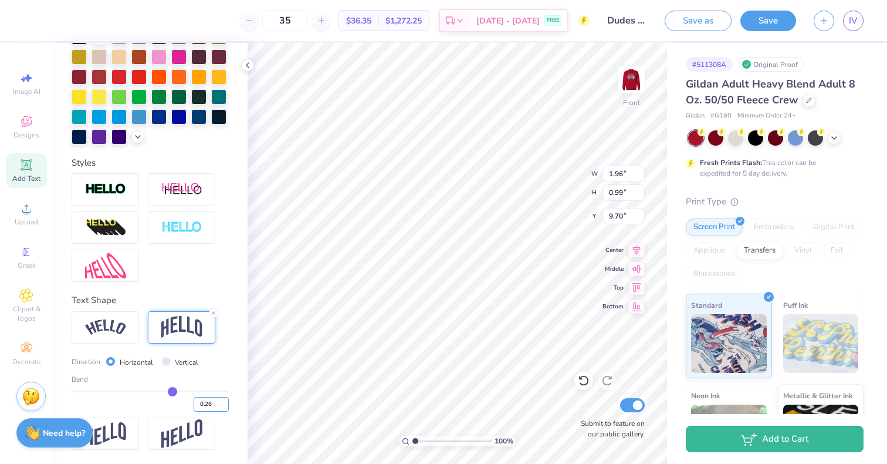
click at [214, 411] on input "0.26" at bounding box center [211, 404] width 35 height 15
click at [214, 411] on input "0.25" at bounding box center [211, 404] width 35 height 15
click at [214, 411] on input "0.24" at bounding box center [211, 404] width 35 height 15
click at [214, 411] on input "0.23" at bounding box center [211, 404] width 35 height 15
click at [214, 411] on input "0.22" at bounding box center [211, 404] width 35 height 15
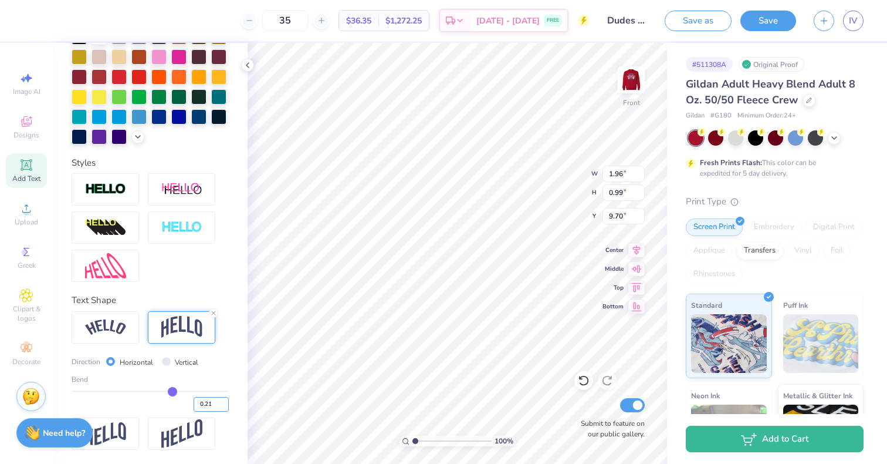
click at [214, 411] on input "0.21" at bounding box center [211, 404] width 35 height 15
click at [218, 411] on input "0.21" at bounding box center [211, 404] width 35 height 15
type input "0.2"
click at [217, 411] on input "0.2" at bounding box center [211, 404] width 35 height 15
type input "0.2"
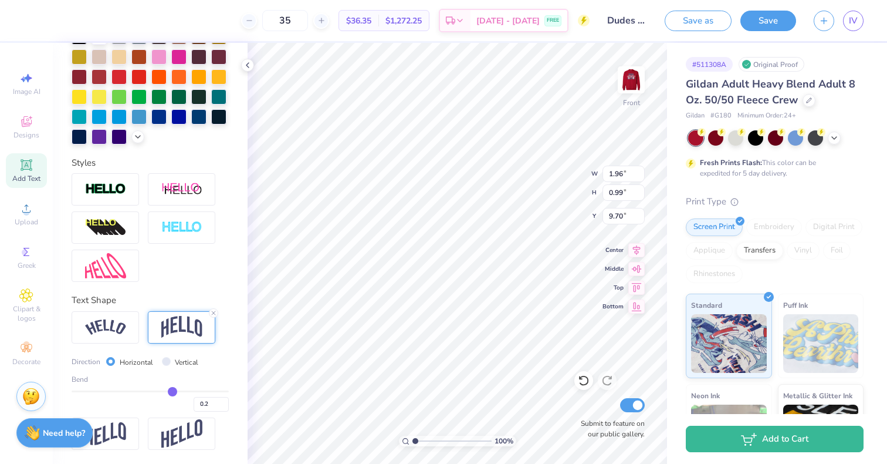
type input "0.20"
click at [29, 24] on div at bounding box center [31, 19] width 16 height 16
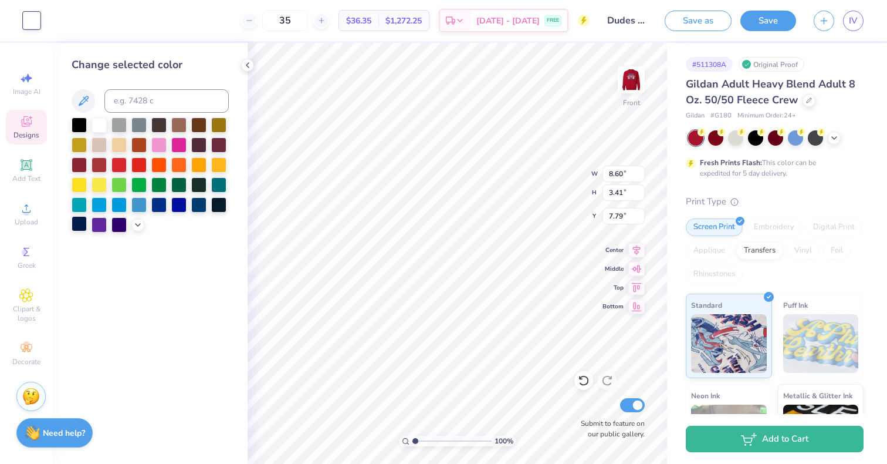
click at [82, 223] on div at bounding box center [79, 223] width 15 height 15
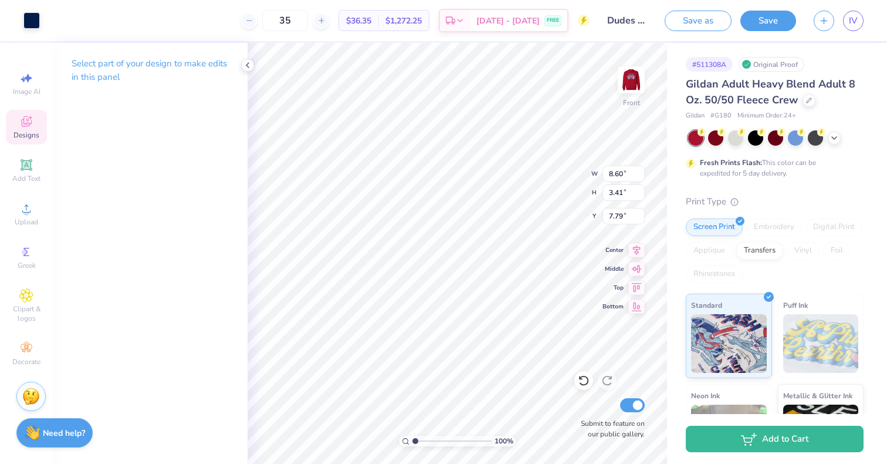
type input "7.84"
type input "1.11"
type input "2.99"
type input "8.01"
click at [31, 27] on div at bounding box center [31, 19] width 16 height 16
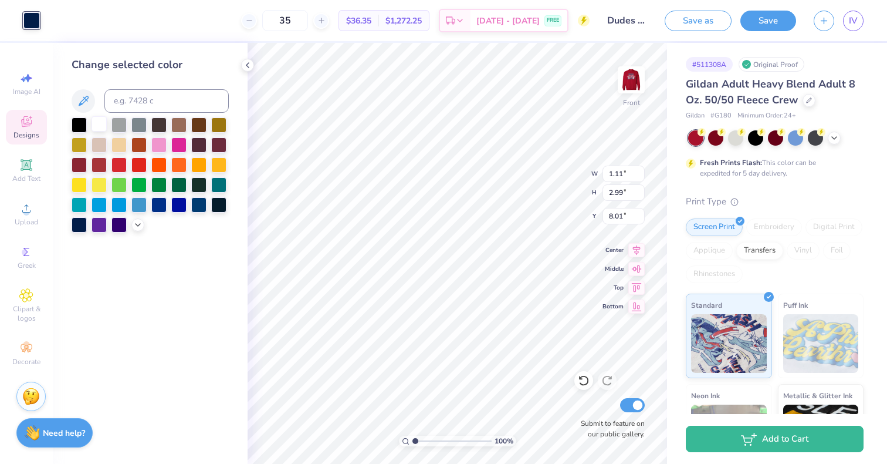
click at [96, 122] on div at bounding box center [99, 123] width 15 height 15
type input "8.60"
type input "3.41"
type input "11.59"
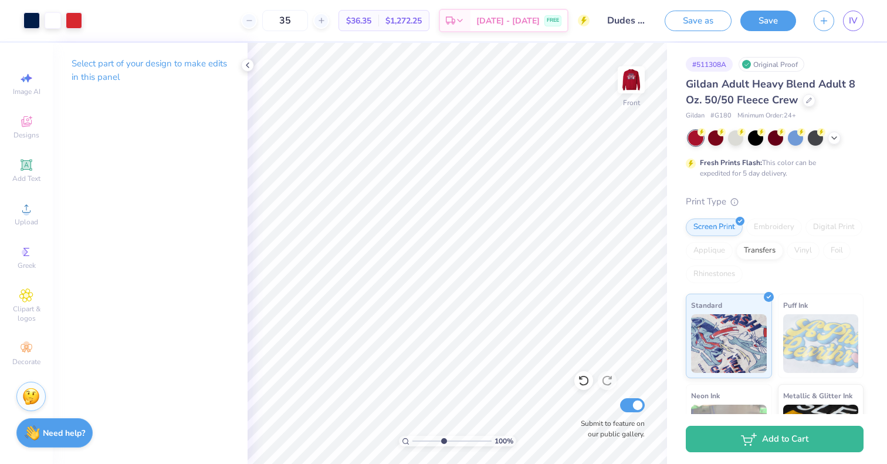
click at [443, 440] on input "range" at bounding box center [452, 441] width 79 height 11
drag, startPoint x: 431, startPoint y: 443, endPoint x: 399, endPoint y: 438, distance: 32.0
click at [413, 438] on input "range" at bounding box center [452, 441] width 79 height 11
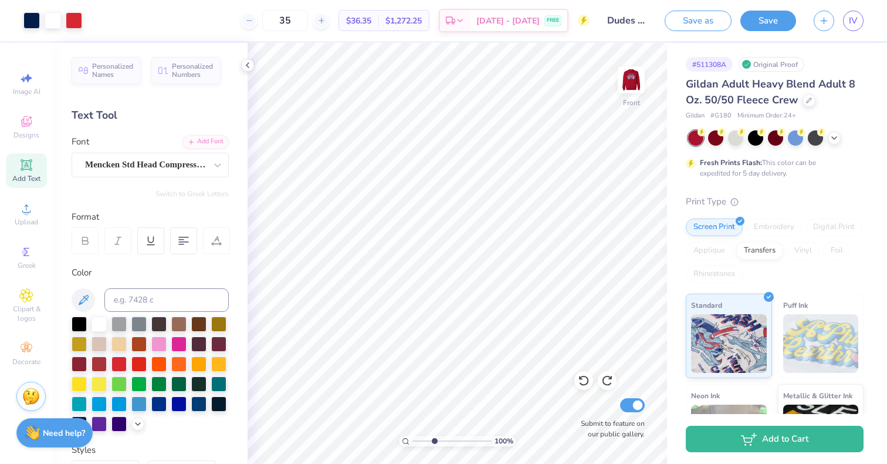
type input "3.42"
click at [434, 440] on input "range" at bounding box center [452, 441] width 79 height 11
type input "5.68"
type input "4.32"
type input "8.42"
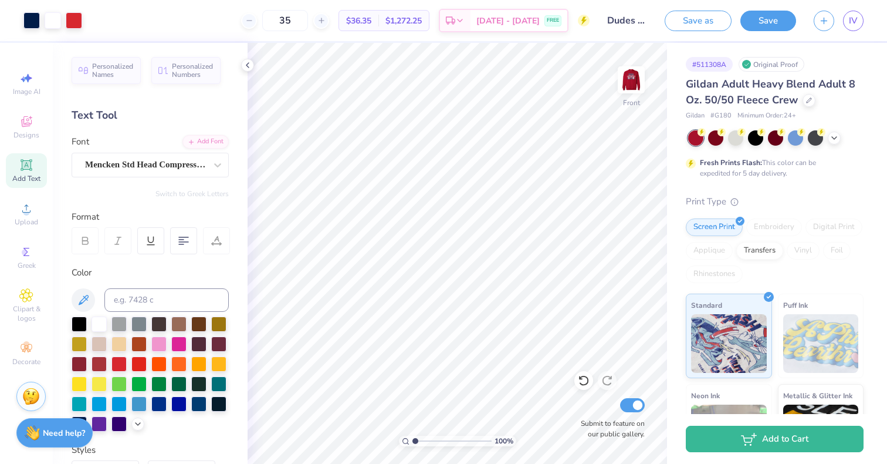
drag, startPoint x: 431, startPoint y: 441, endPoint x: 399, endPoint y: 443, distance: 33.0
type input "1"
click at [413, 443] on input "range" at bounding box center [452, 441] width 79 height 11
click at [585, 382] on icon at bounding box center [584, 380] width 12 height 12
click at [589, 379] on icon at bounding box center [584, 380] width 12 height 12
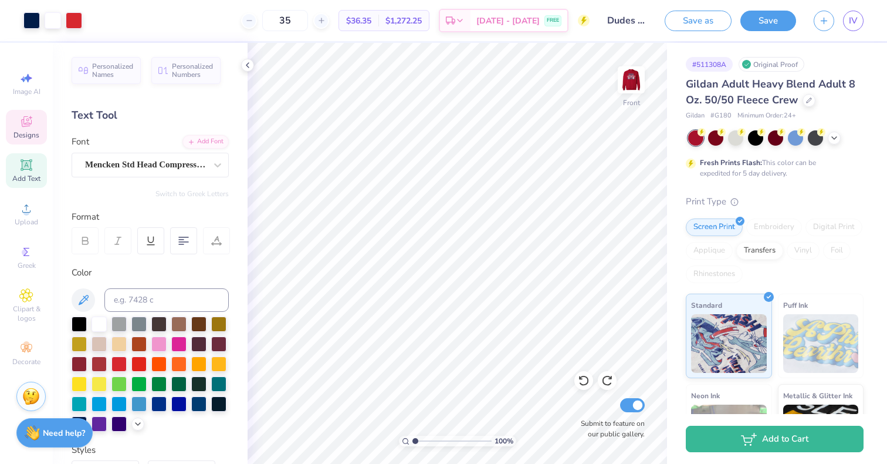
click at [18, 139] on span "Designs" at bounding box center [26, 134] width 26 height 9
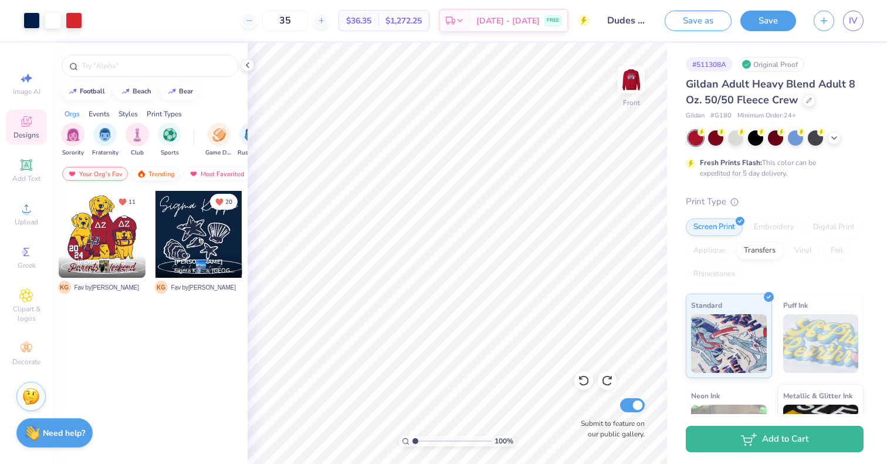
click at [146, 174] on div "Trending" at bounding box center [155, 174] width 49 height 14
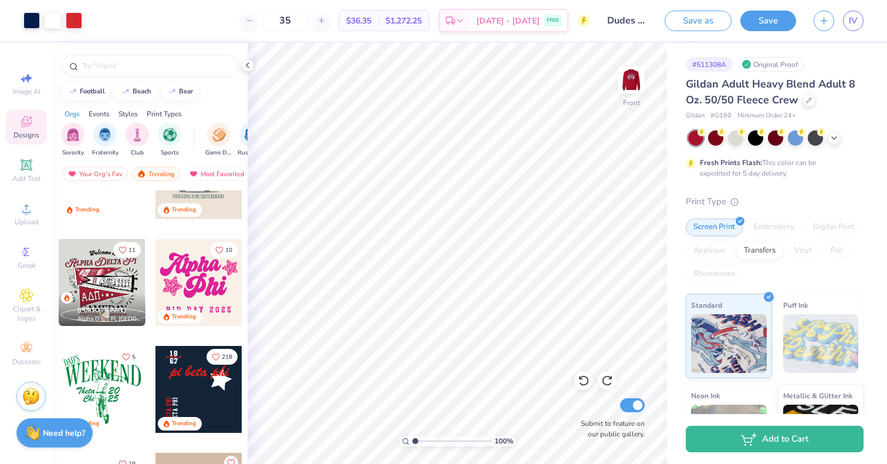
scroll to position [1662, 0]
click at [75, 269] on div at bounding box center [102, 281] width 87 height 87
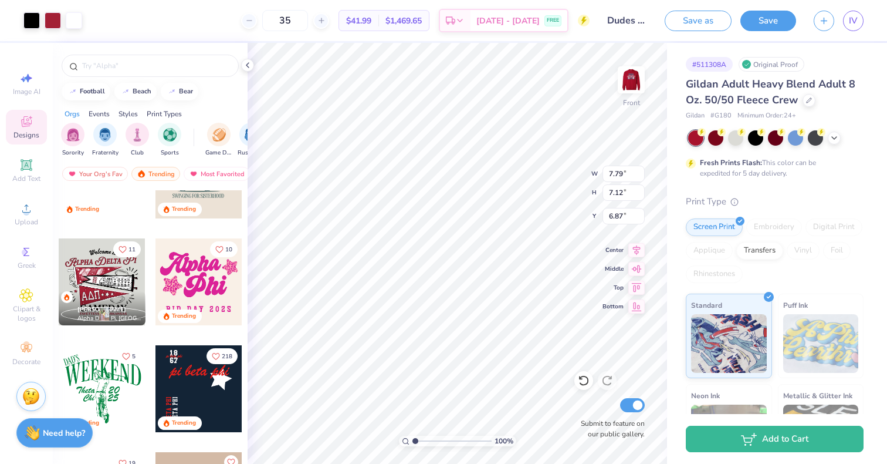
type input "7.79"
type input "7.12"
type input "13.97"
type input "2.94"
click at [430, 442] on input "range" at bounding box center [452, 441] width 79 height 11
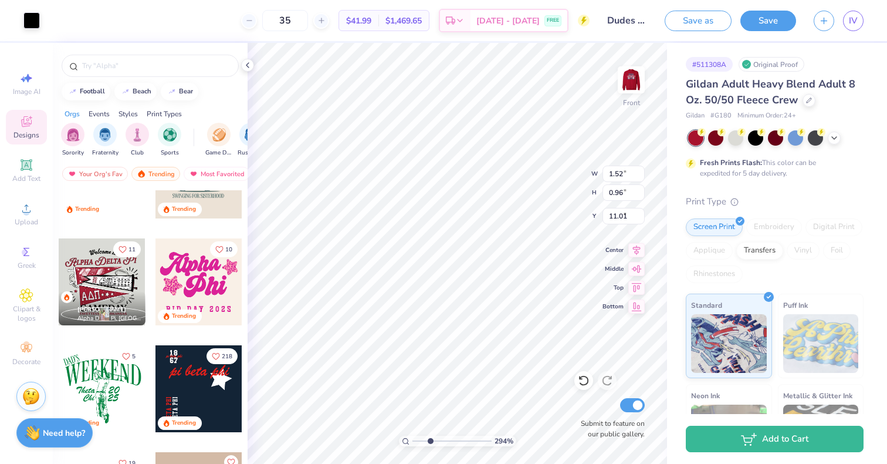
type input "4.20"
click at [29, 20] on div at bounding box center [31, 19] width 16 height 16
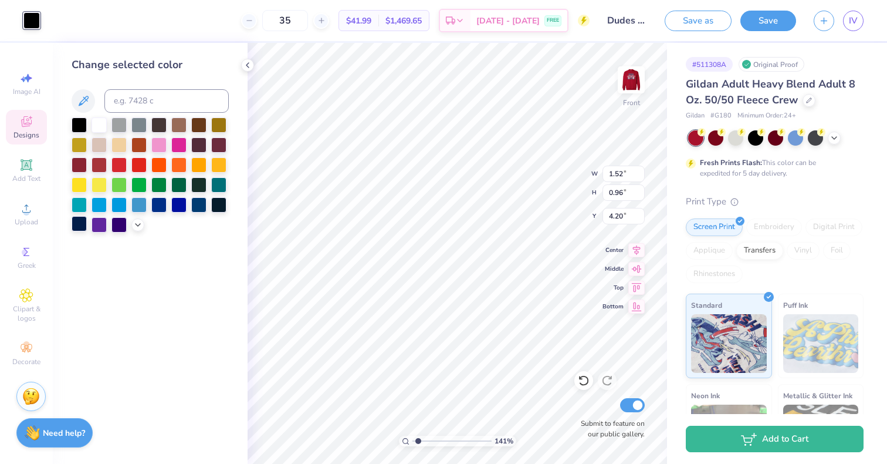
click at [76, 219] on div at bounding box center [79, 223] width 15 height 15
click at [95, 120] on div at bounding box center [99, 123] width 15 height 15
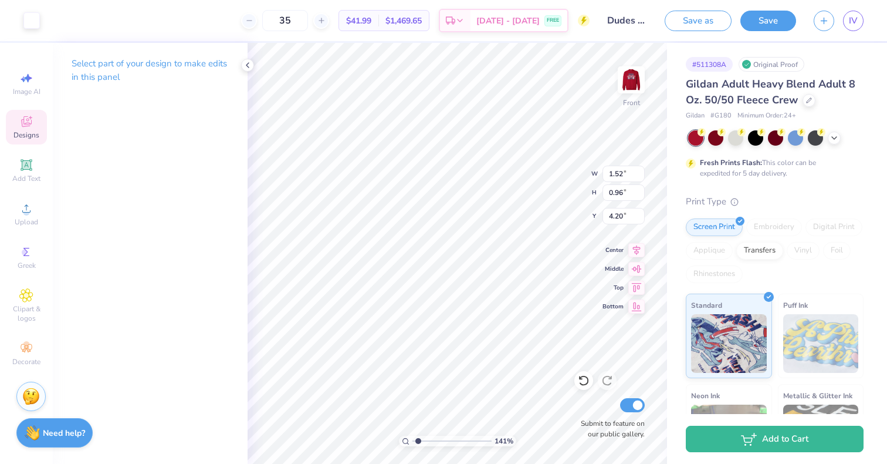
type input "1.40500721059928"
type input "10.57"
type input "1.40500721059928"
type input "0.99"
type input "1.49"
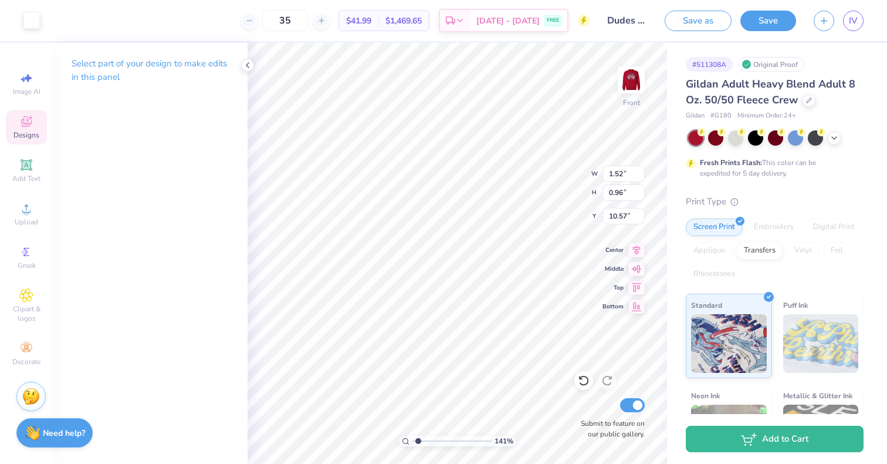
type input "10.31"
type input "1.40500721059928"
type input "8.60"
type input "3.41"
type input "7.89"
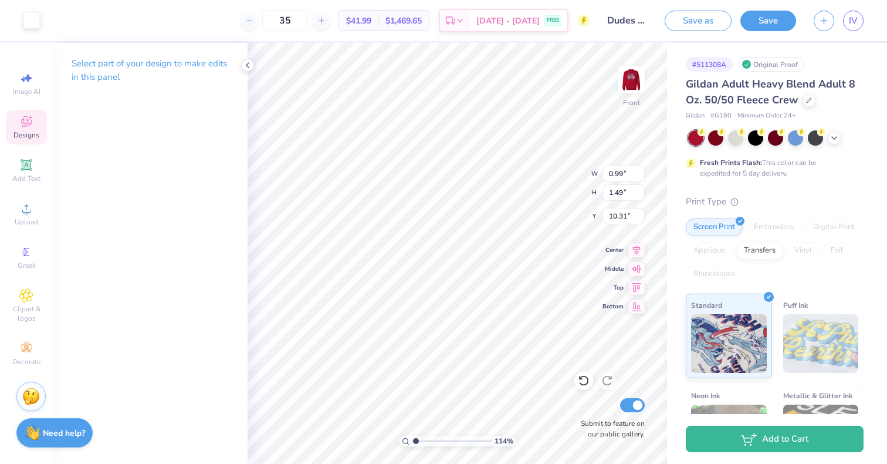
type input "1.14291272611614"
type input "10.65"
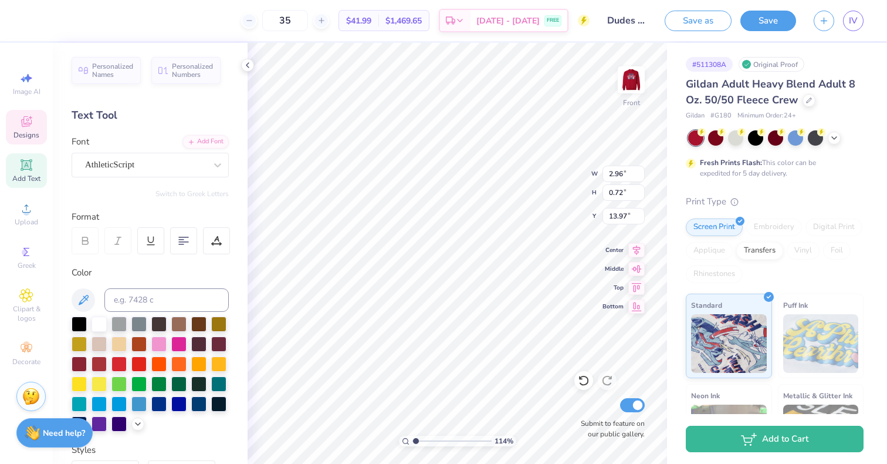
type input "1.14291272611614"
type input "3.79"
type input "1.14291272611614"
type input "3.38"
type input "0.82"
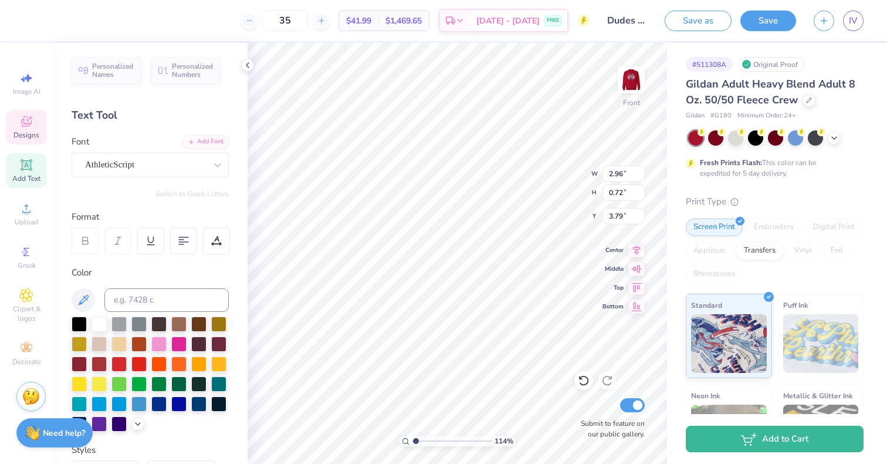
type input "3.68"
type input "1.14291272611614"
type input "3.75"
click at [98, 324] on div at bounding box center [99, 322] width 15 height 15
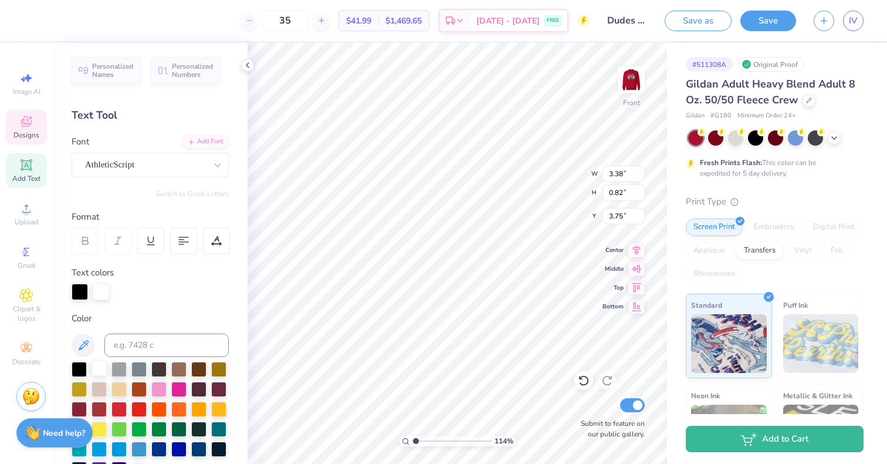
click at [101, 364] on div at bounding box center [99, 367] width 15 height 15
type input "1.14291272611614"
type input "11.30"
type input "1.14291272611614"
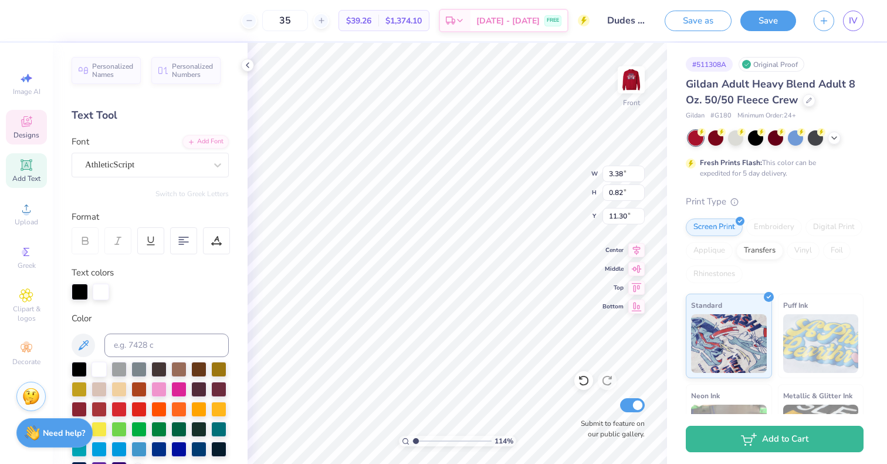
type textarea "W"
type input "1.14291272611614"
type textarea "a"
type input "1.14291272611614"
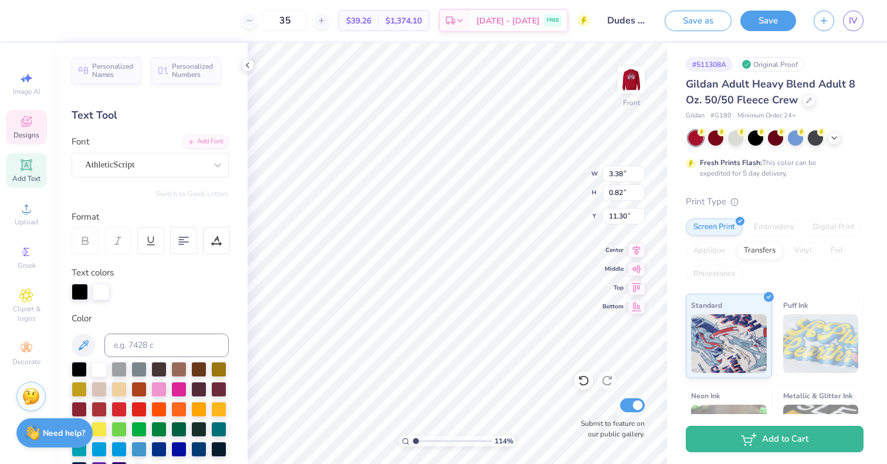
type textarea "am"
type input "1.14291272611614"
type textarea "ames"
type input "1.14291272611614"
type textarea "ames,"
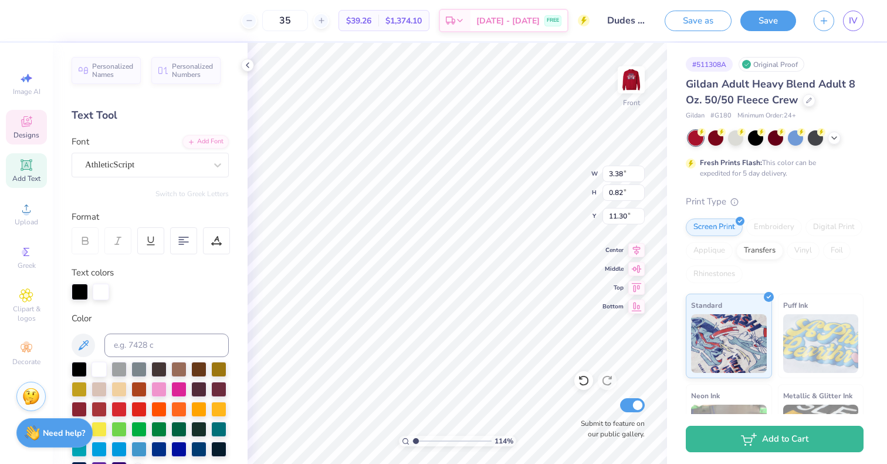
type input "1.14291272611614"
type textarea "ames,"
type input "1.14291272611614"
type textarea "ames, ia"
type input "1.14291272611614"
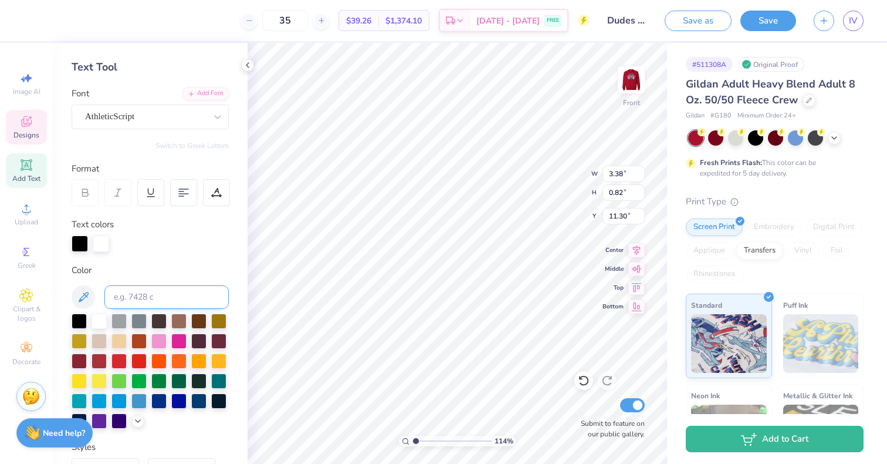
scroll to position [49, 0]
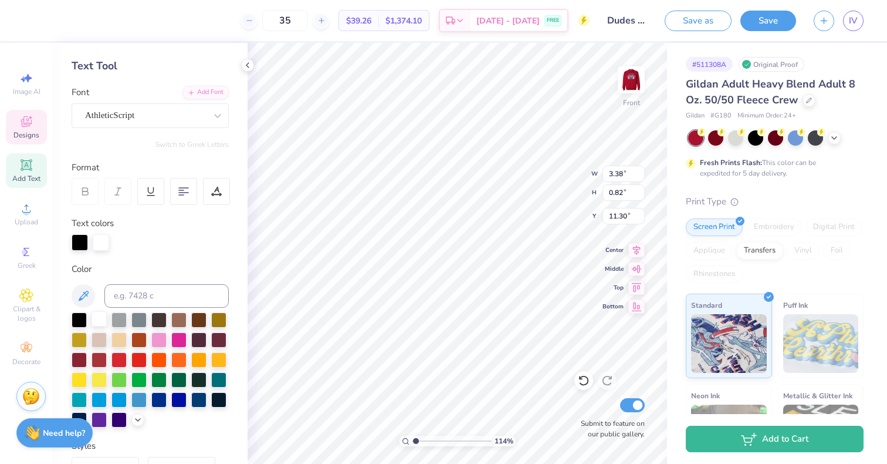
type textarea "ames, ia"
click at [104, 323] on div at bounding box center [99, 318] width 15 height 15
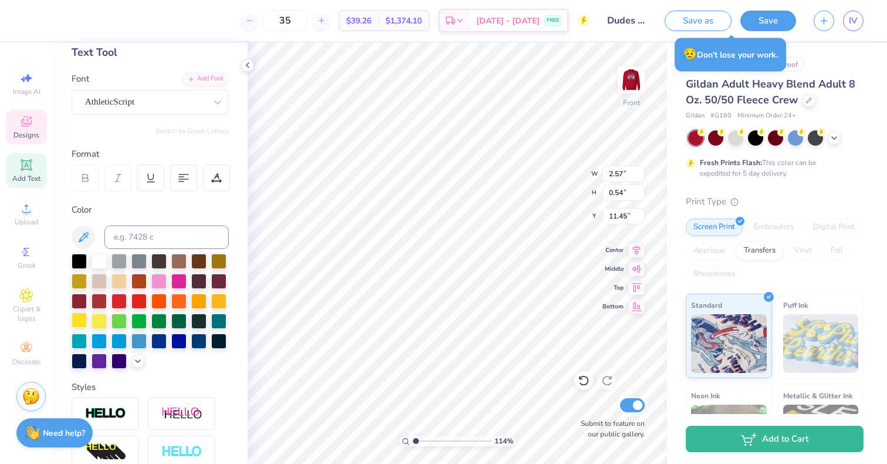
scroll to position [238, 0]
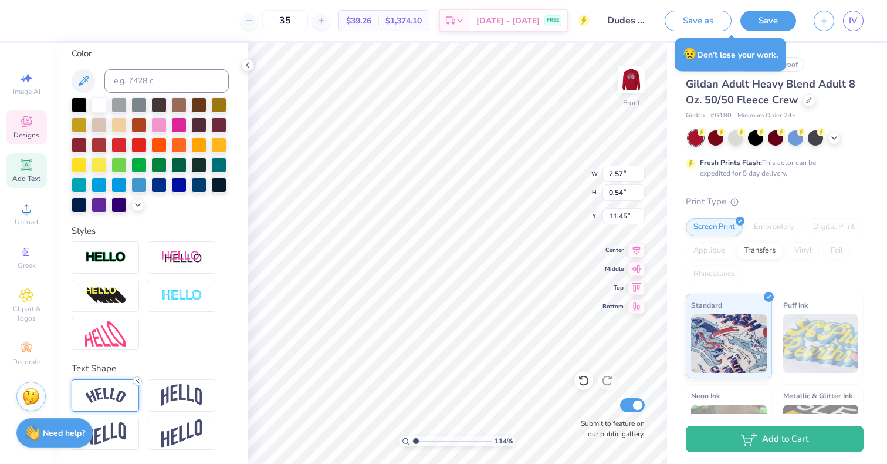
click at [137, 381] on line at bounding box center [138, 381] width 4 height 4
type input "1.14291272611614"
type input "2.28"
type input "0.53"
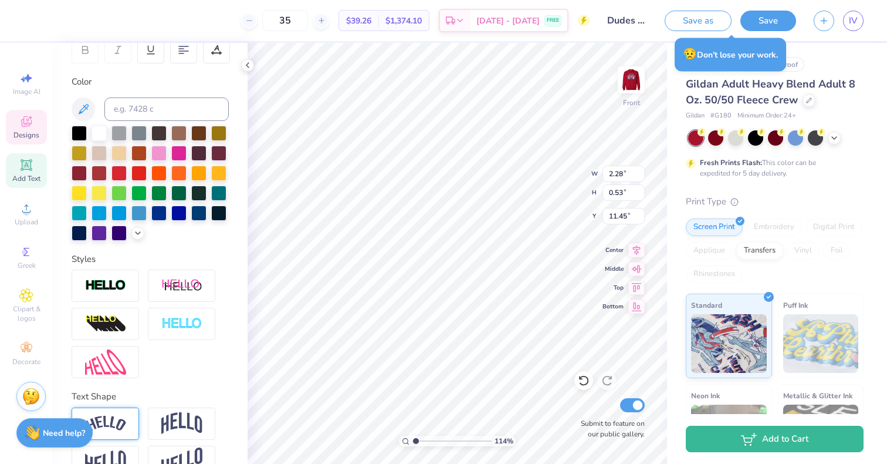
scroll to position [167, 0]
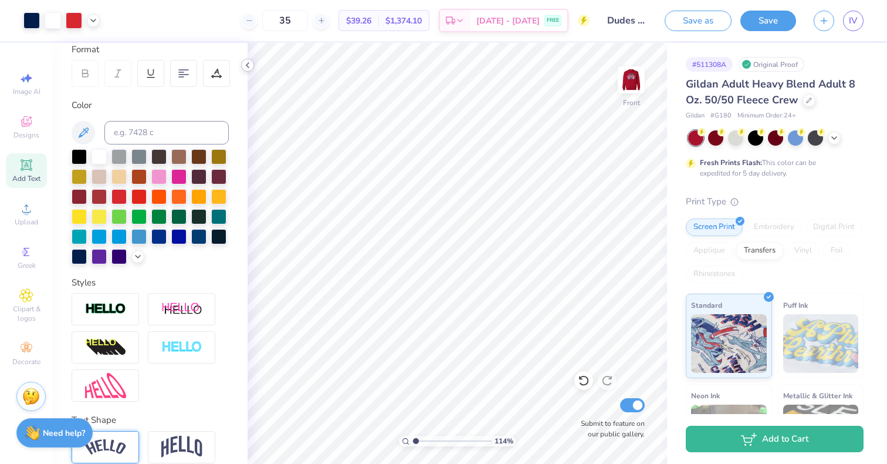
click at [249, 64] on icon at bounding box center [247, 64] width 9 height 9
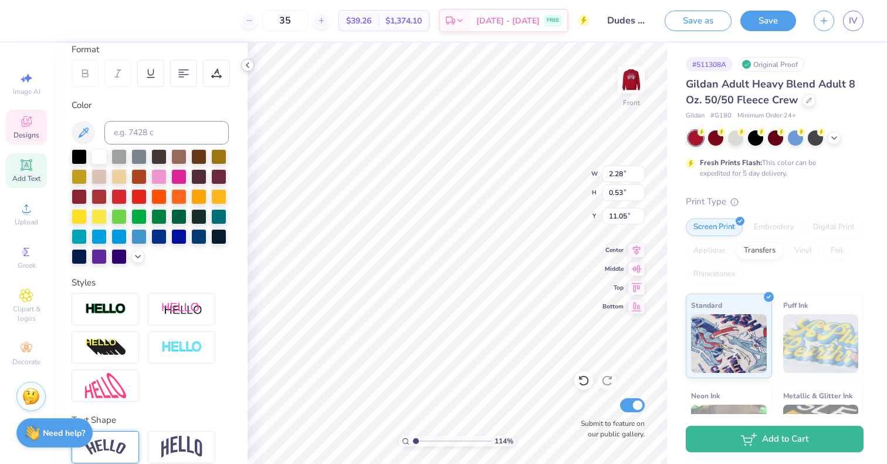
type input "1.14291272611614"
type input "11.30"
type input "1.14291272611614"
type input "2.23"
type input "0.81"
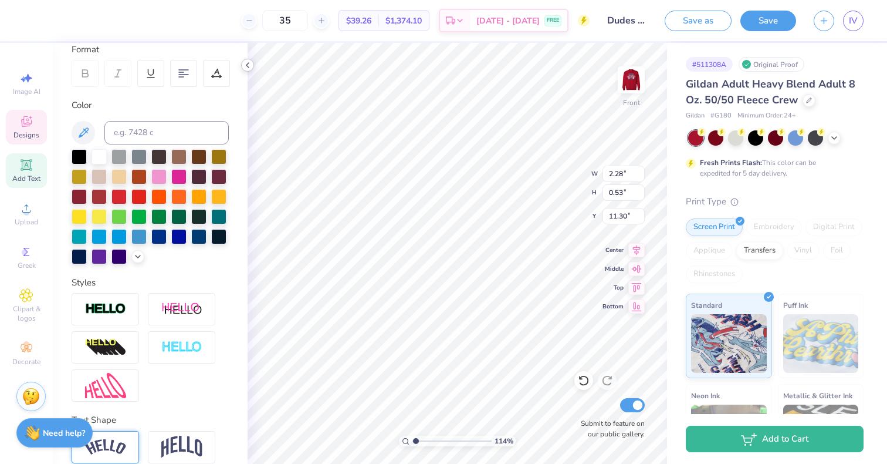
type input "11.16"
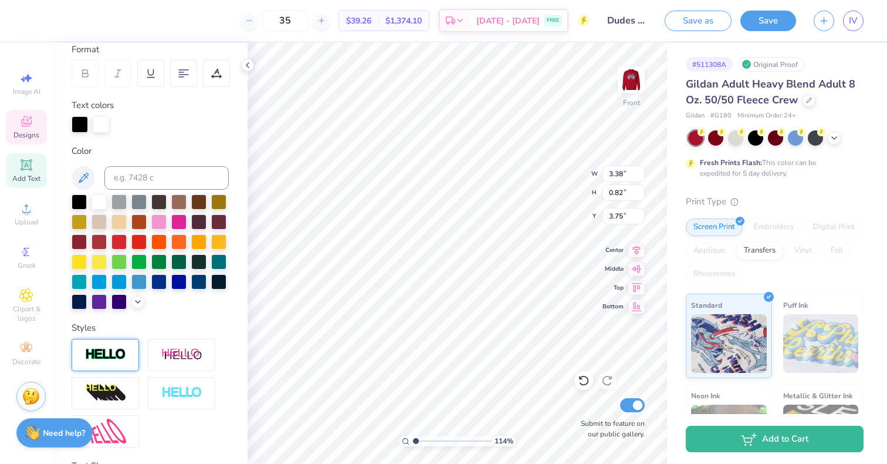
scroll to position [283, 0]
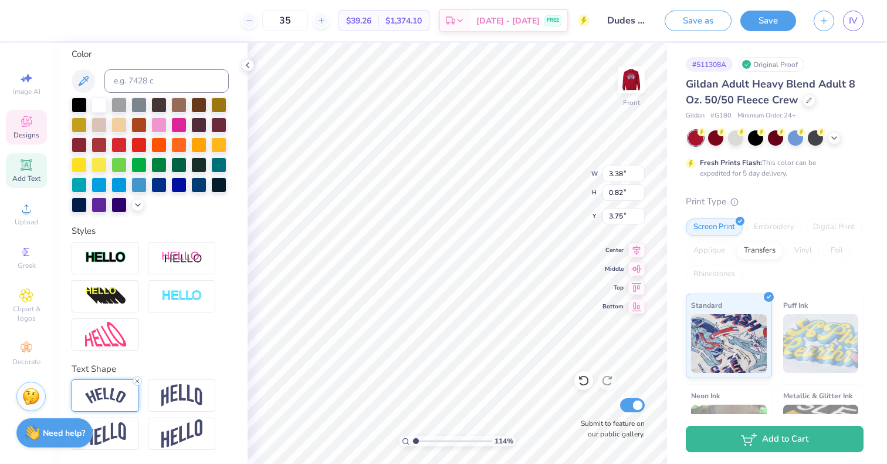
click at [139, 379] on icon at bounding box center [137, 380] width 7 height 7
type input "1.14291272611614"
type input "3.06"
type input "0.63"
type input "3.85"
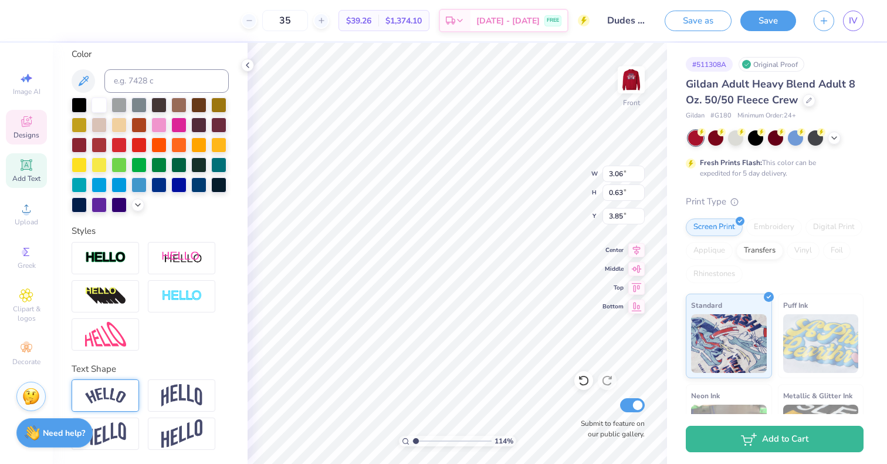
type input "1.14291272611614"
type input "3.03"
type input "1.04"
type input "3.65"
type input "1.14291272611614"
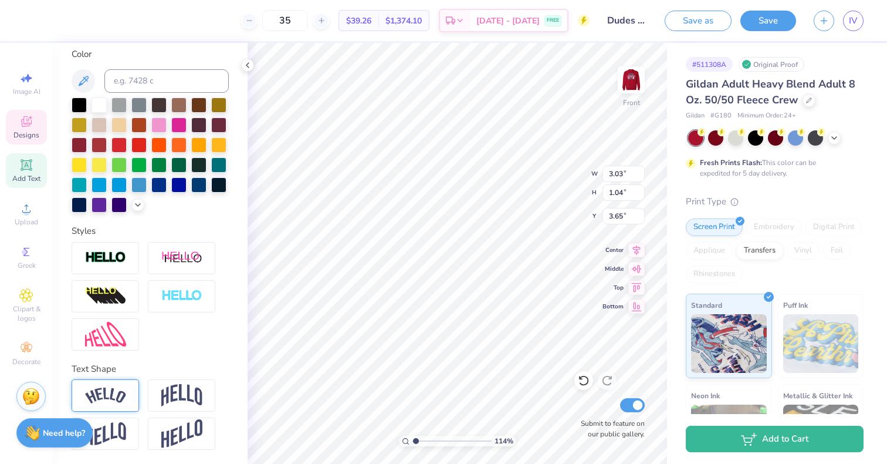
type input "4.06"
type input "1.14291272611614"
type input "3.00"
type input "1.19"
type input "4.18"
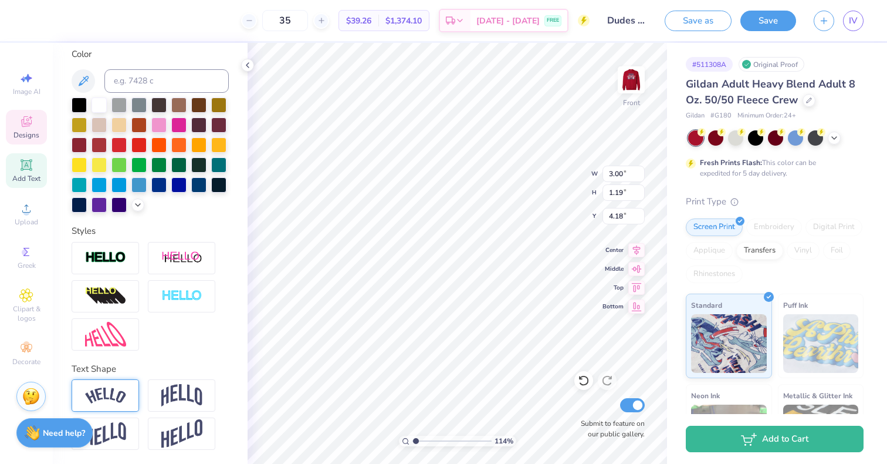
type input "1.14291272611614"
type input "3.53"
type input "1.40"
type input "3.96"
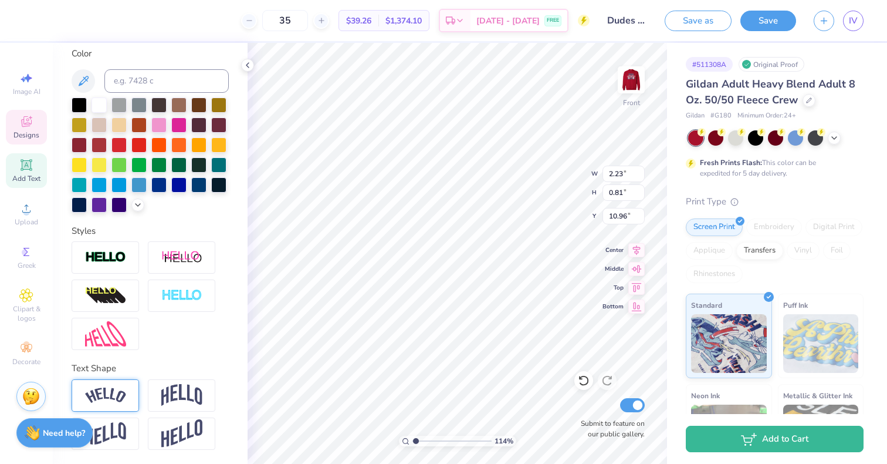
type input "1.14291272611614"
type input "2.67"
type input "0.97"
type input "10.89"
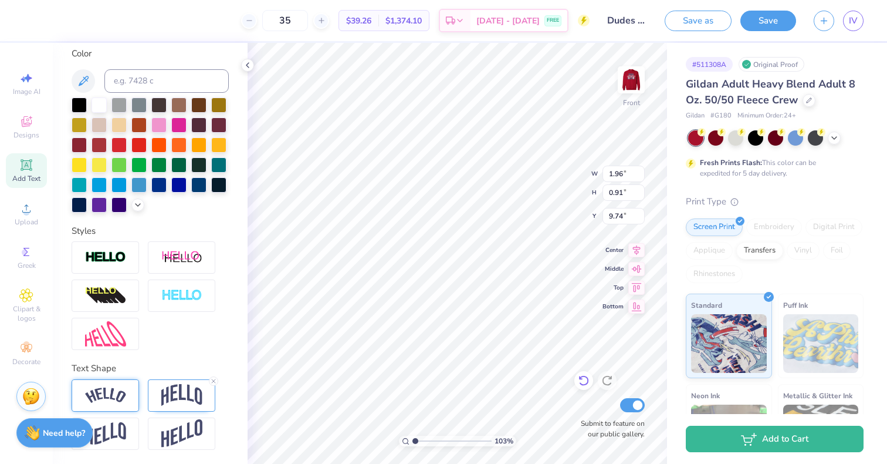
type input "1.02903901293605"
type textarea "225"
type input "1.02903901293605"
type textarea "25"
type input "1.02903901293605"
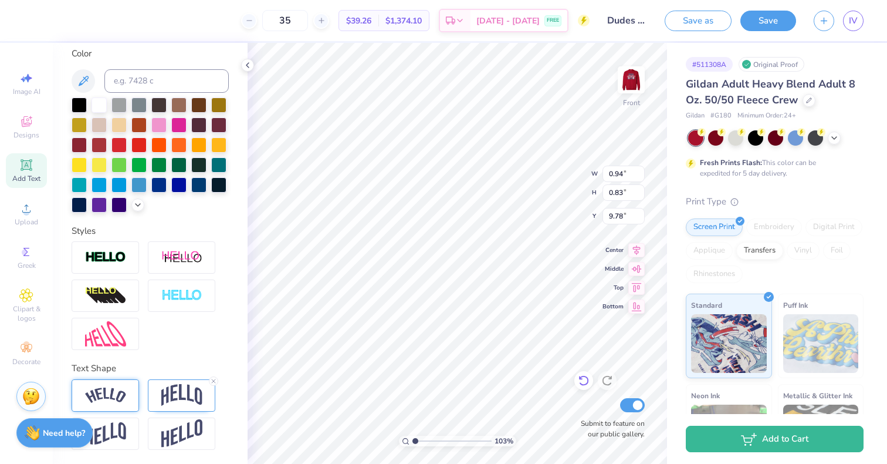
type input "1.21"
type input "1.07"
type input "9.54"
type input "1.02903901293605"
click at [177, 393] on img at bounding box center [181, 395] width 41 height 22
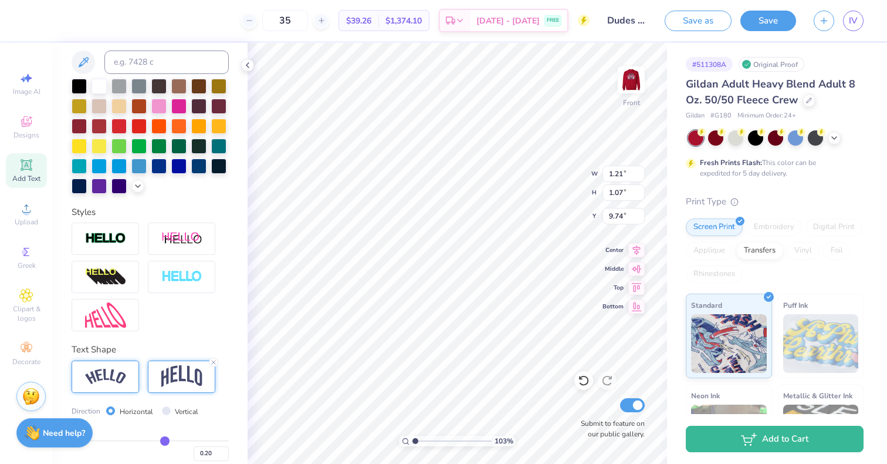
scroll to position [306, 0]
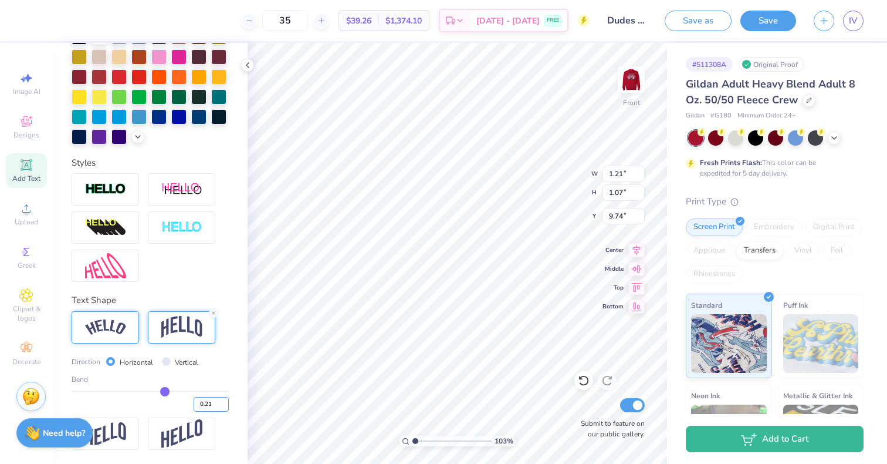
click at [215, 401] on input "0.21" at bounding box center [211, 404] width 35 height 15
click at [214, 406] on input "0.2" at bounding box center [211, 404] width 35 height 15
click at [214, 406] on input "0.19" at bounding box center [211, 404] width 35 height 15
click at [214, 406] on input "0.18" at bounding box center [211, 404] width 35 height 15
click at [214, 406] on input "0.17" at bounding box center [211, 404] width 35 height 15
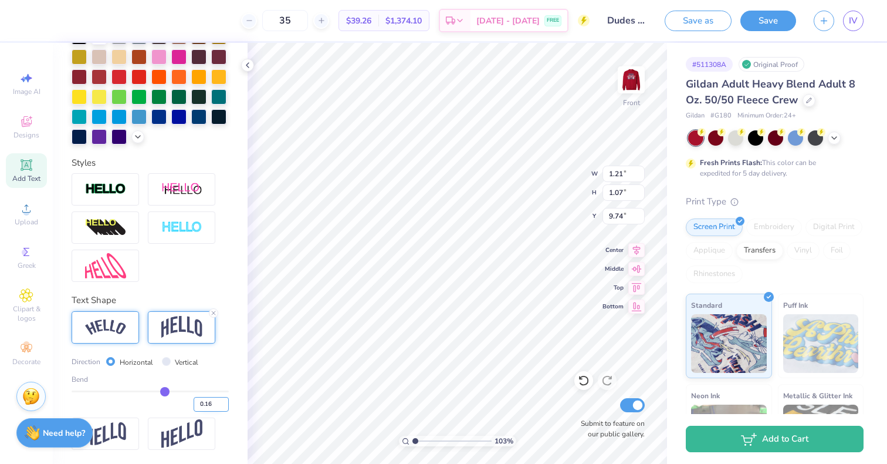
click at [214, 406] on input "0.16" at bounding box center [211, 404] width 35 height 15
click at [214, 406] on input "0.15" at bounding box center [211, 404] width 35 height 15
click at [214, 406] on input "0.14" at bounding box center [211, 404] width 35 height 15
click at [214, 406] on input "0.13" at bounding box center [211, 404] width 35 height 15
click at [214, 406] on input "0.11" at bounding box center [211, 404] width 35 height 15
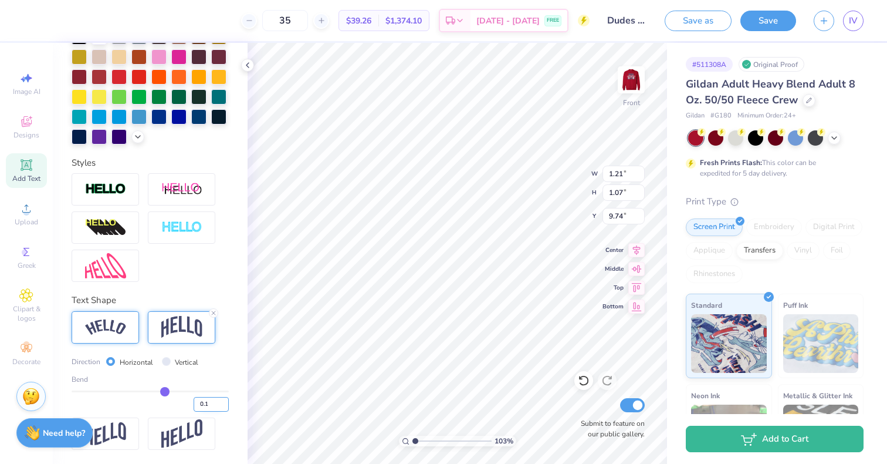
type input "0.1"
click at [214, 406] on input "0.1" at bounding box center [211, 404] width 35 height 15
type input "1.02903901293605"
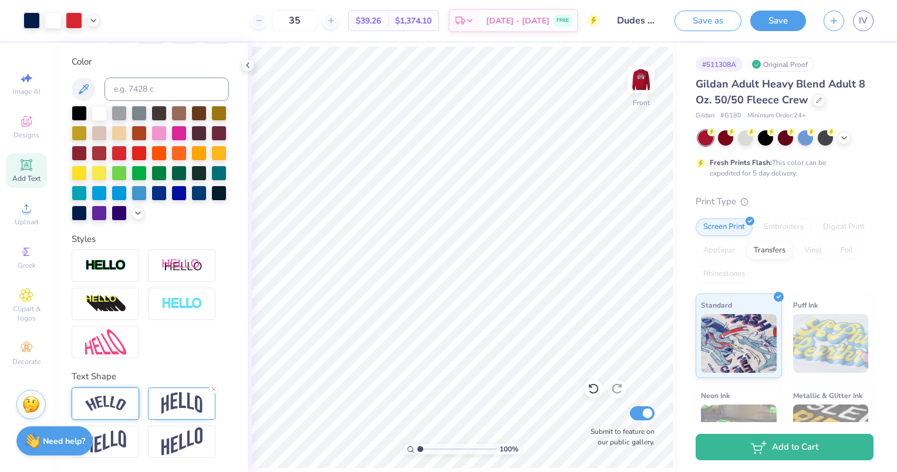
scroll to position [230, 0]
click at [634, 77] on img at bounding box center [640, 79] width 47 height 47
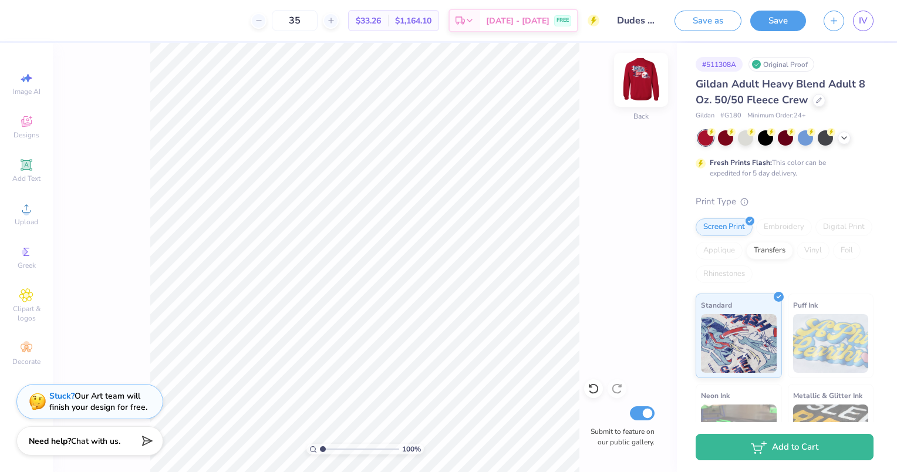
click at [639, 75] on img at bounding box center [640, 79] width 47 height 47
click at [650, 62] on img at bounding box center [640, 79] width 47 height 47
click at [329, 447] on input "range" at bounding box center [359, 449] width 79 height 11
drag, startPoint x: 328, startPoint y: 445, endPoint x: 284, endPoint y: 440, distance: 43.8
click at [320, 444] on input "range" at bounding box center [359, 449] width 79 height 11
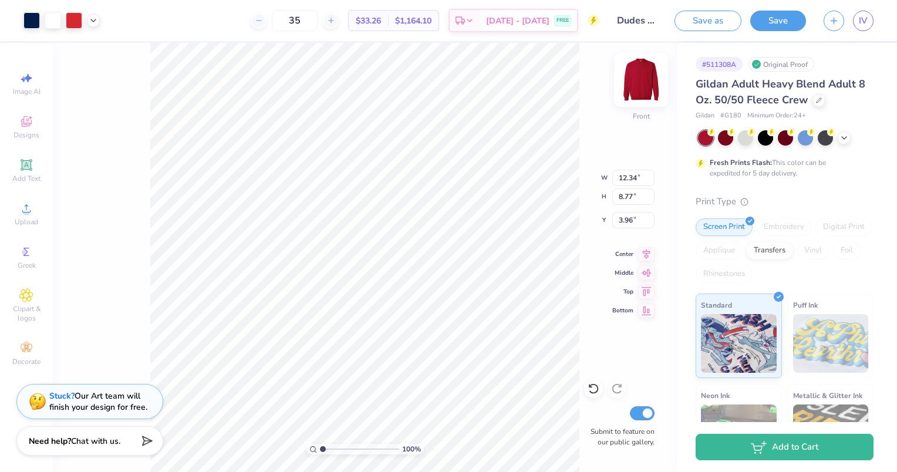
click at [643, 69] on img at bounding box center [640, 79] width 47 height 47
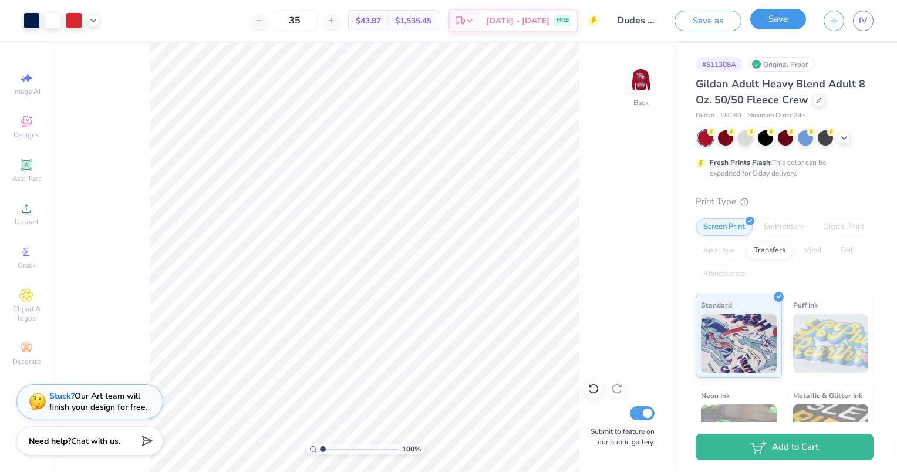
click at [779, 16] on button "Save" at bounding box center [778, 19] width 56 height 21
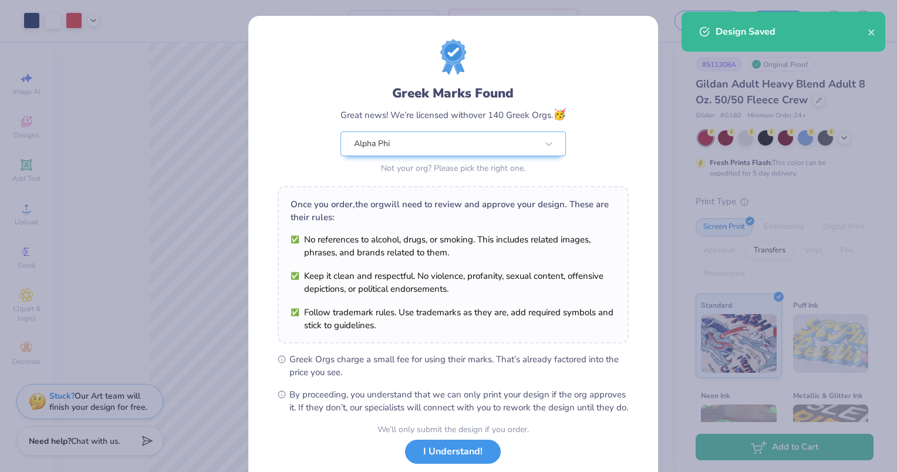
click at [441, 458] on button "I Understand!" at bounding box center [453, 452] width 96 height 24
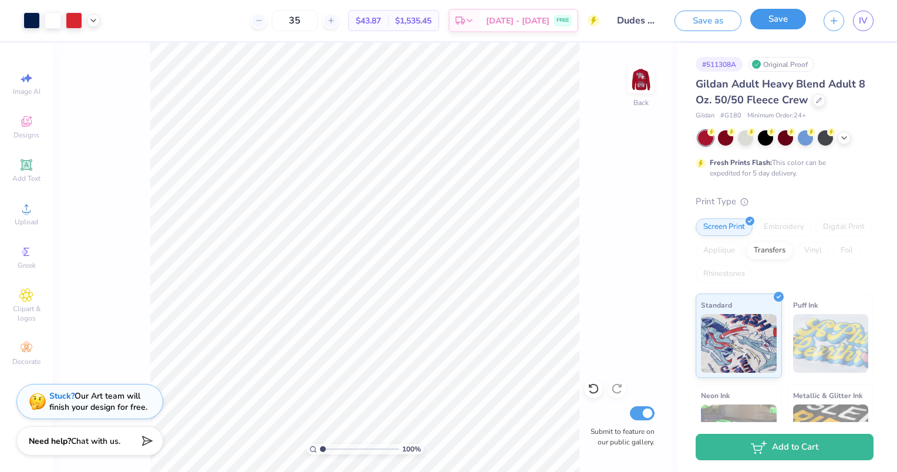
click at [778, 22] on button "Save" at bounding box center [778, 19] width 56 height 21
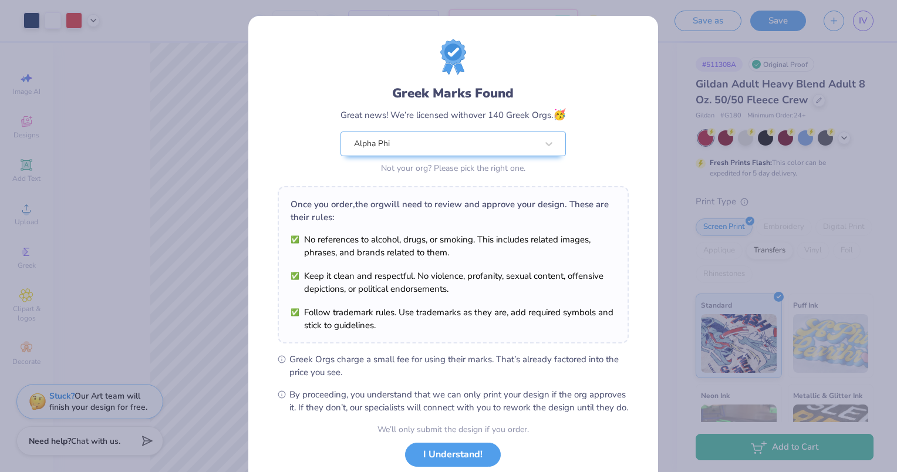
scroll to position [76, 0]
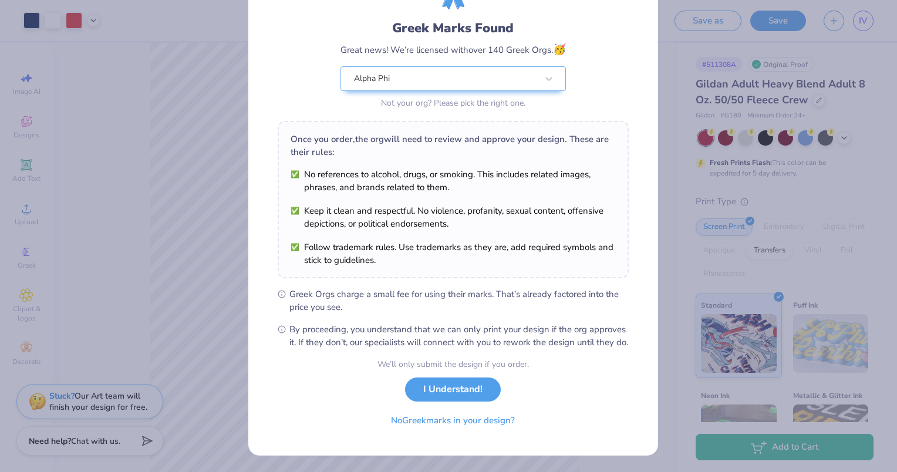
click at [437, 401] on div "We’ll only submit the design if you order. I Understand! No Greek marks in your…" at bounding box center [452, 395] width 151 height 74
click at [436, 383] on button "I Understand!" at bounding box center [453, 386] width 96 height 24
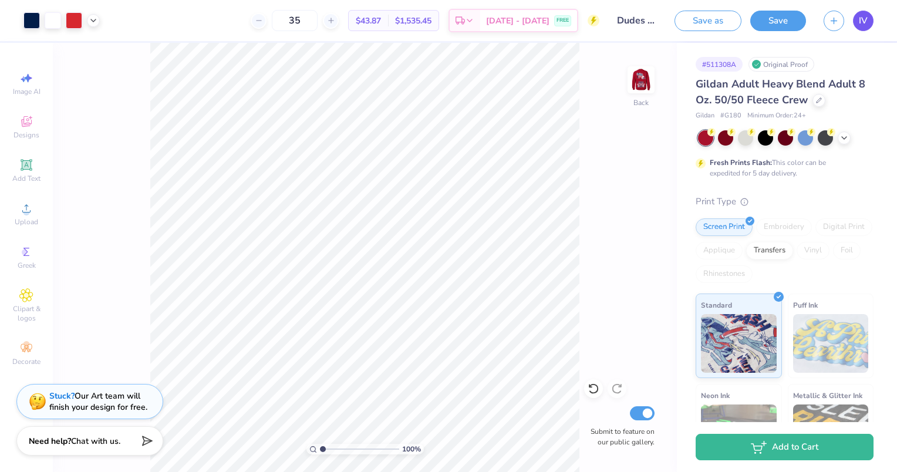
click at [862, 21] on span "IV" at bounding box center [863, 20] width 9 height 13
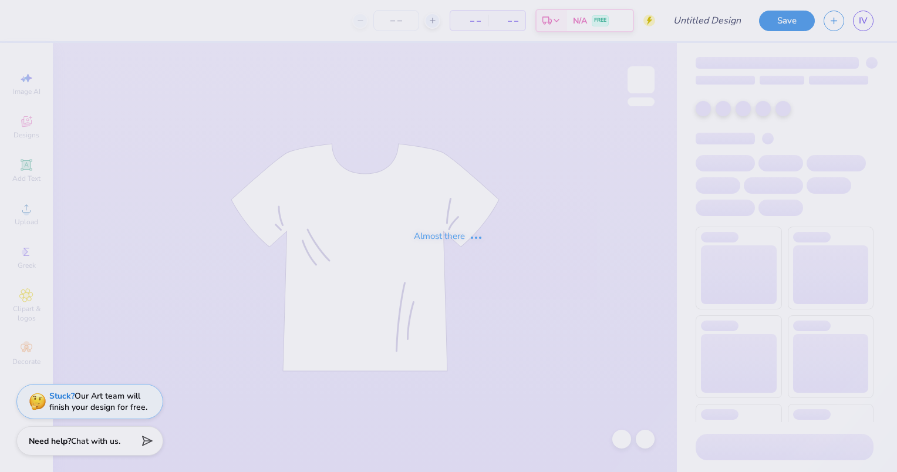
type input "Dudes day 1"
type input "50"
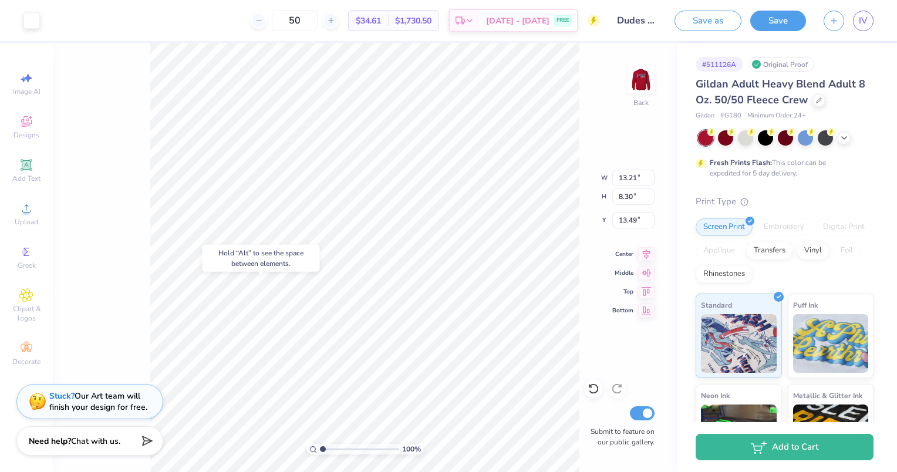
type input "13.49"
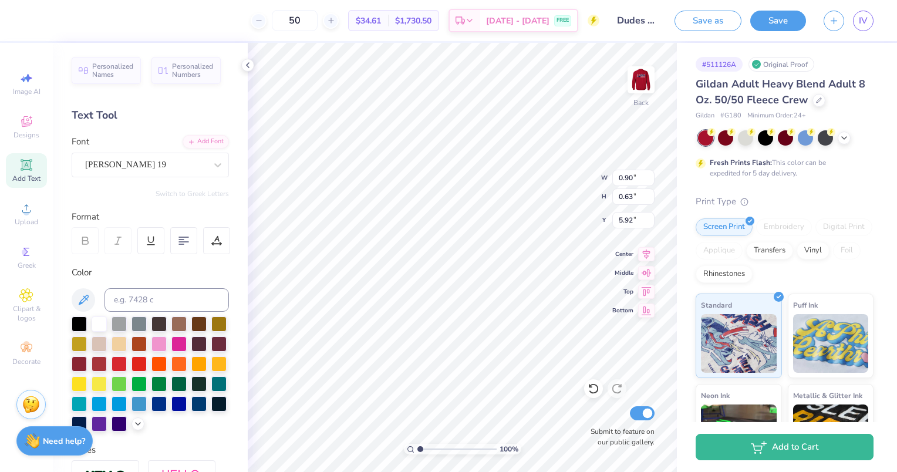
type input "7.54"
type input "6.91"
click at [187, 160] on div "Jersey M54" at bounding box center [145, 165] width 123 height 18
click at [224, 127] on div "Personalized Names Personalized Numbers Text Tool Add Font Font Jersey M54 Swit…" at bounding box center [150, 257] width 195 height 429
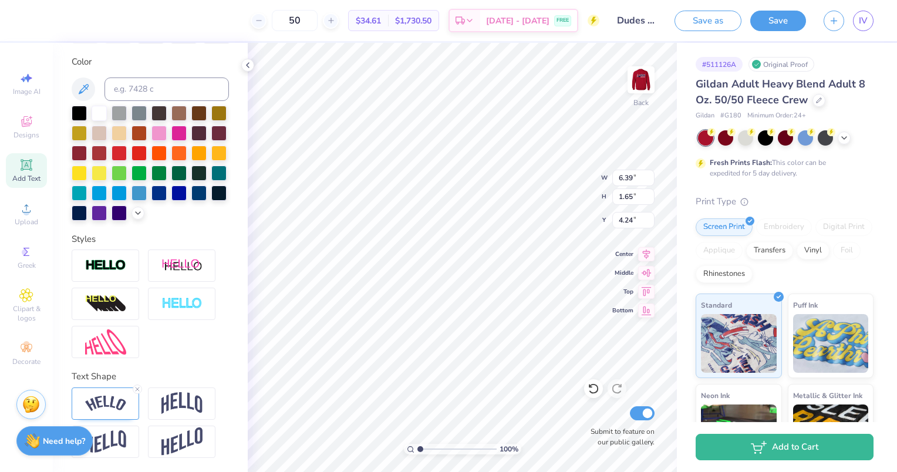
scroll to position [230, 0]
click at [113, 274] on div at bounding box center [105, 265] width 67 height 32
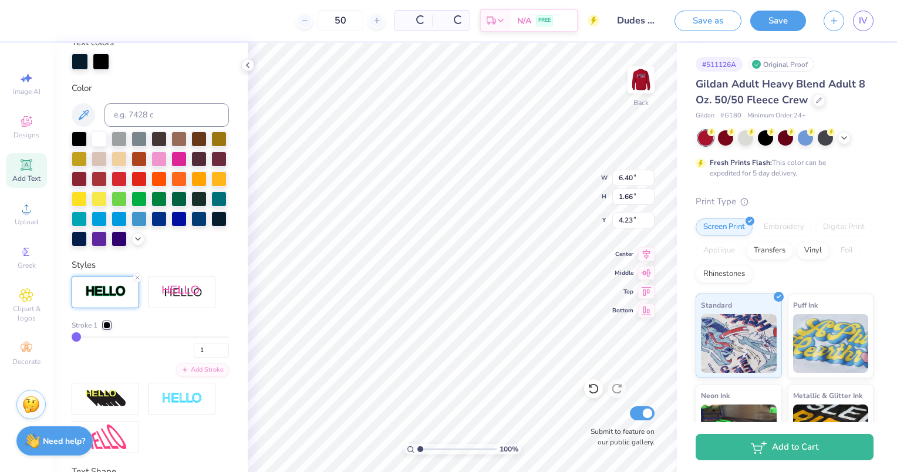
type input "6.40"
type input "1.66"
type input "4.23"
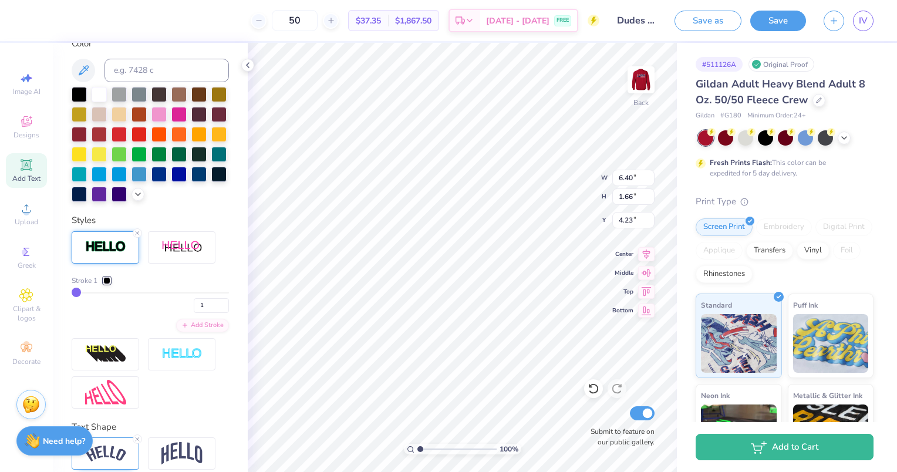
click at [106, 284] on div at bounding box center [106, 280] width 7 height 7
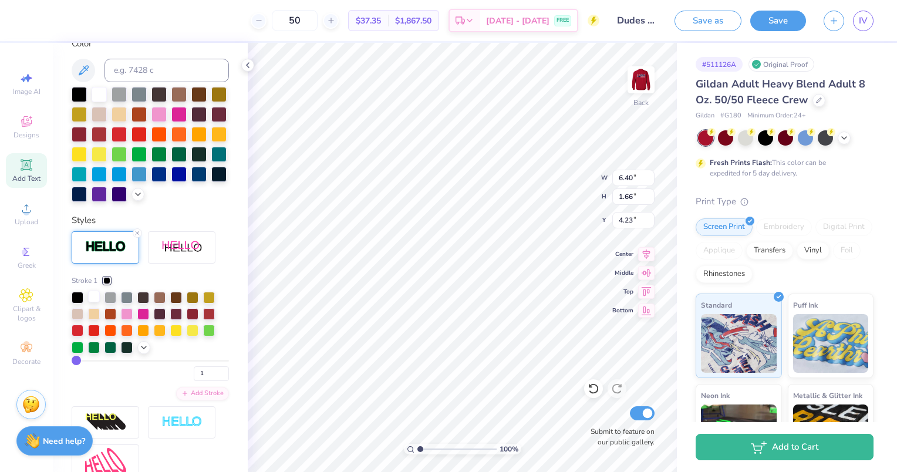
click at [94, 302] on div at bounding box center [94, 297] width 12 height 12
click at [102, 92] on div at bounding box center [99, 93] width 15 height 15
click at [143, 347] on polyline at bounding box center [143, 346] width 5 height 2
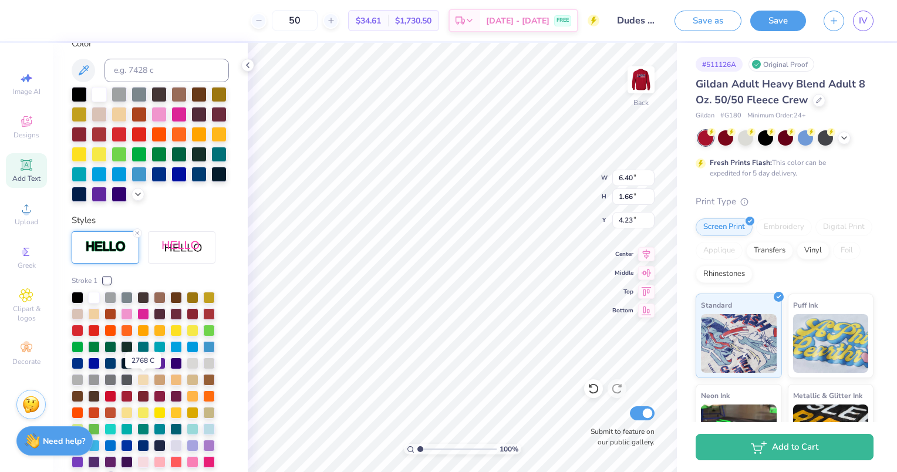
click at [143, 368] on div at bounding box center [143, 362] width 12 height 12
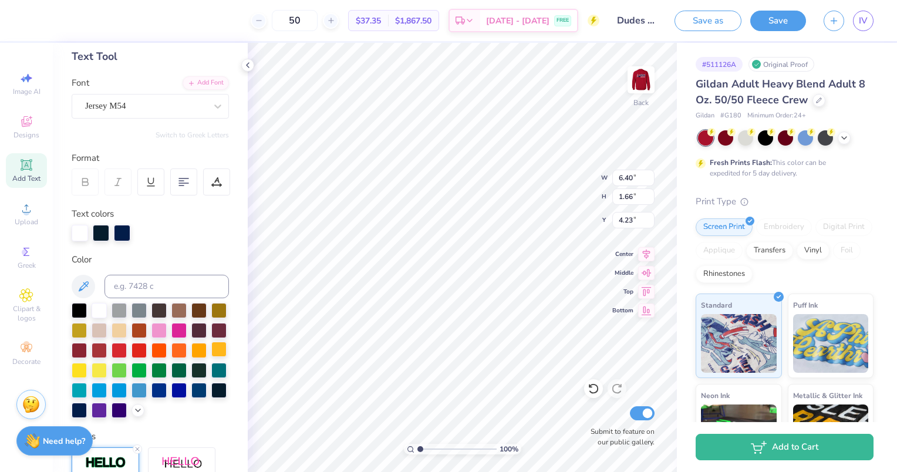
scroll to position [55, 0]
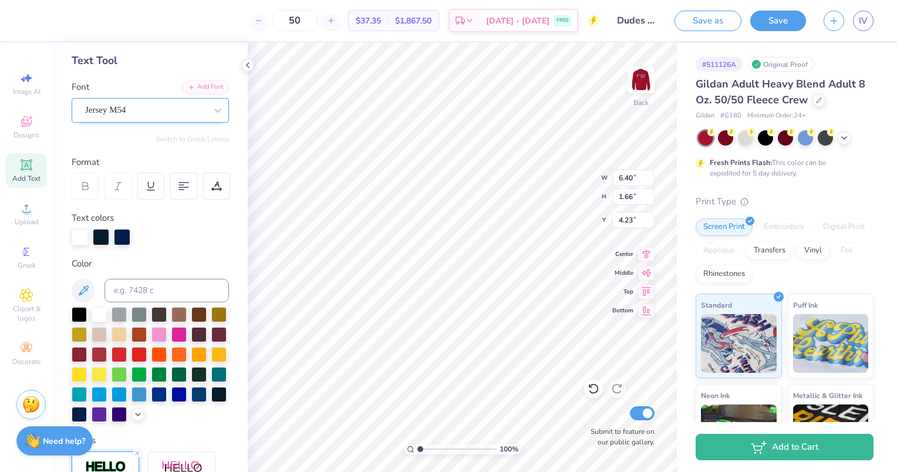
click at [161, 107] on div "Jersey M54" at bounding box center [145, 110] width 123 height 18
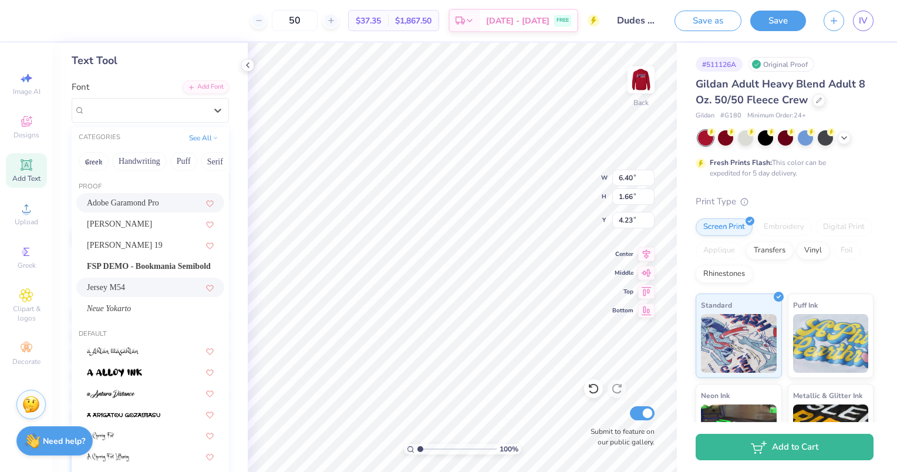
click at [139, 199] on span "Adobe Garamond Pro" at bounding box center [123, 203] width 72 height 12
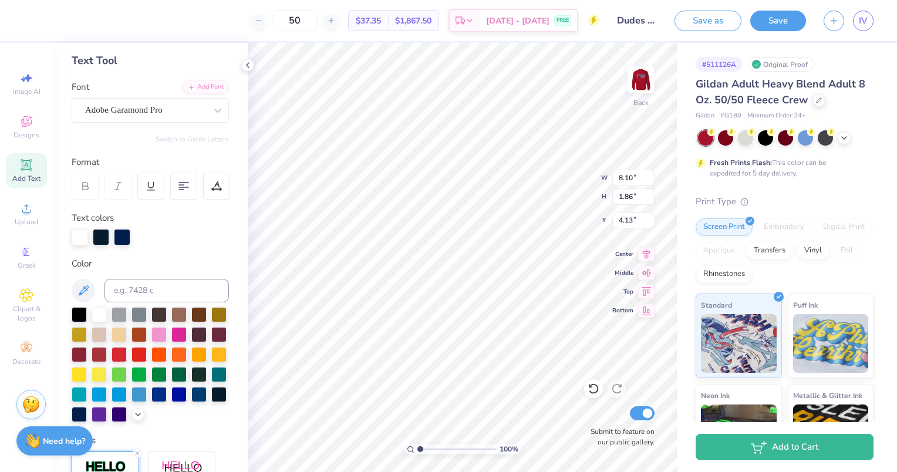
type input "8.10"
type input "1.86"
type input "4.13"
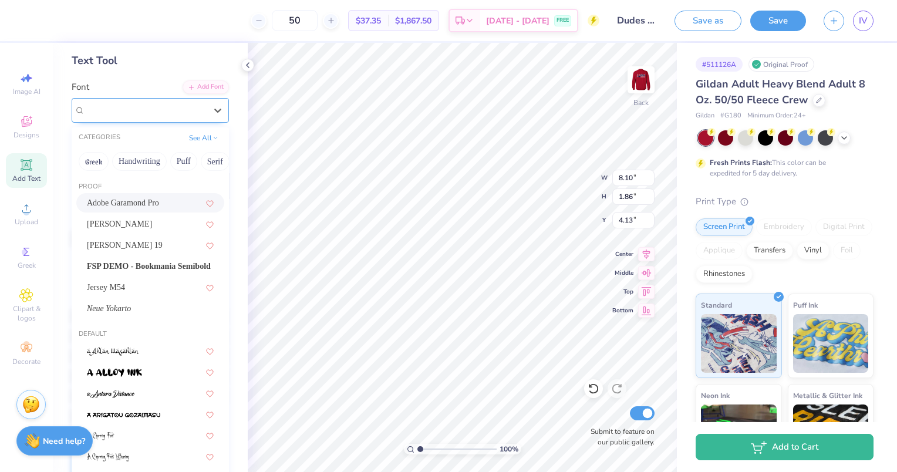
click at [156, 104] on div "Adobe Garamond Pro" at bounding box center [145, 110] width 123 height 18
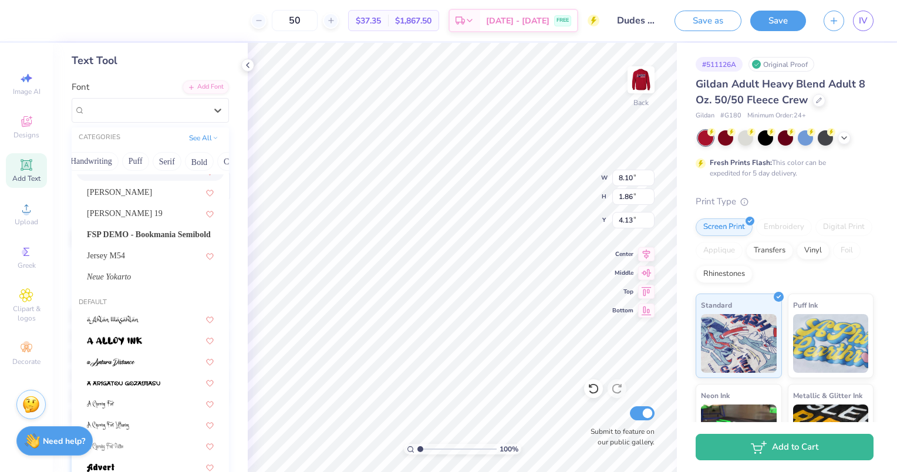
scroll to position [0, 49]
click at [169, 161] on button "Serif" at bounding box center [166, 161] width 29 height 19
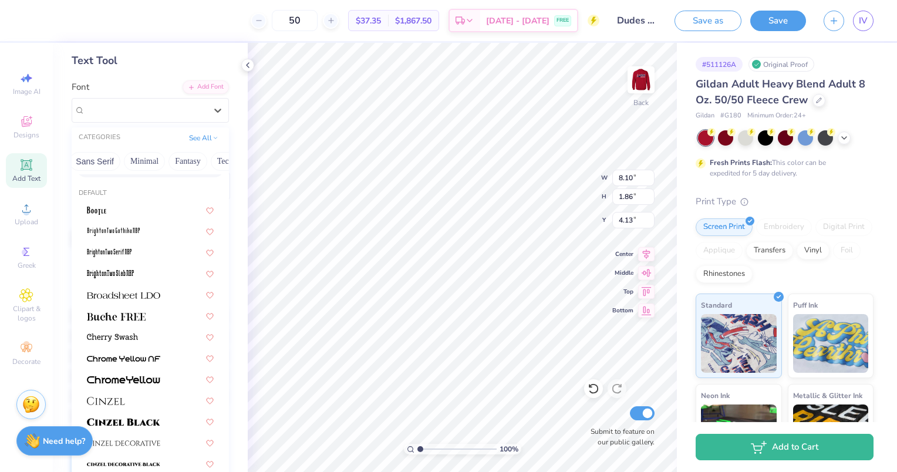
scroll to position [0, 286]
click at [85, 158] on button "Sans Serif" at bounding box center [94, 161] width 51 height 19
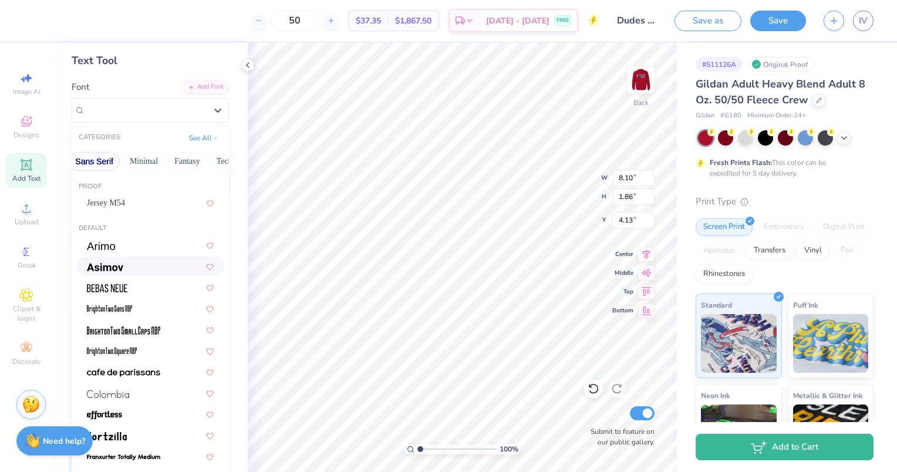
click at [136, 268] on div at bounding box center [150, 266] width 127 height 12
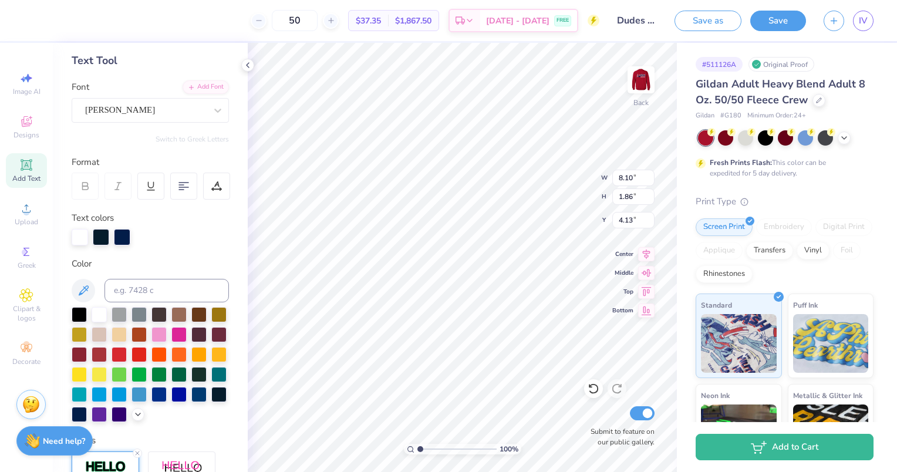
type input "7.68"
type input "1.84"
type input "4.14"
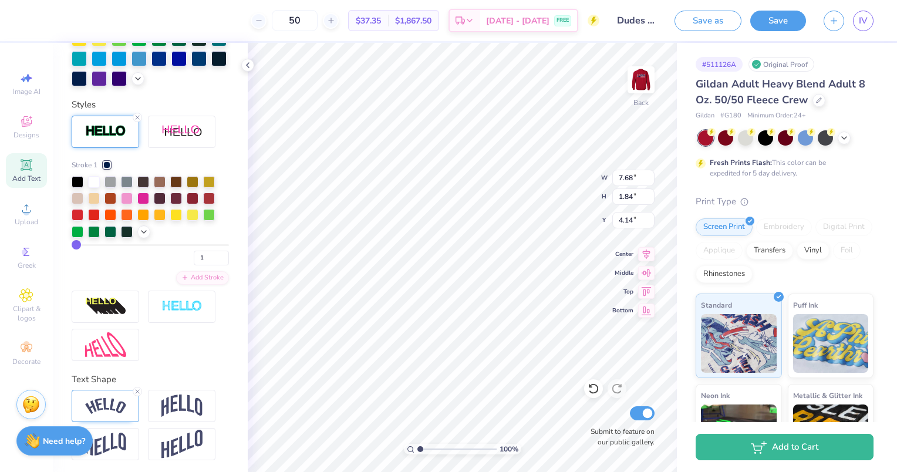
scroll to position [412, 0]
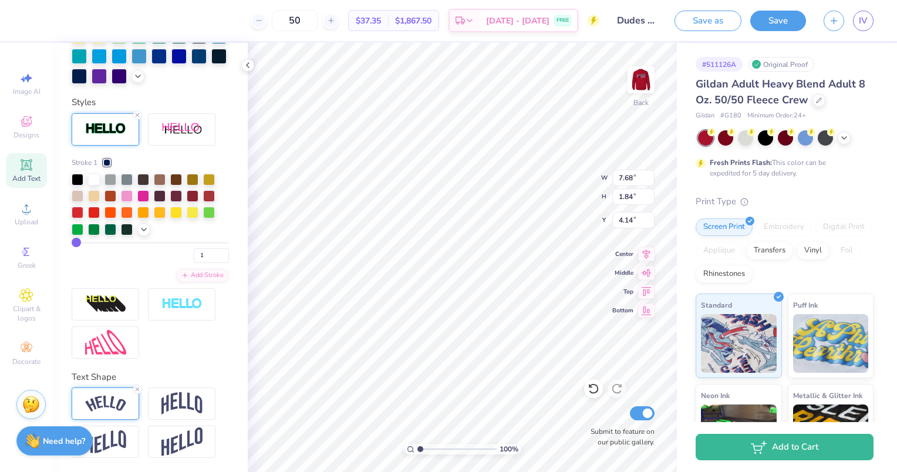
click at [113, 397] on img at bounding box center [105, 404] width 41 height 16
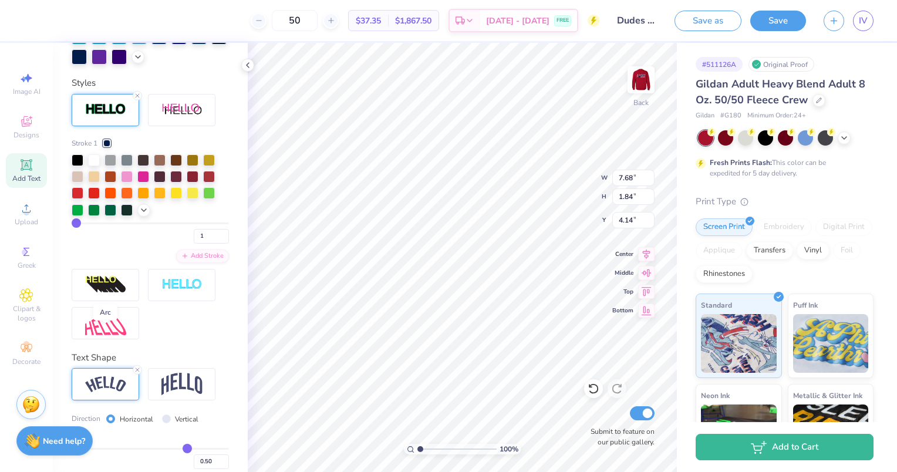
scroll to position [480, 0]
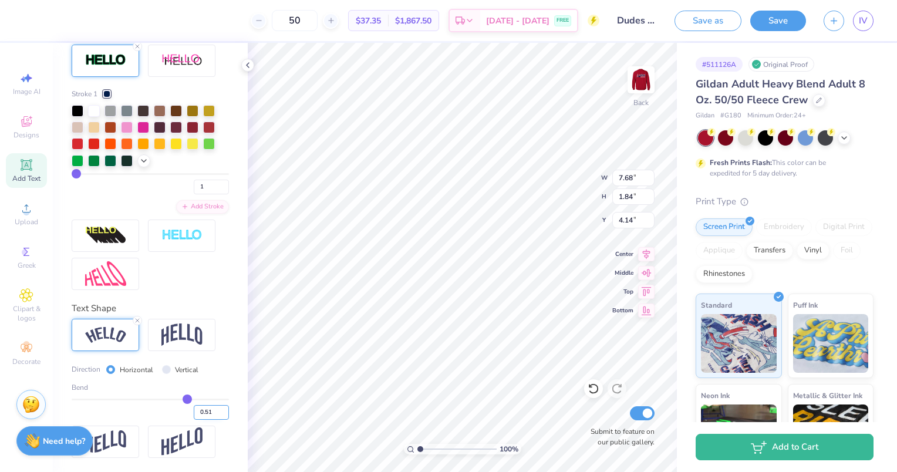
click at [215, 410] on input "0.51" at bounding box center [211, 412] width 35 height 15
click at [215, 410] on input "0.52" at bounding box center [211, 412] width 35 height 15
click at [215, 410] on input "0.53" at bounding box center [211, 412] width 35 height 15
click at [215, 410] on input "0.54" at bounding box center [211, 412] width 35 height 15
click at [215, 410] on input "0.55" at bounding box center [211, 412] width 35 height 15
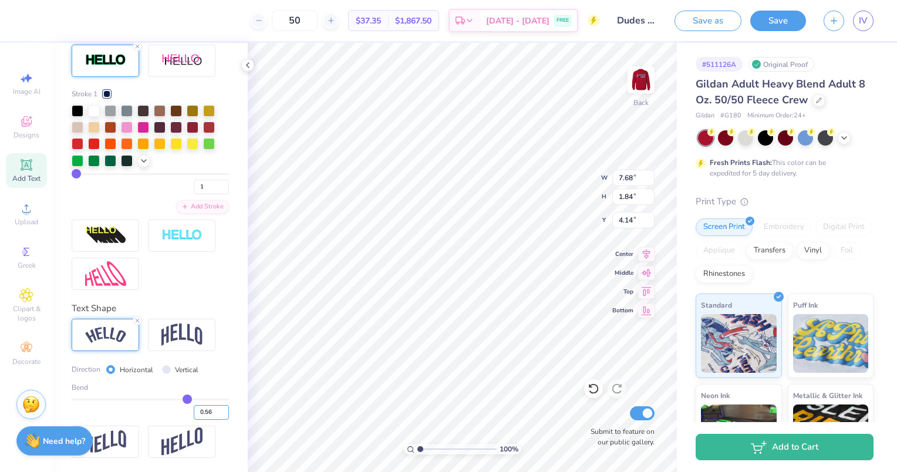
click at [216, 410] on input "0.56" at bounding box center [211, 412] width 35 height 15
click at [216, 410] on input "0.57" at bounding box center [211, 412] width 35 height 15
click at [216, 410] on input "0.58" at bounding box center [211, 412] width 35 height 15
click at [216, 410] on input "0.59" at bounding box center [211, 412] width 35 height 15
type input "0.6"
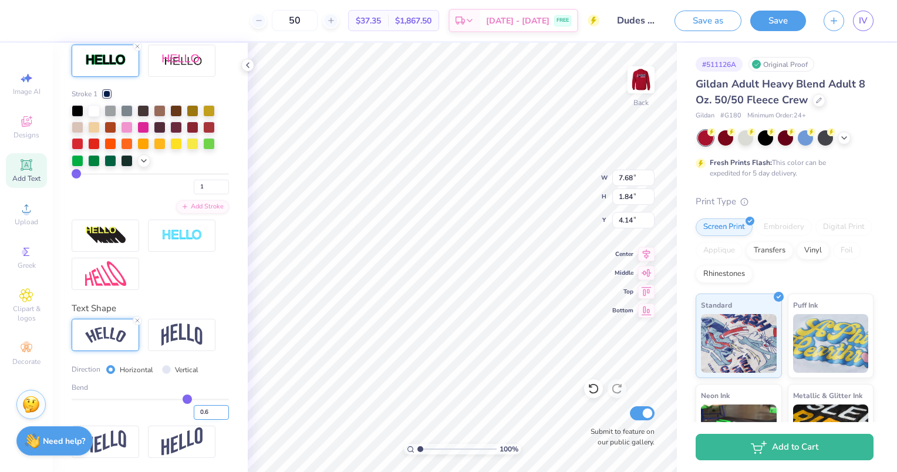
click at [216, 410] on input "0.6" at bounding box center [211, 412] width 35 height 15
type input "0.6"
type input "0.60"
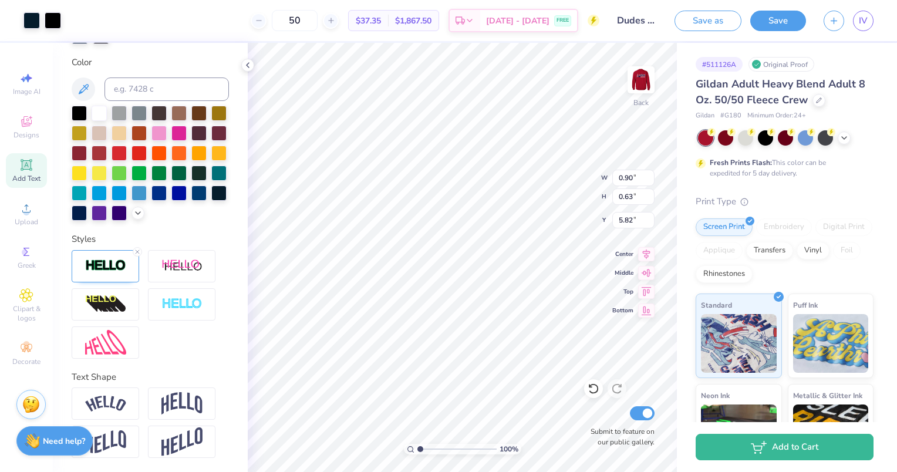
type input "0.91"
type input "0.64"
type input "13.21"
type input "8.30"
type input "12.93"
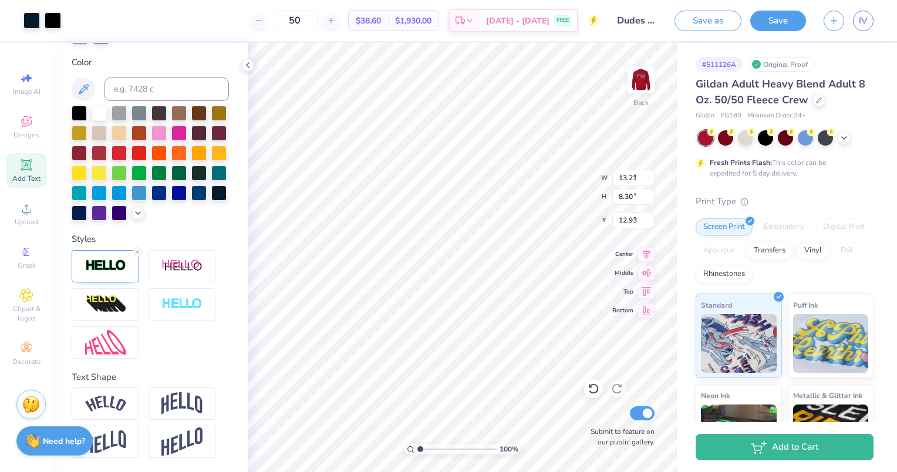
type input "0.91"
type input "0.64"
type input "5.82"
type input "12.71"
type input "7.85"
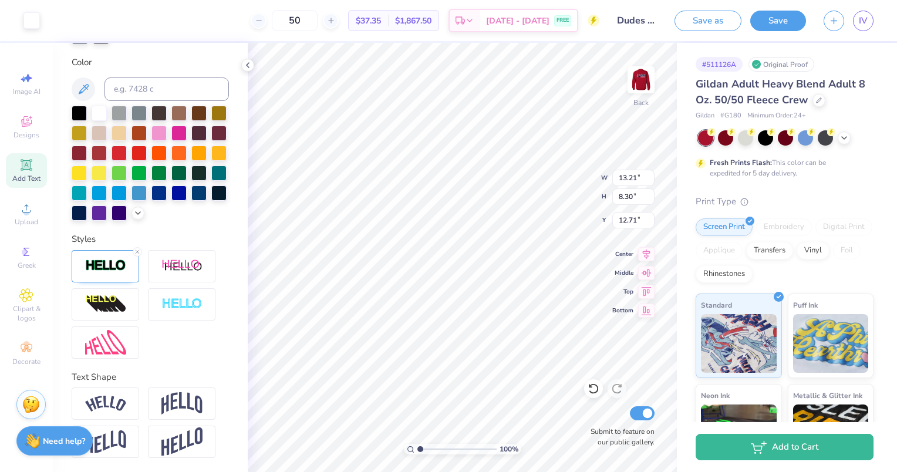
type input "2.23"
type input "3.95"
type input "6.91"
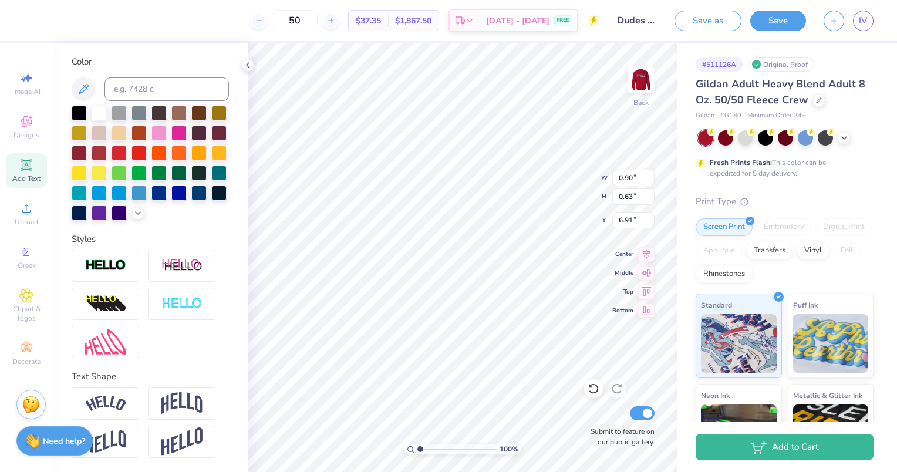
type textarea "25"
type input "13.21"
type input "8.30"
type input "12.71"
type input "1.88"
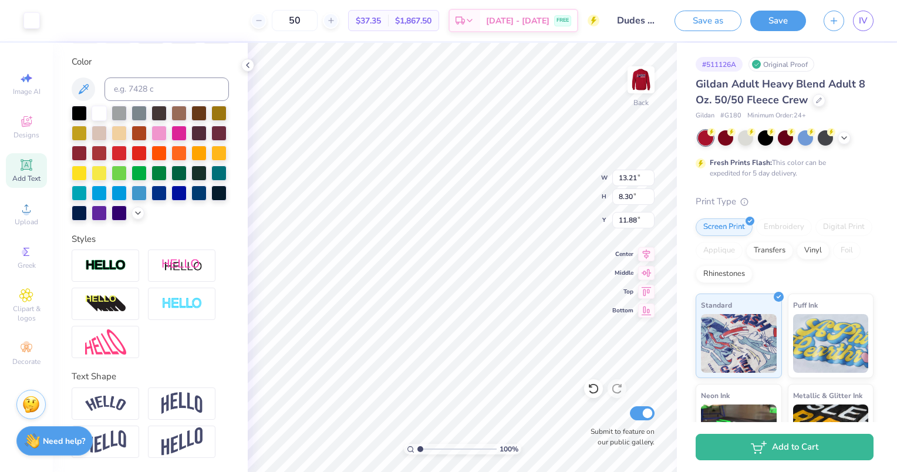
type input "11.88"
type input "0.90"
type input "0.63"
type input "6.91"
type input "13.21"
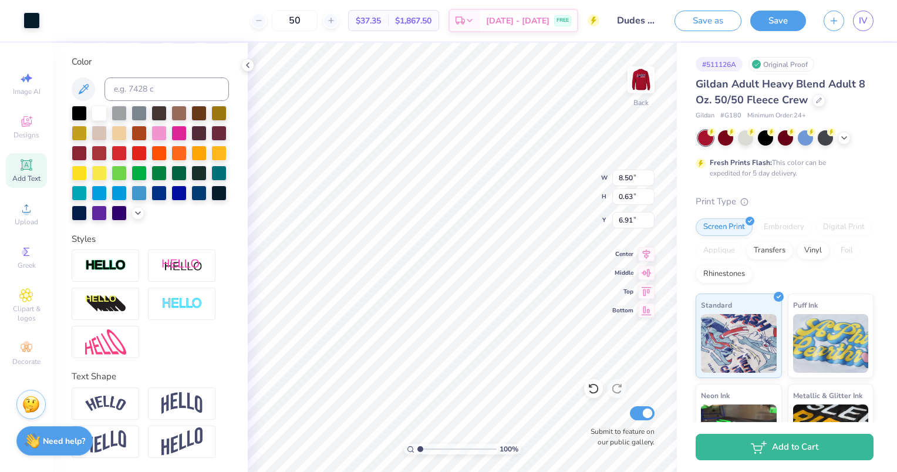
type input "8.30"
type input "14.46"
type input "0.90"
type input "0.63"
type input "6.91"
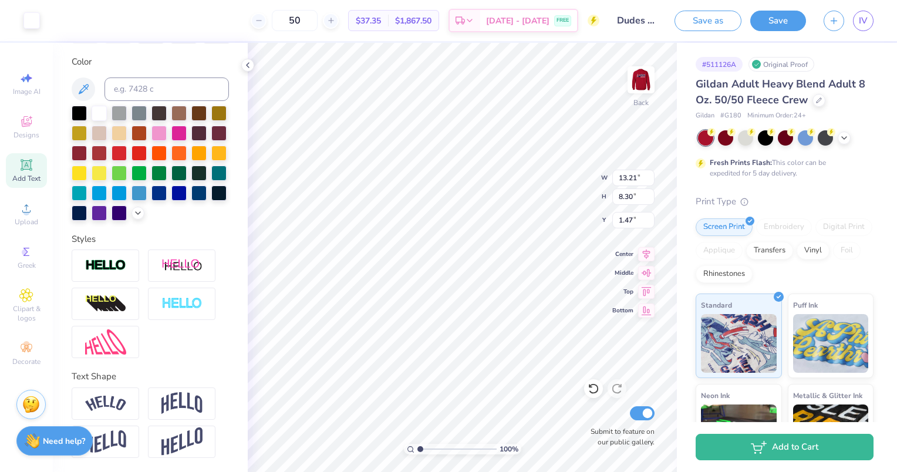
type input "13.90"
type input "7.01"
type input "4.59"
type input "4.17"
type input "13.21"
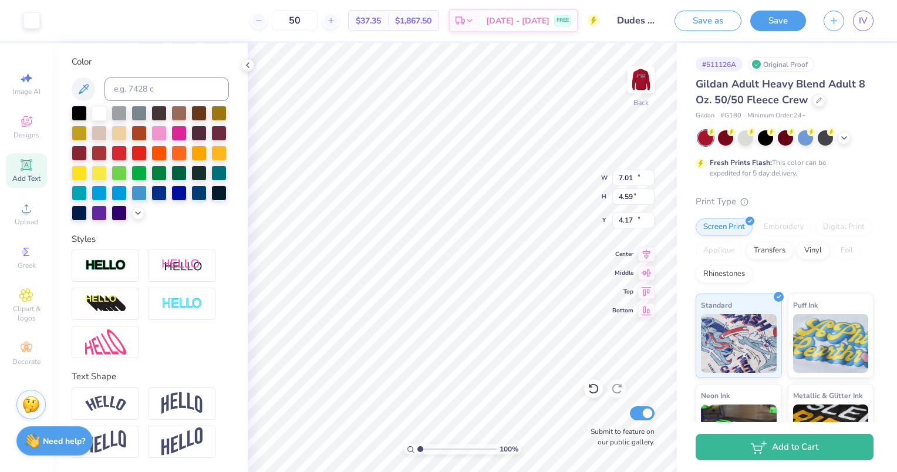
type input "8.30"
type input "1.70"
type input "10.19"
type input "0.75"
type input "6.79"
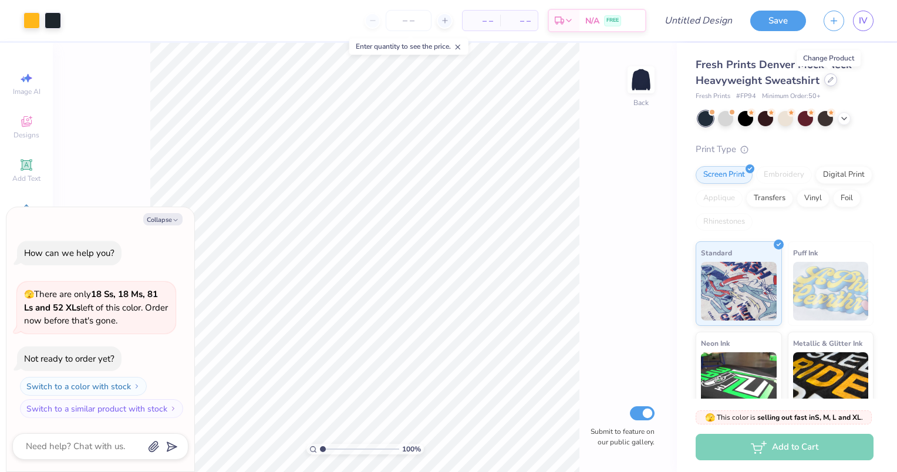
click at [825, 82] on div at bounding box center [830, 79] width 13 height 13
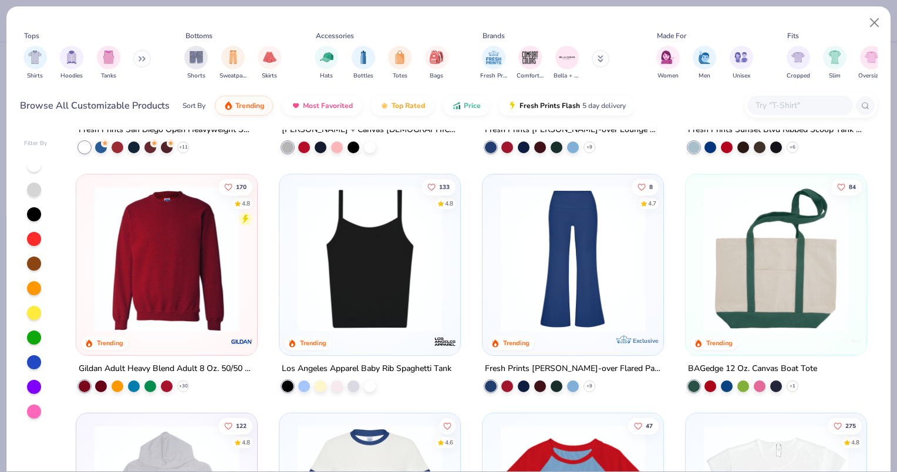
scroll to position [932, 0]
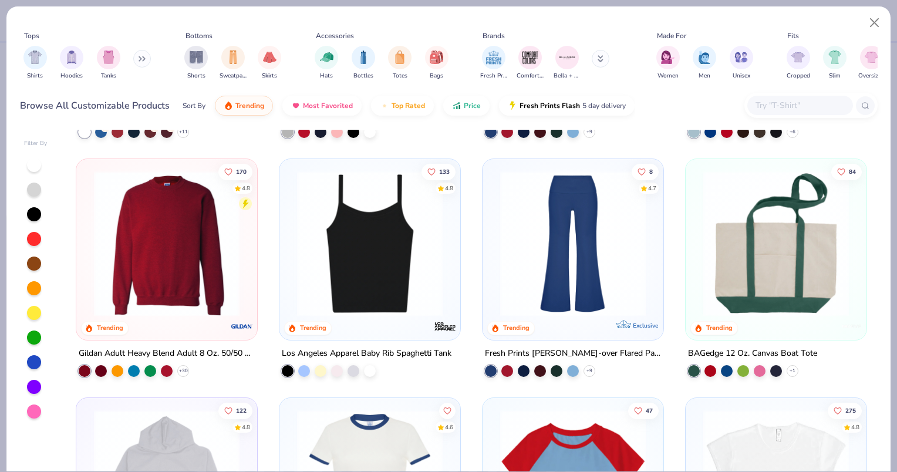
click at [211, 256] on img at bounding box center [166, 244] width 157 height 146
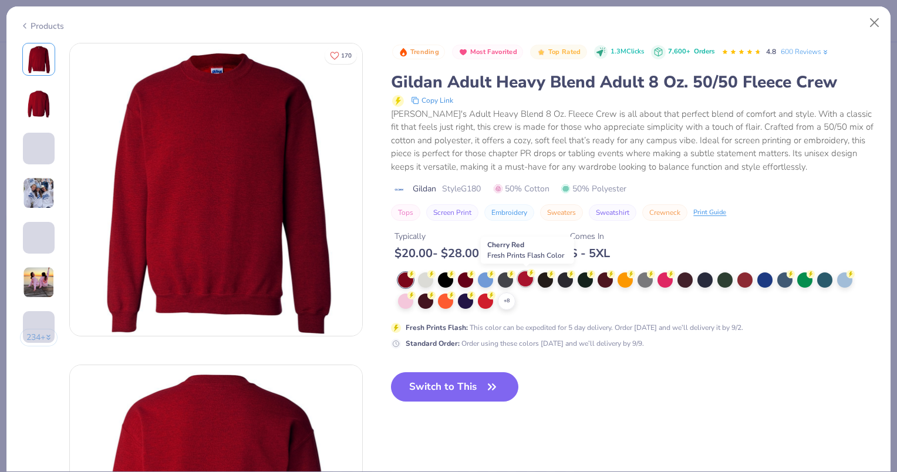
click at [528, 275] on icon at bounding box center [531, 273] width 8 height 8
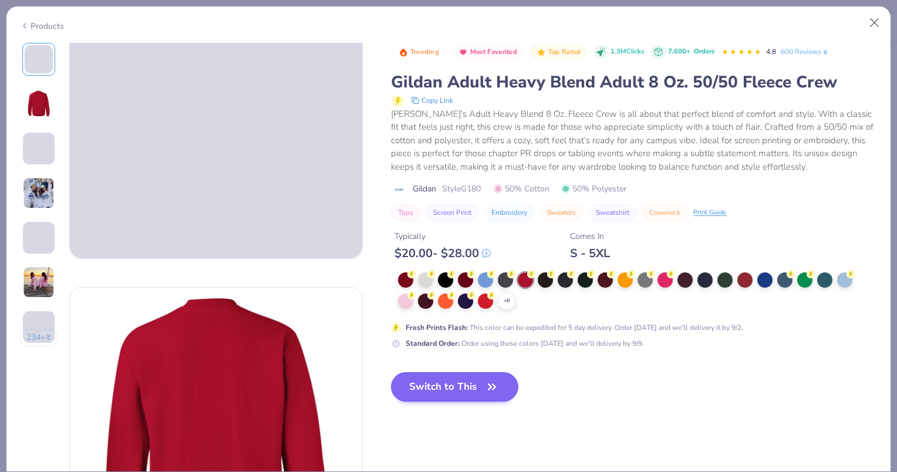
scroll to position [79, 0]
click at [463, 390] on button "Switch to This" at bounding box center [454, 386] width 127 height 29
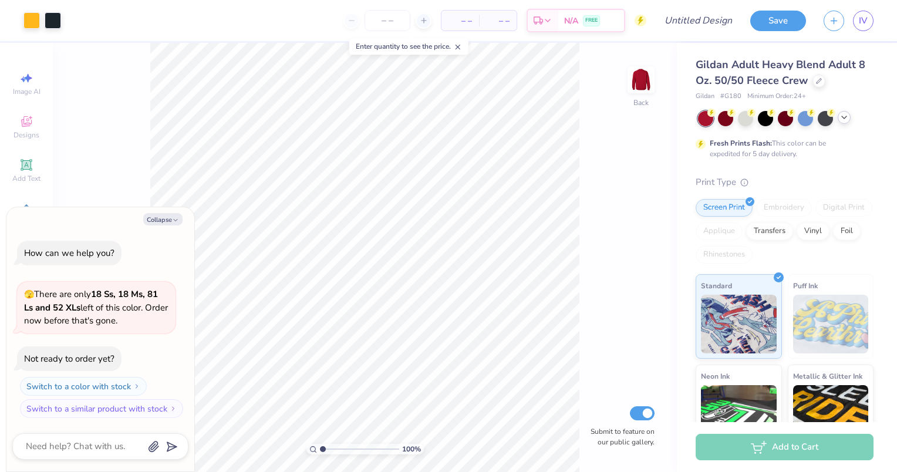
click at [839, 117] on icon at bounding box center [843, 117] width 9 height 9
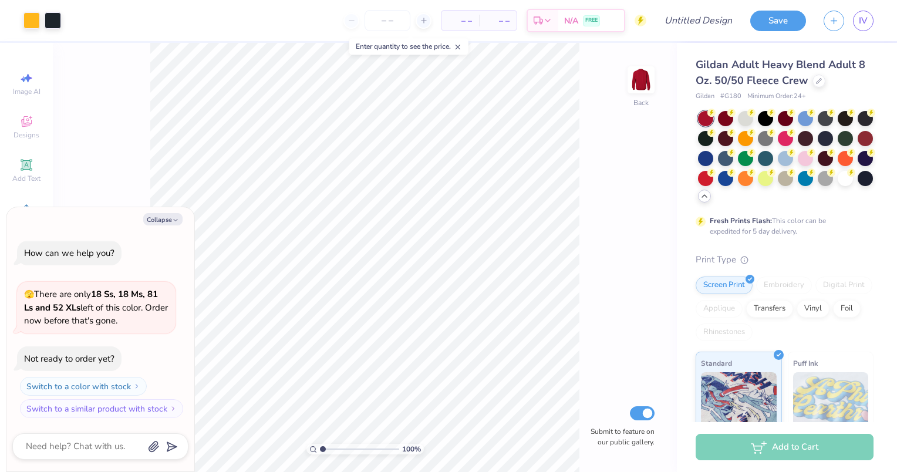
click at [711, 202] on div at bounding box center [704, 196] width 13 height 13
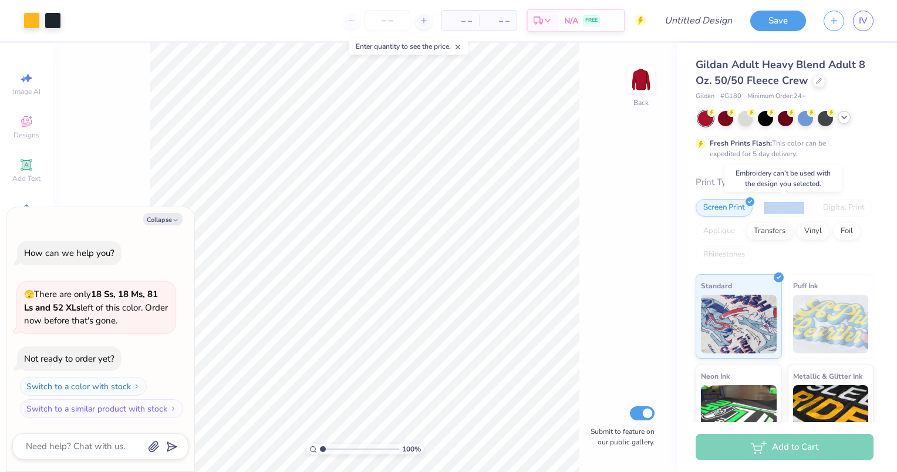
click at [779, 202] on div "Embroidery" at bounding box center [784, 208] width 56 height 18
drag, startPoint x: 779, startPoint y: 202, endPoint x: 834, endPoint y: 82, distance: 131.6
click at [834, 82] on div "Gildan Adult Heavy Blend Adult 8 Oz. 50/50 Fleece Crew" at bounding box center [785, 73] width 178 height 32
click at [841, 111] on div at bounding box center [785, 118] width 175 height 15
click at [846, 124] on div at bounding box center [785, 118] width 175 height 15
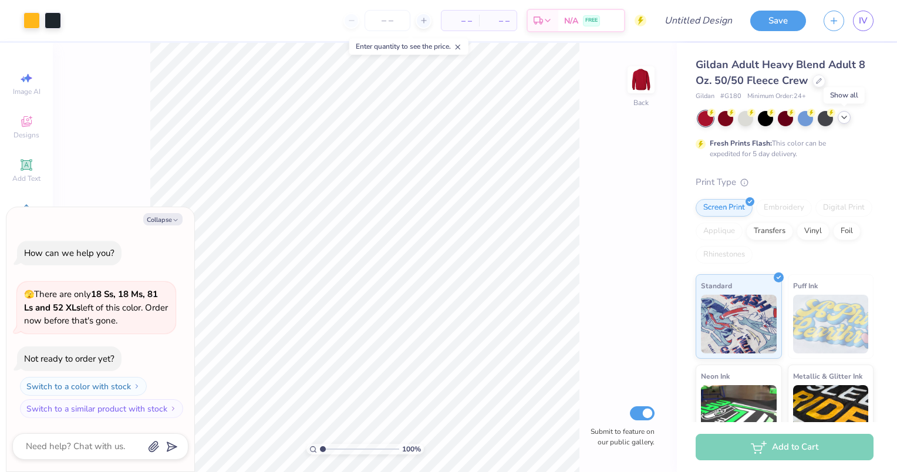
click at [846, 119] on icon at bounding box center [843, 117] width 9 height 9
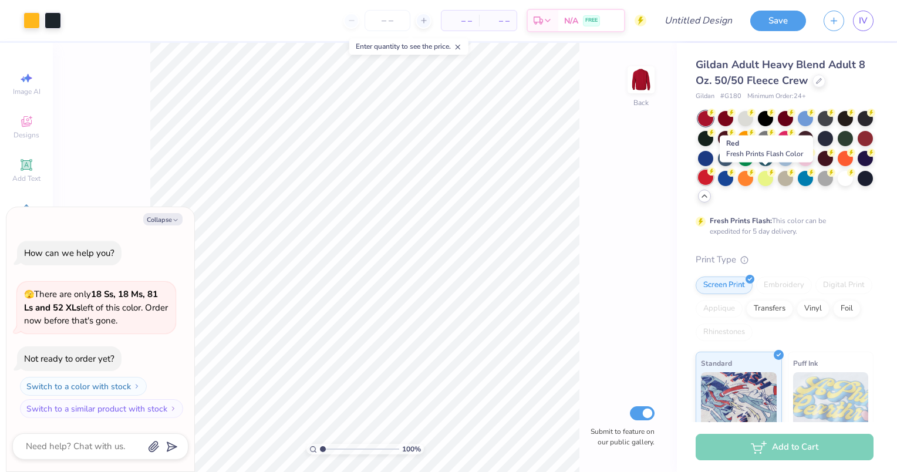
click at [713, 182] on div at bounding box center [705, 177] width 15 height 15
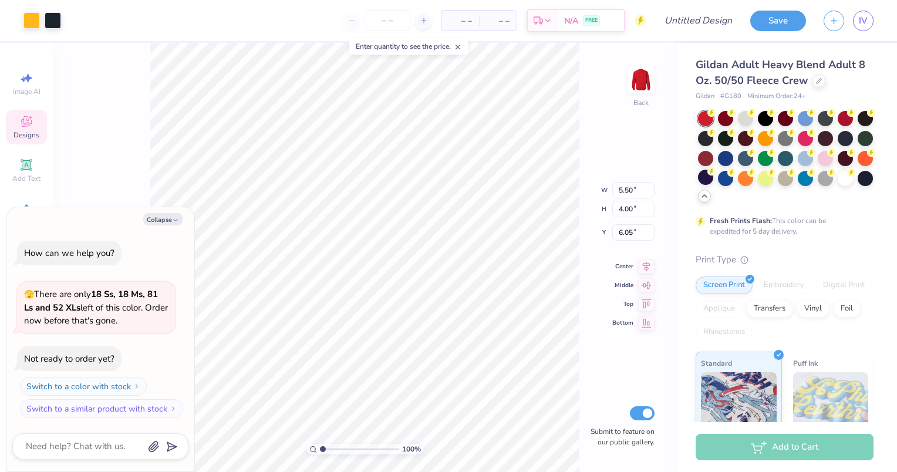
type textarea "x"
type input "8.98"
type input "6.53"
type input "3.52"
type textarea "x"
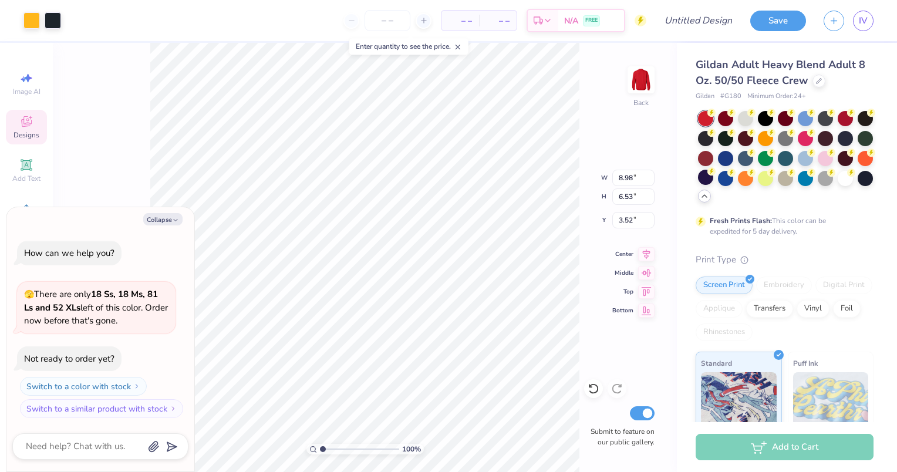
type input "3.00"
type textarea "x"
type input "7.00"
type input "1.21"
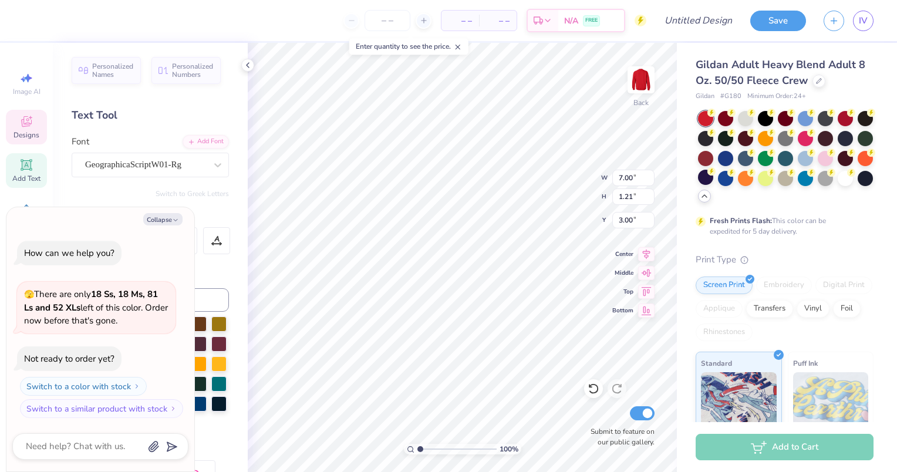
scroll to position [9, 1]
type textarea "x"
type textarea "A"
type textarea "x"
type textarea "Al"
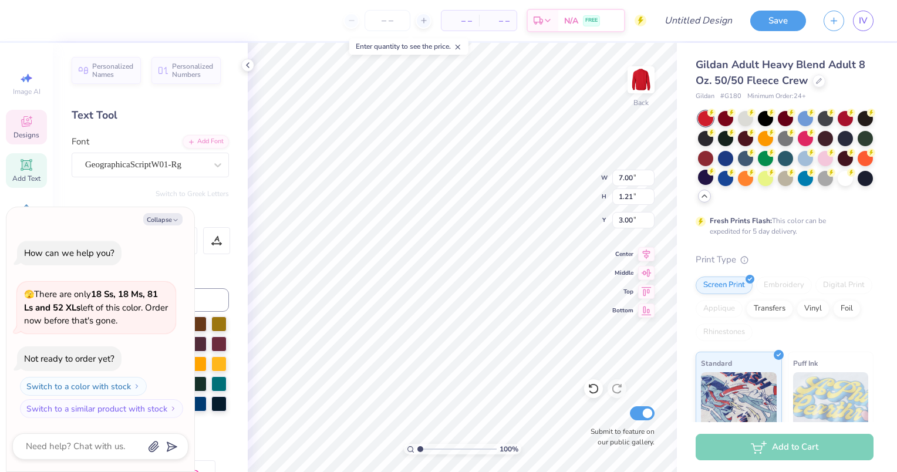
type textarea "x"
type textarea "Alp"
type textarea "x"
type textarea "Alph"
type textarea "x"
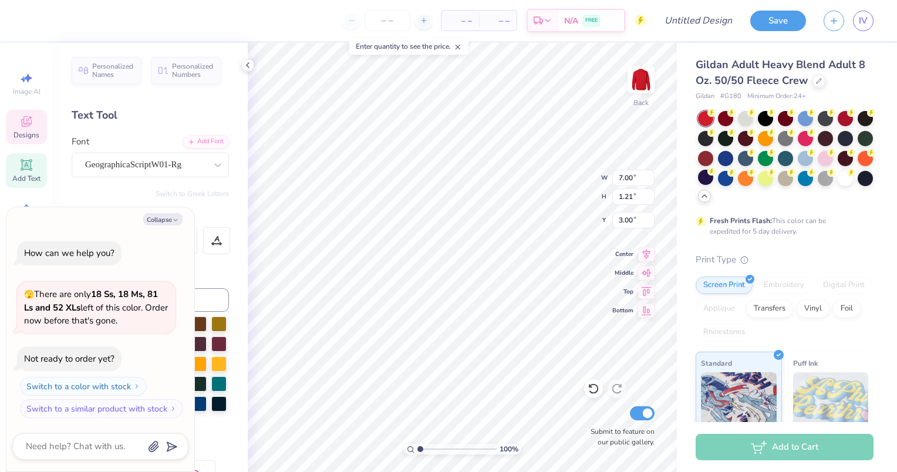
type textarea "Alpha"
type textarea "x"
type textarea "Alpha"
type textarea "x"
type textarea "Alpha P"
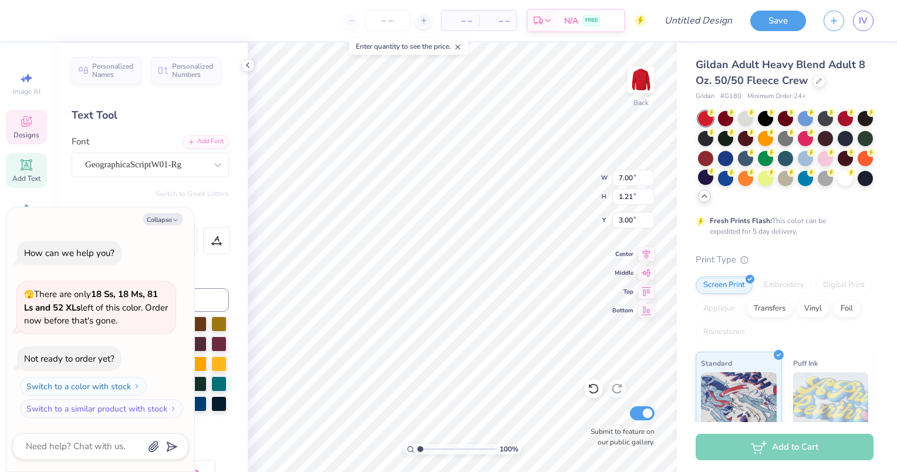
type textarea "x"
type textarea "Alpha Ph"
type textarea "x"
type textarea "Alpha Phi"
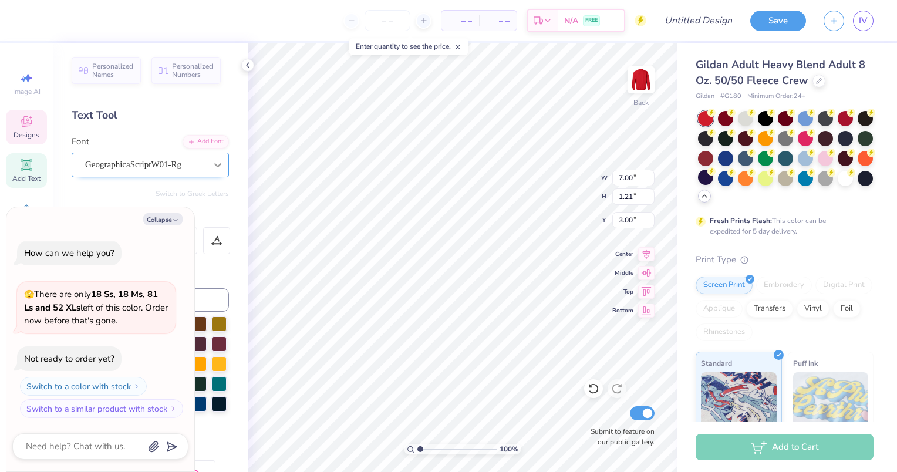
click at [212, 162] on icon at bounding box center [218, 165] width 12 height 12
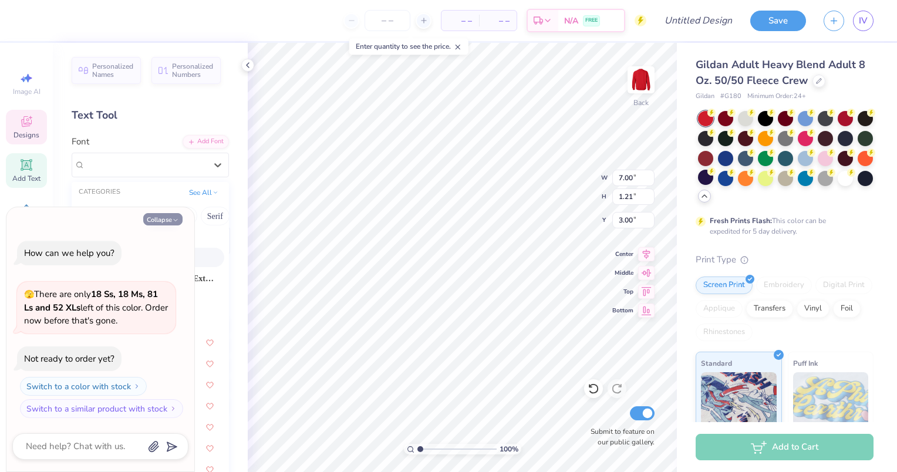
click at [171, 220] on button "Collapse" at bounding box center [162, 219] width 39 height 12
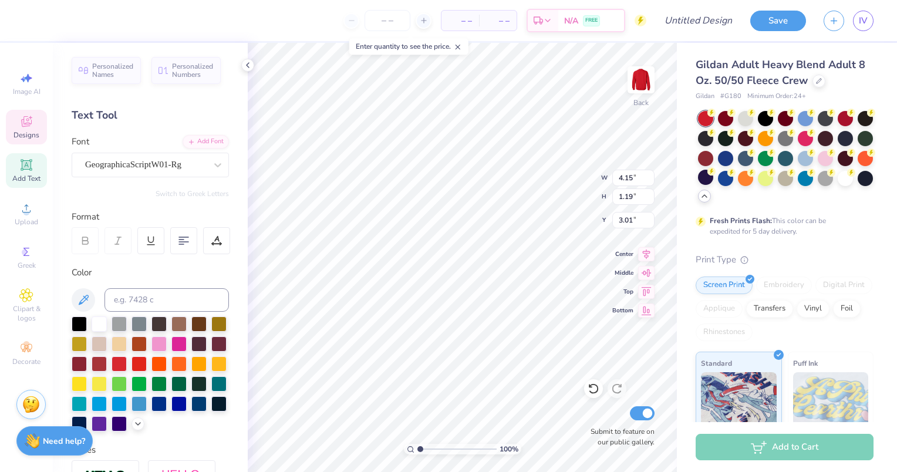
type textarea "x"
type input "4.15"
type input "1.19"
type input "3.01"
click at [160, 219] on div "Format" at bounding box center [151, 216] width 158 height 13
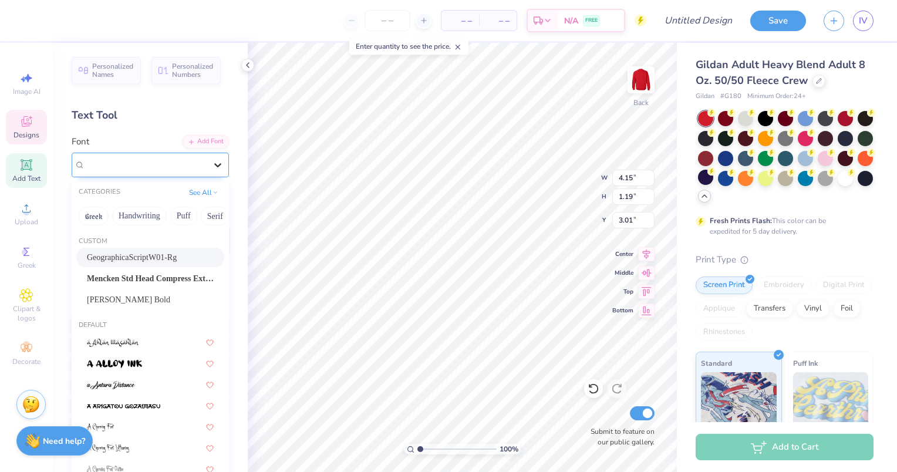
click at [214, 167] on icon at bounding box center [218, 165] width 12 height 12
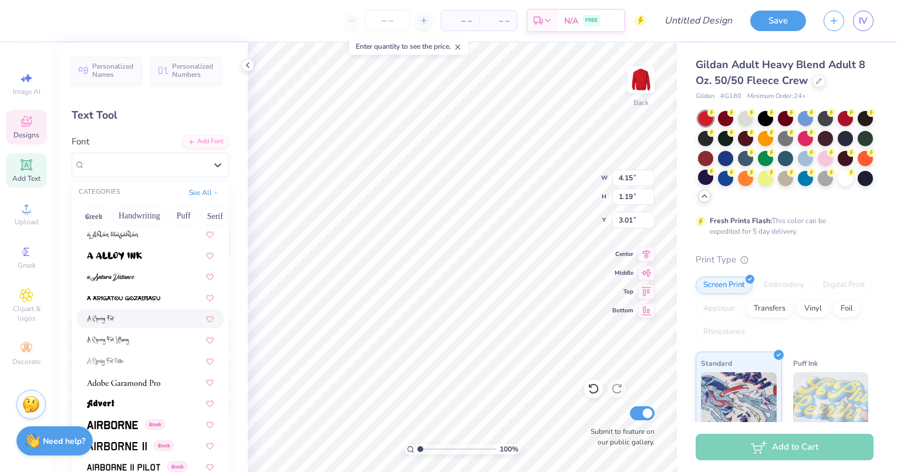
scroll to position [107, 0]
click at [129, 268] on div at bounding box center [150, 276] width 148 height 19
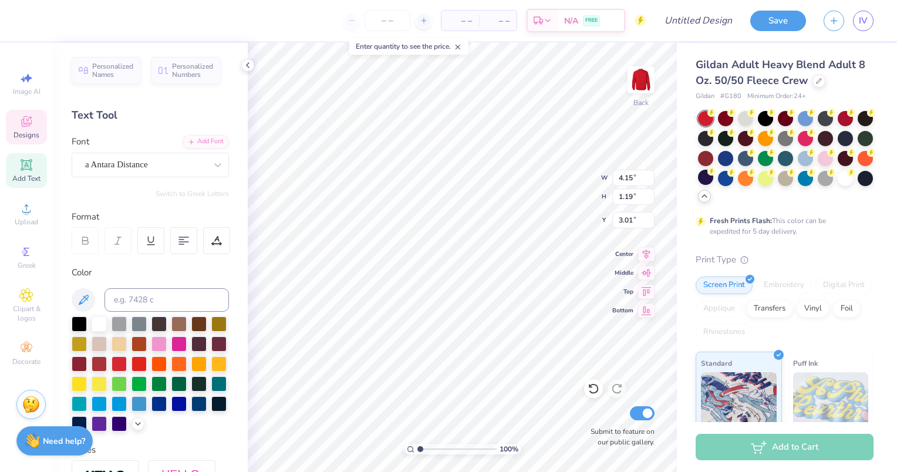
type input "3.55"
type input "0.99"
type input "3.11"
click at [183, 166] on div "a Antara Distance" at bounding box center [145, 165] width 123 height 18
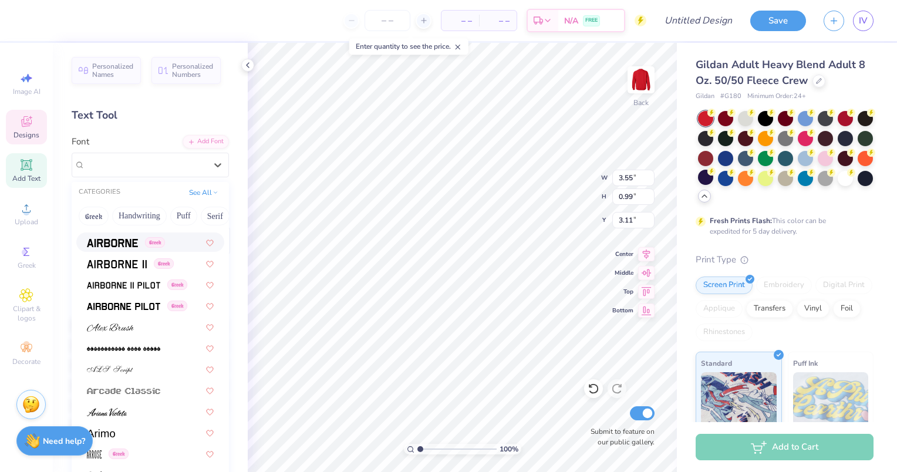
scroll to position [331, 0]
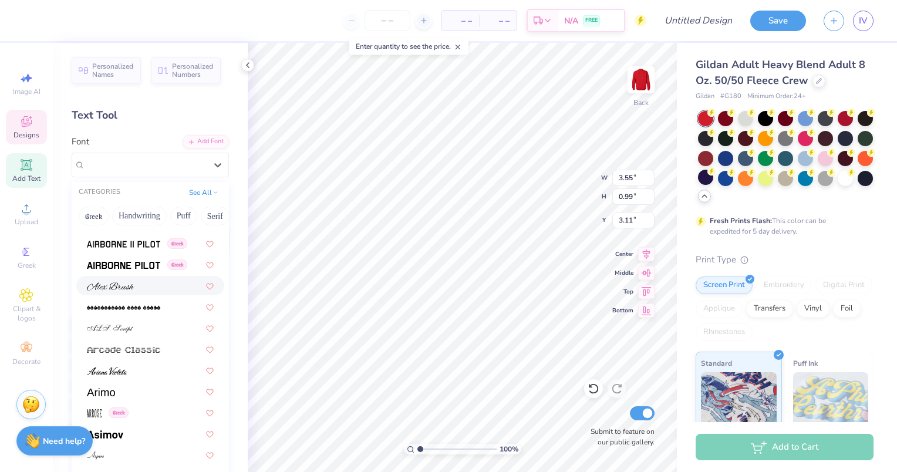
click at [122, 294] on div at bounding box center [150, 285] width 148 height 19
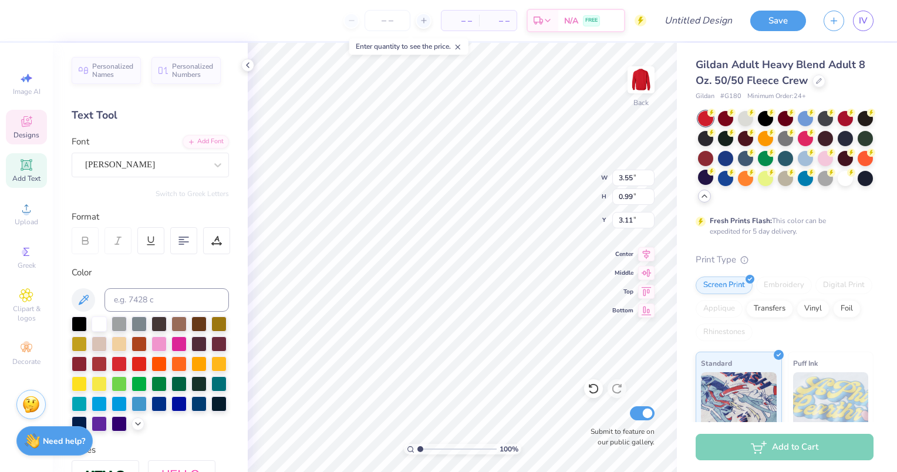
type input "4.56"
type input "0.90"
type input "3.15"
type input "6.28"
type input "1.25"
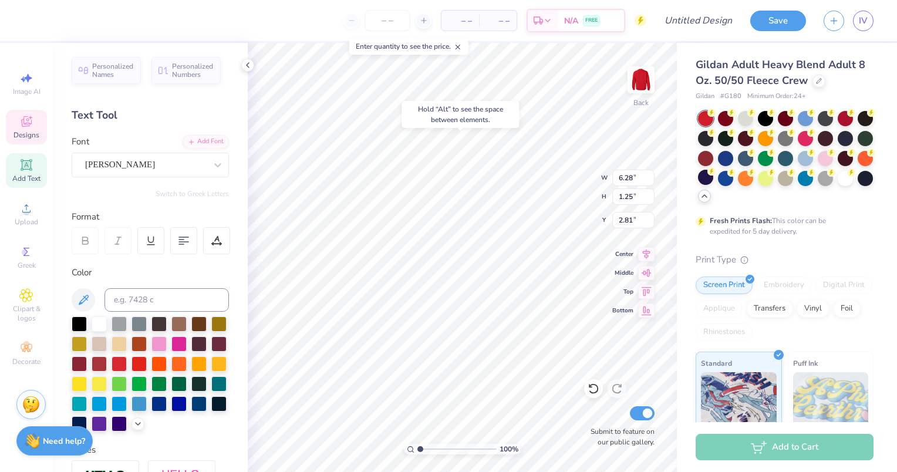
type input "2.75"
type textarea "DUDES DAY"
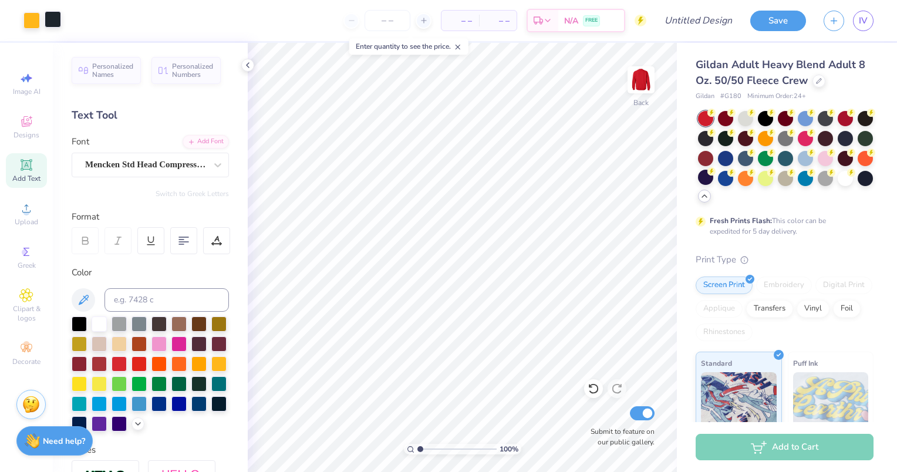
click at [54, 21] on div at bounding box center [53, 19] width 16 height 16
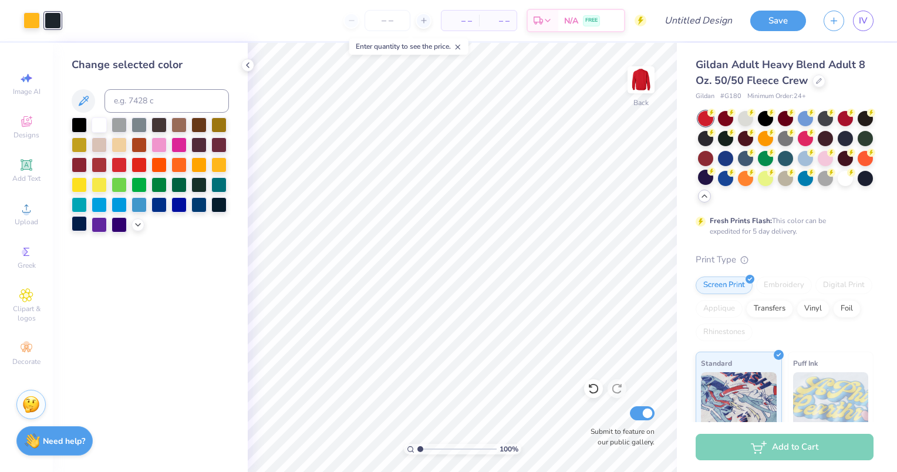
click at [80, 225] on div at bounding box center [79, 223] width 15 height 15
click at [35, 22] on div at bounding box center [31, 19] width 16 height 16
click at [99, 118] on div at bounding box center [99, 123] width 15 height 15
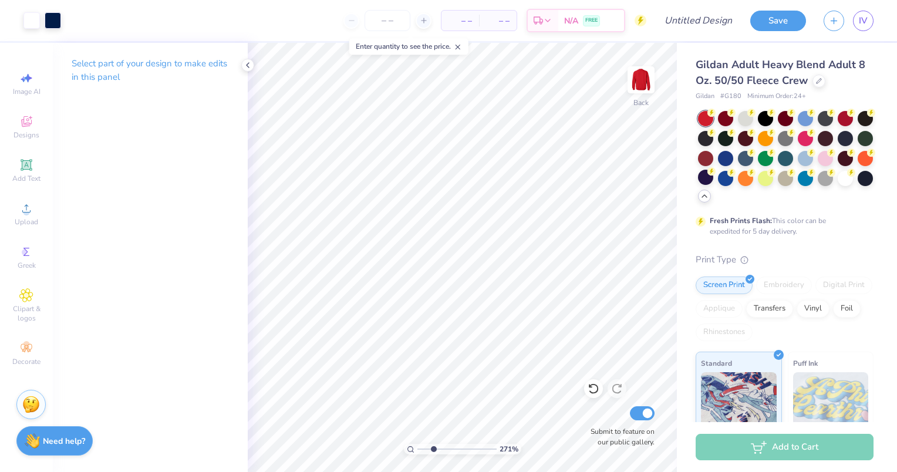
click at [433, 448] on input "range" at bounding box center [456, 449] width 79 height 11
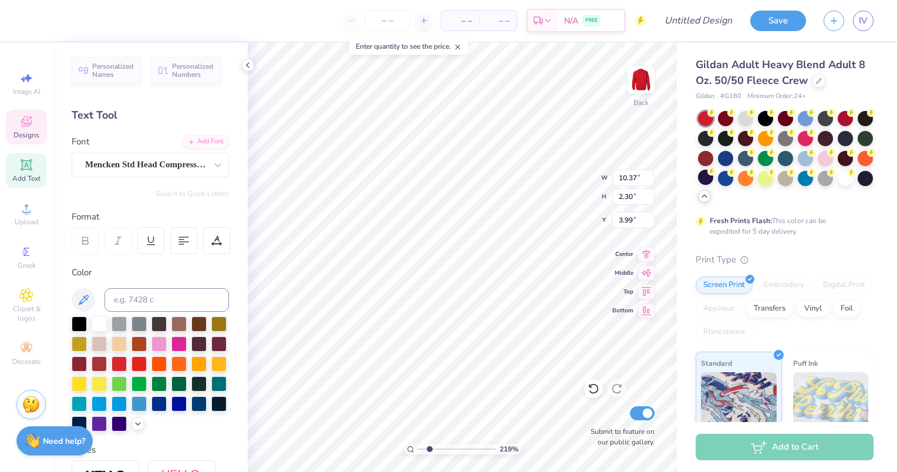
scroll to position [9, 2]
type input "2.19382996950673"
type textarea "DUDE'S DAY"
drag, startPoint x: 423, startPoint y: 448, endPoint x: 385, endPoint y: 444, distance: 37.8
type input "1"
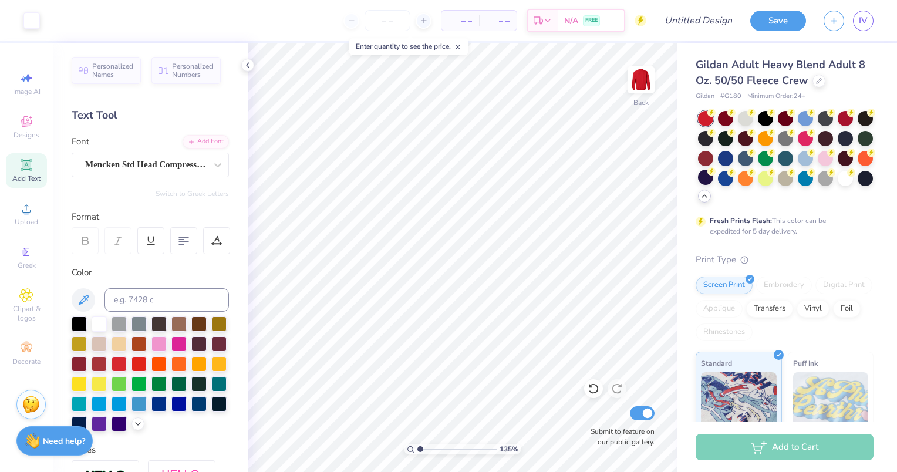
click at [417, 444] on input "range" at bounding box center [456, 449] width 79 height 11
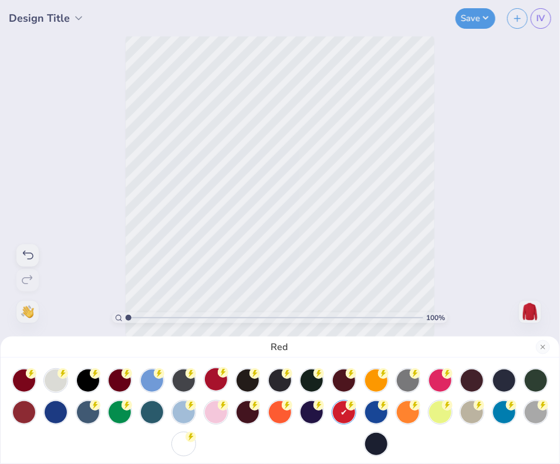
click at [36, 374] on circle at bounding box center [31, 373] width 11 height 11
click at [99, 267] on div "Cherry Red" at bounding box center [280, 232] width 560 height 464
